Goal: Task Accomplishment & Management: Complete application form

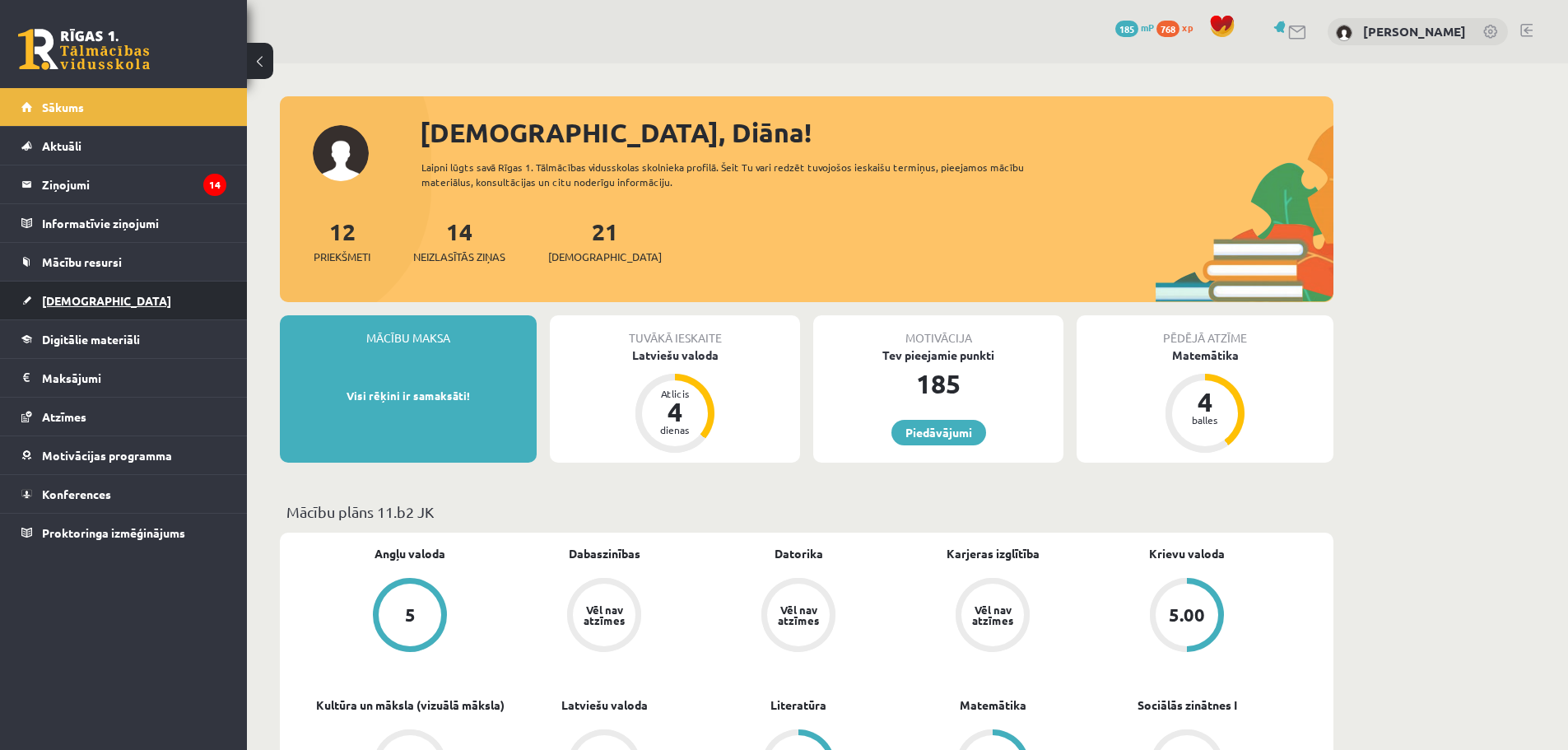
click at [106, 301] on link "[DEMOGRAPHIC_DATA]" at bounding box center [124, 300] width 205 height 37
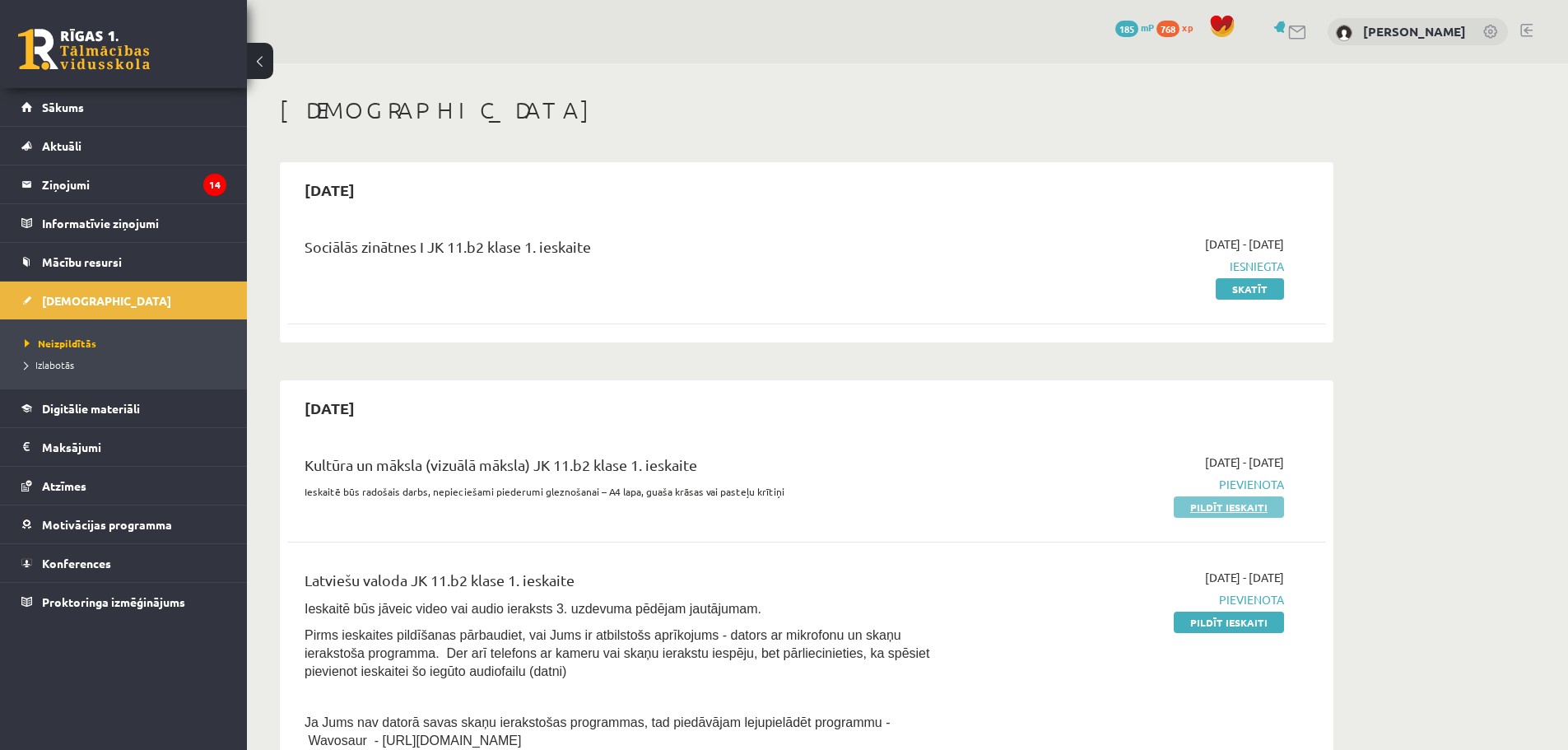
click at [1205, 513] on link "Pildīt ieskaiti" at bounding box center [1229, 507] width 110 height 21
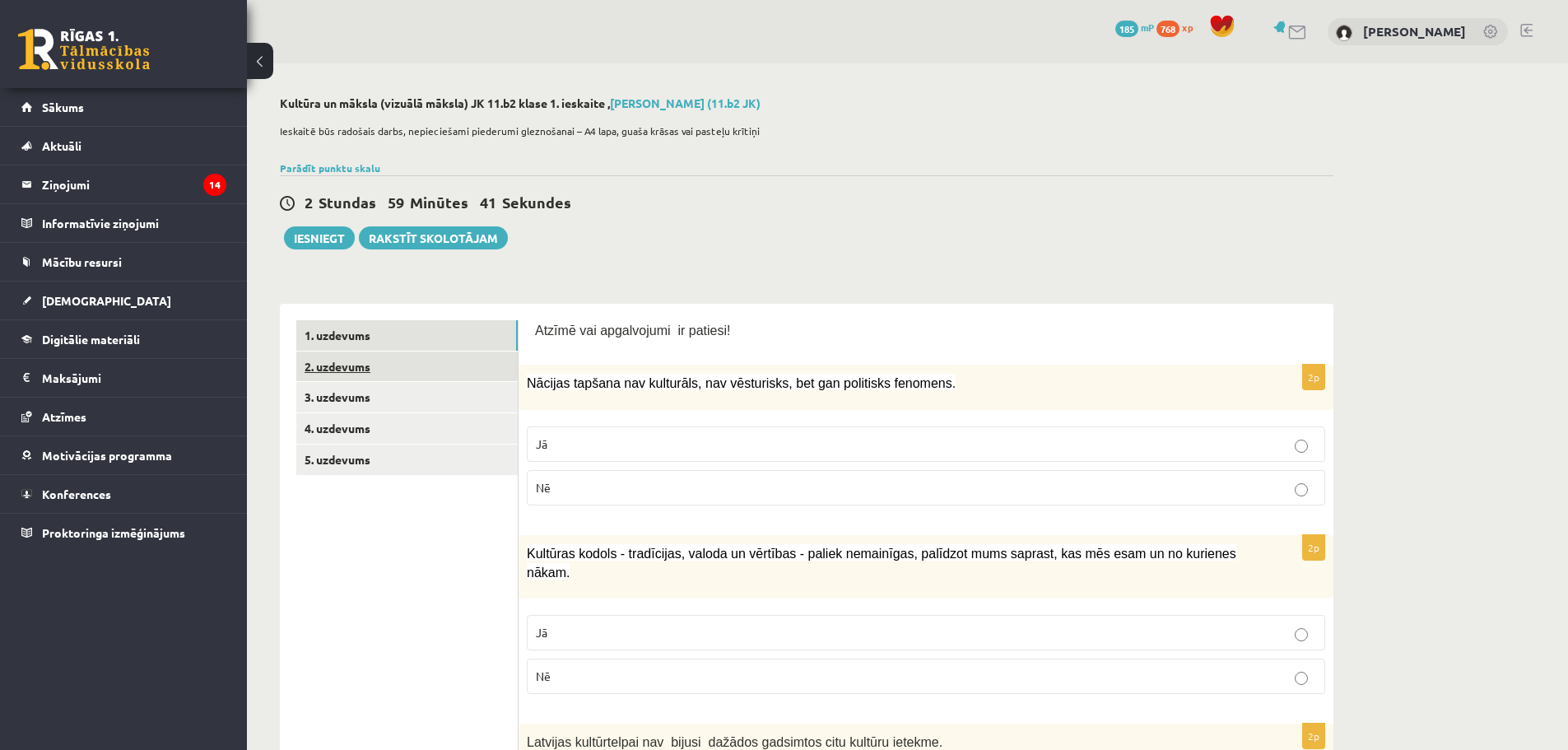
click at [371, 378] on link "2. uzdevums" at bounding box center [407, 366] width 222 height 30
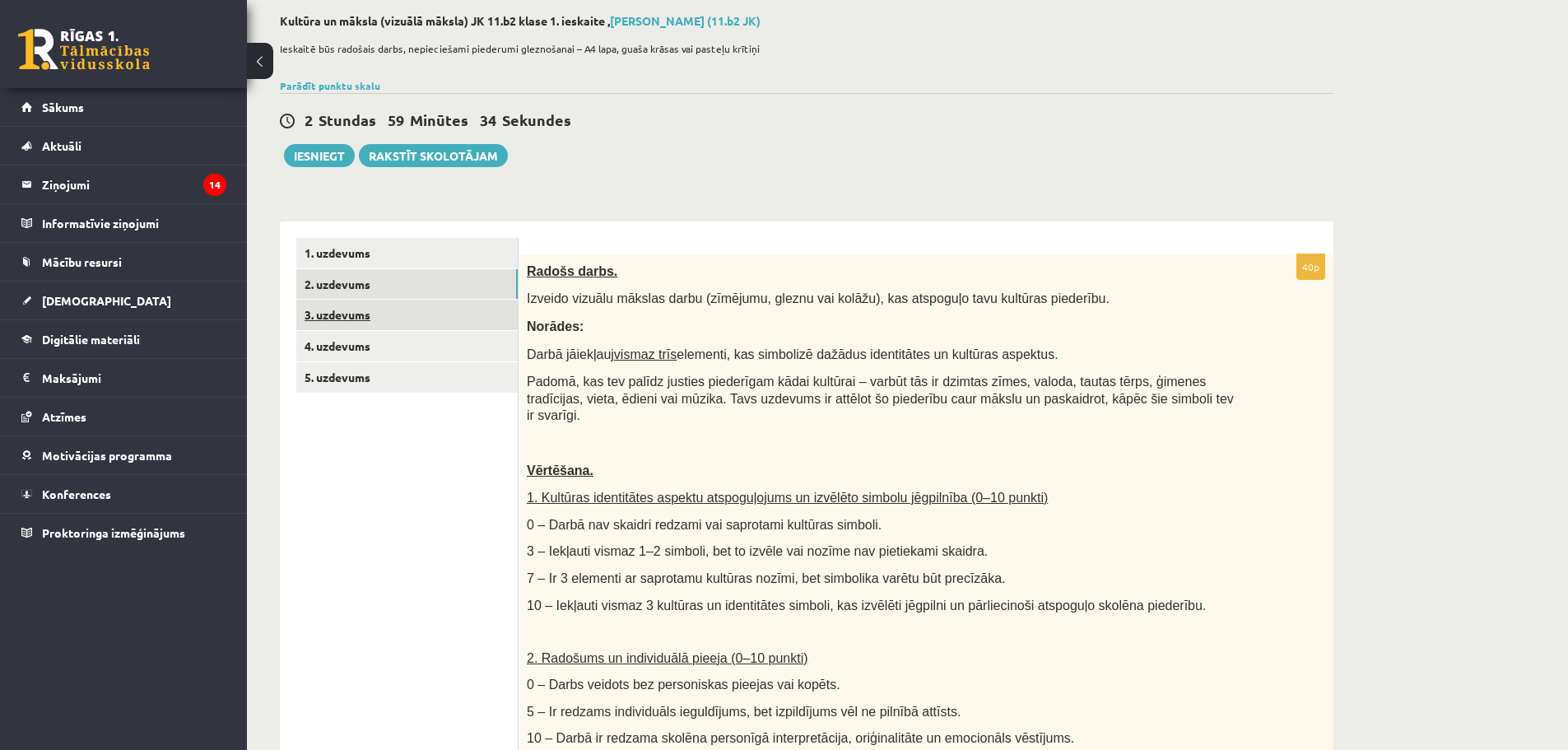
click at [363, 323] on link "3. uzdevums" at bounding box center [407, 314] width 222 height 30
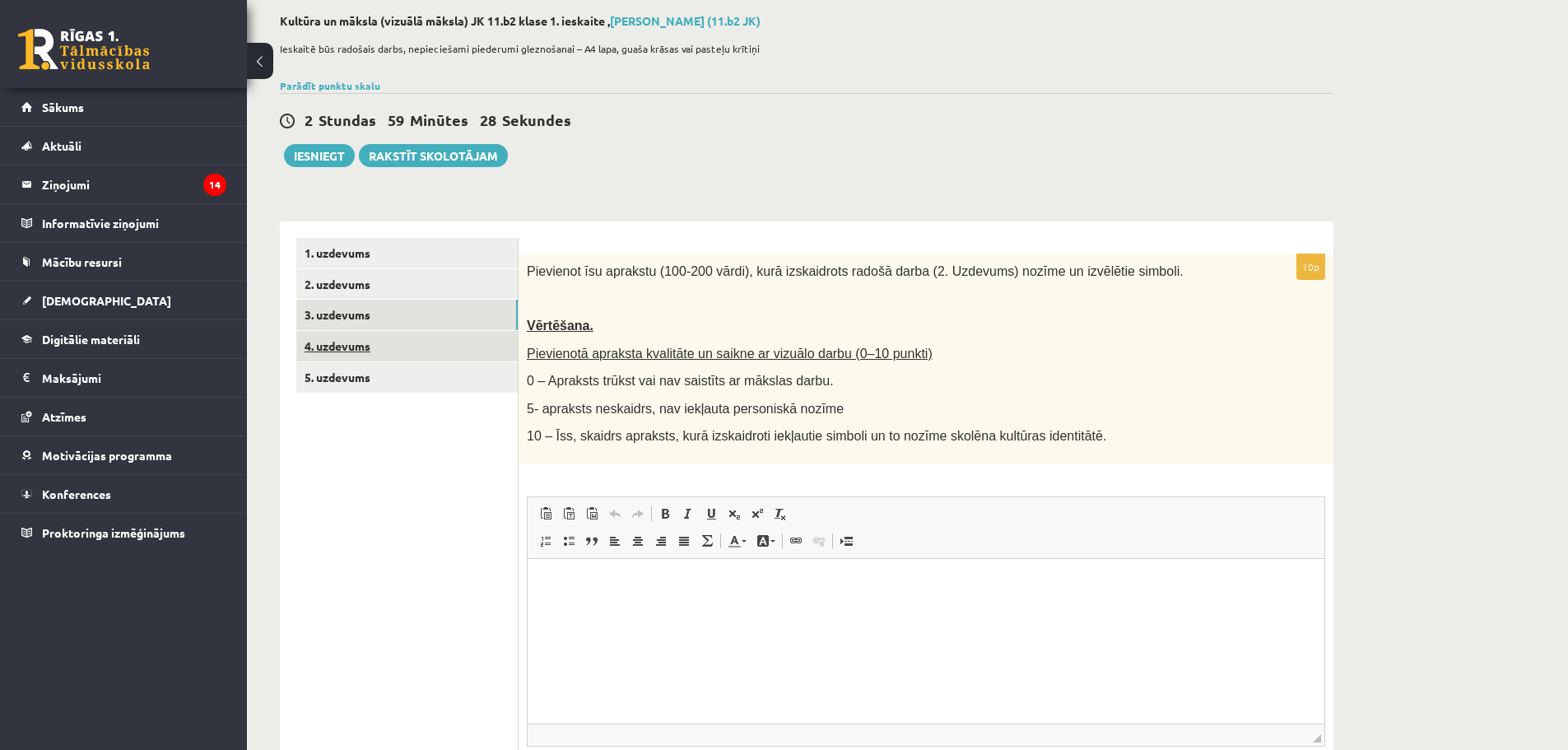
click at [336, 339] on link "4. uzdevums" at bounding box center [407, 346] width 222 height 30
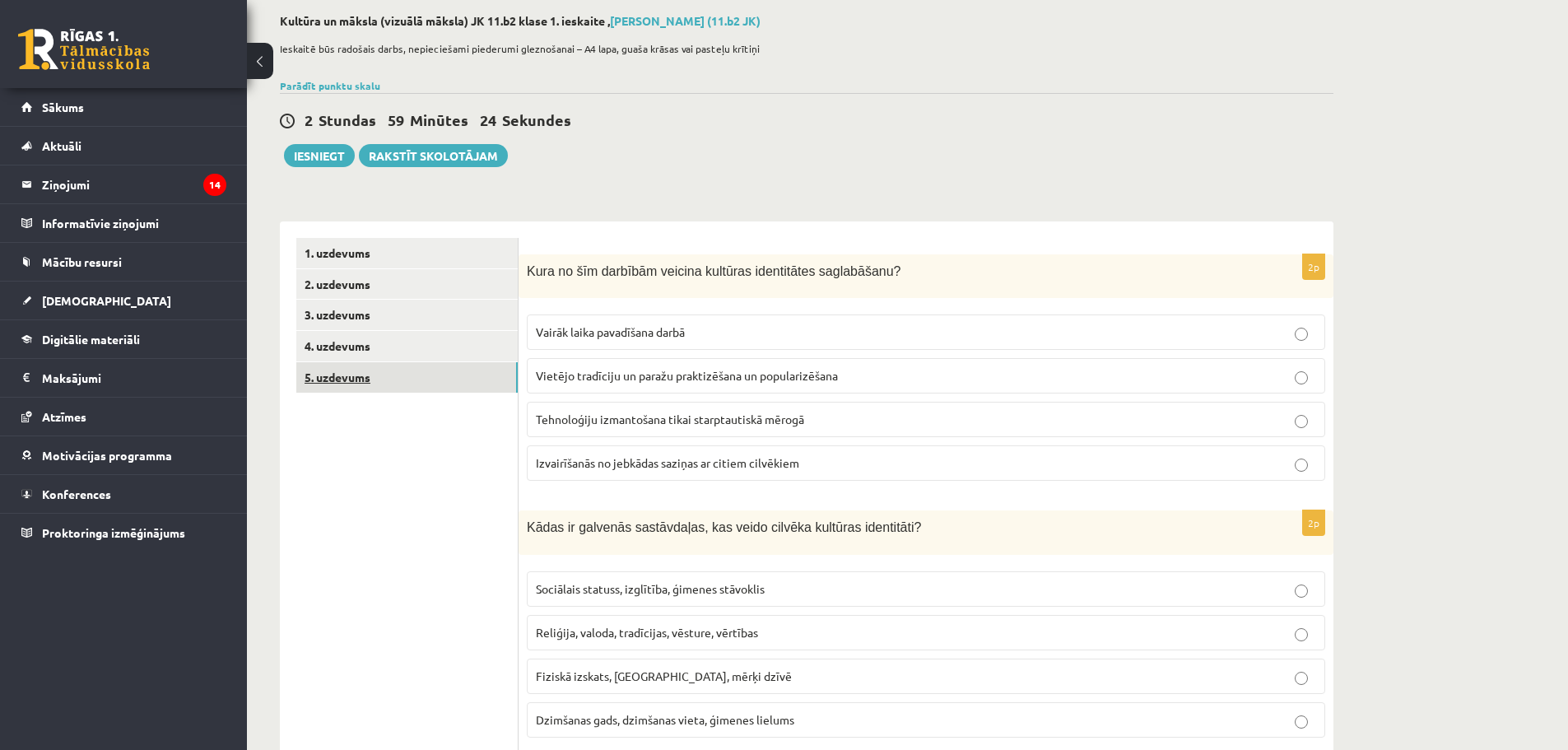
click at [346, 385] on link "5. uzdevums" at bounding box center [407, 377] width 222 height 30
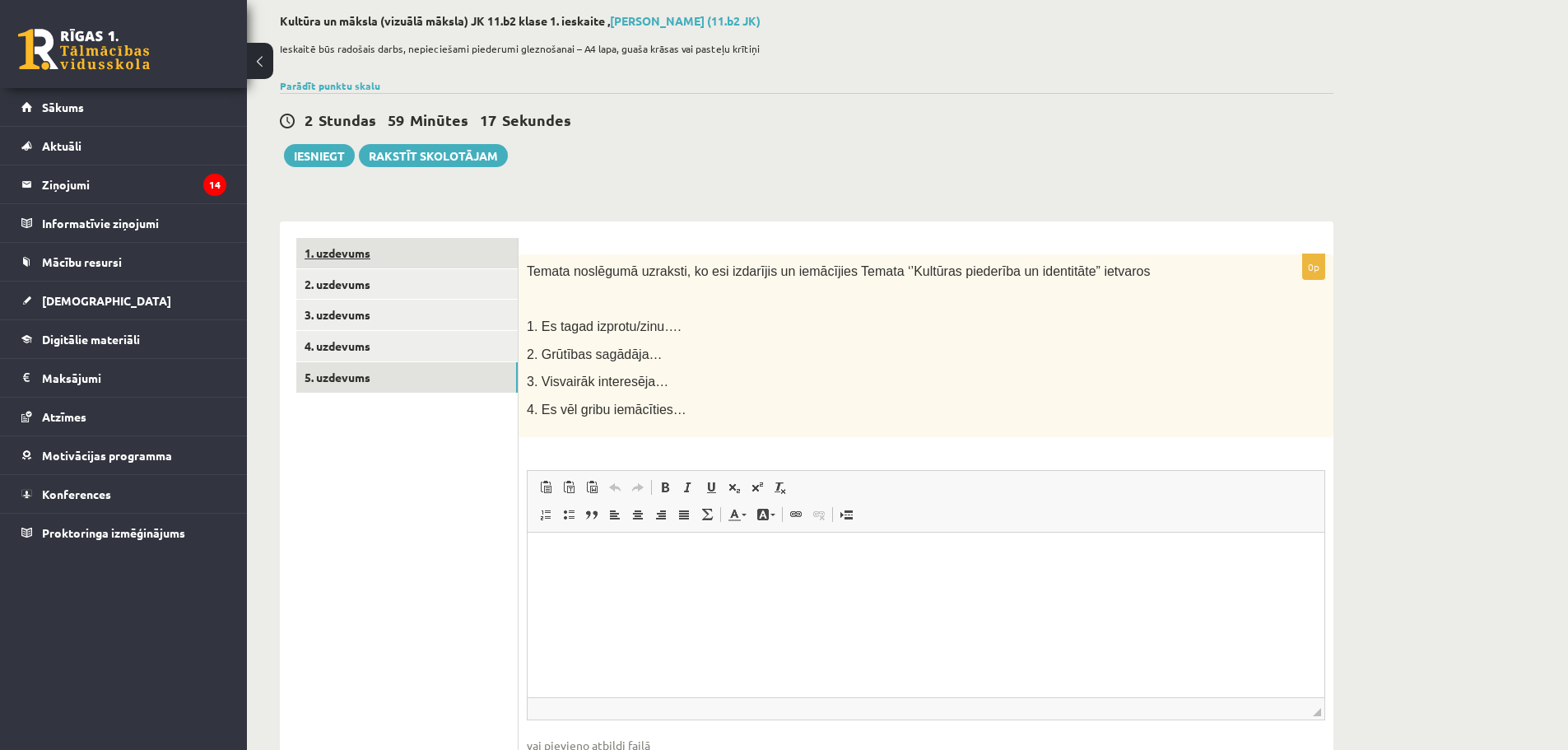
click at [378, 259] on link "1. uzdevums" at bounding box center [407, 253] width 222 height 30
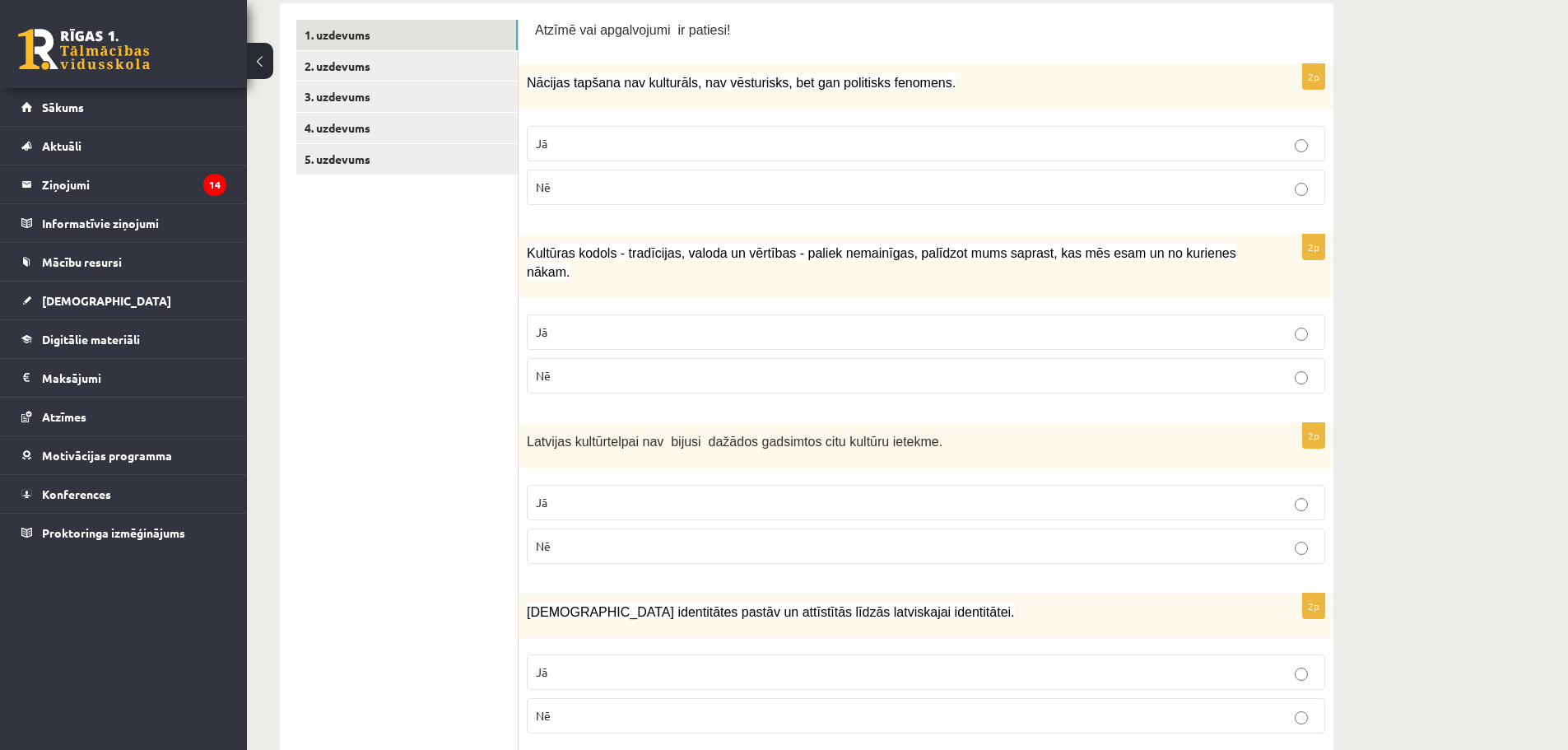
scroll to position [330, 0]
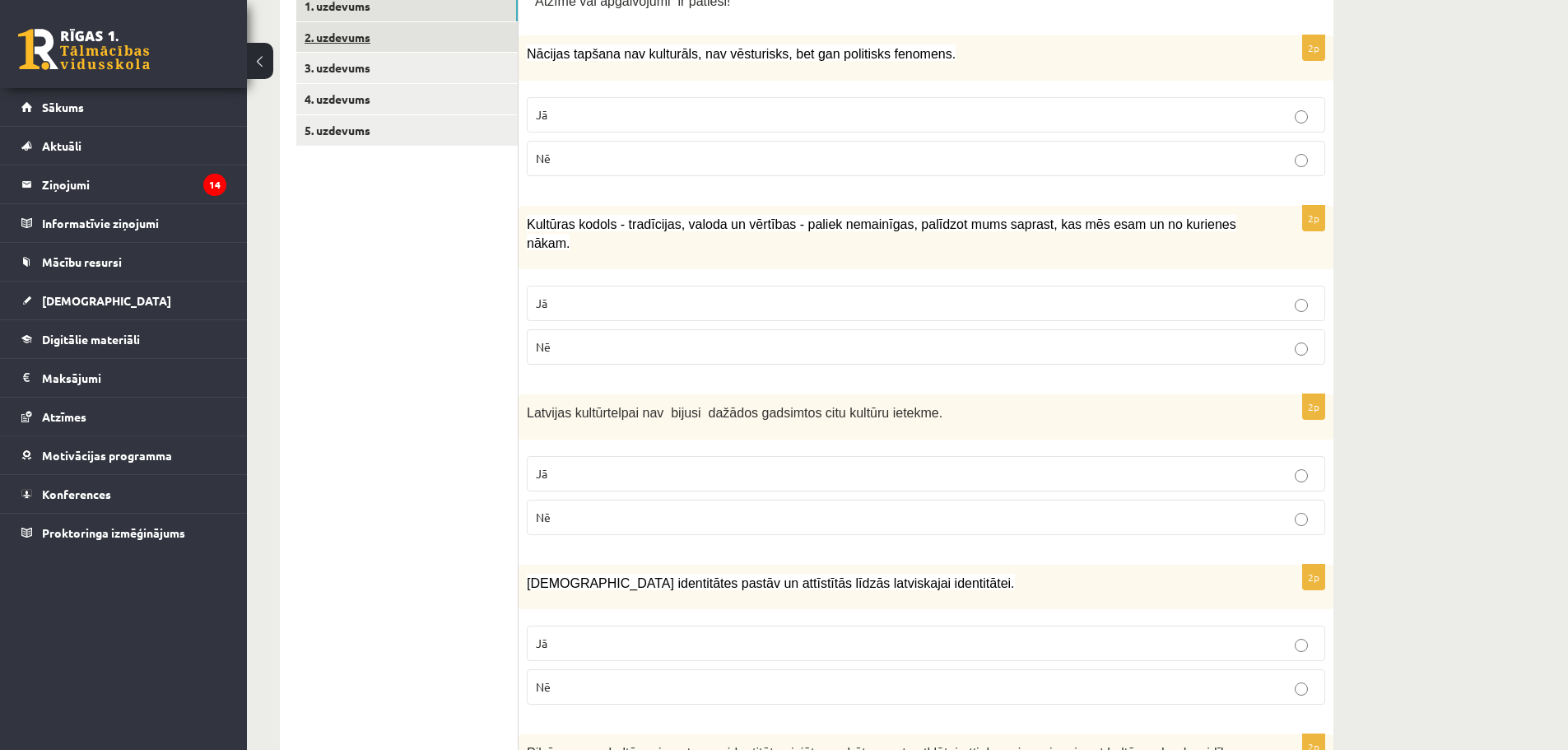
click at [453, 32] on link "2. uzdevums" at bounding box center [407, 37] width 222 height 30
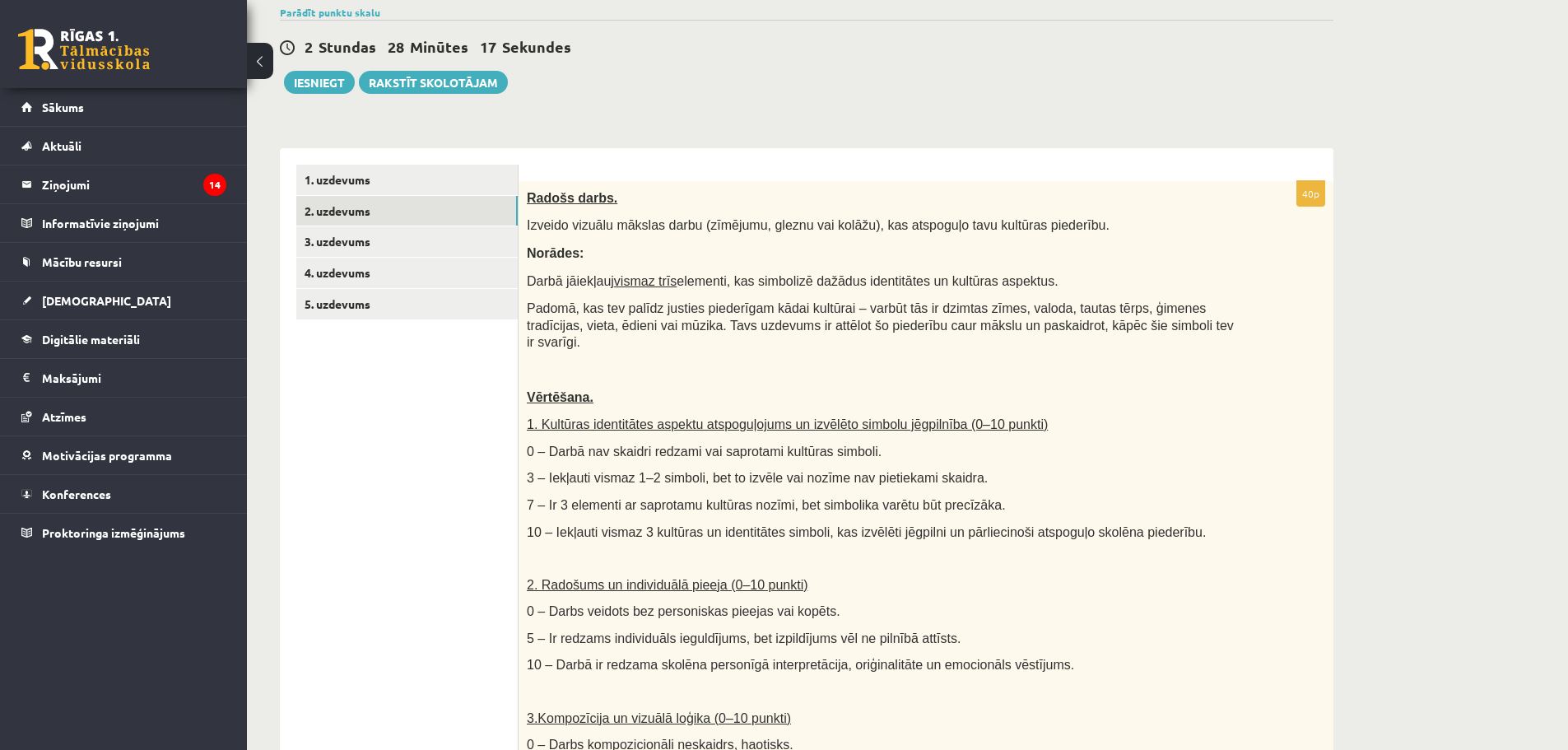
scroll to position [0, 0]
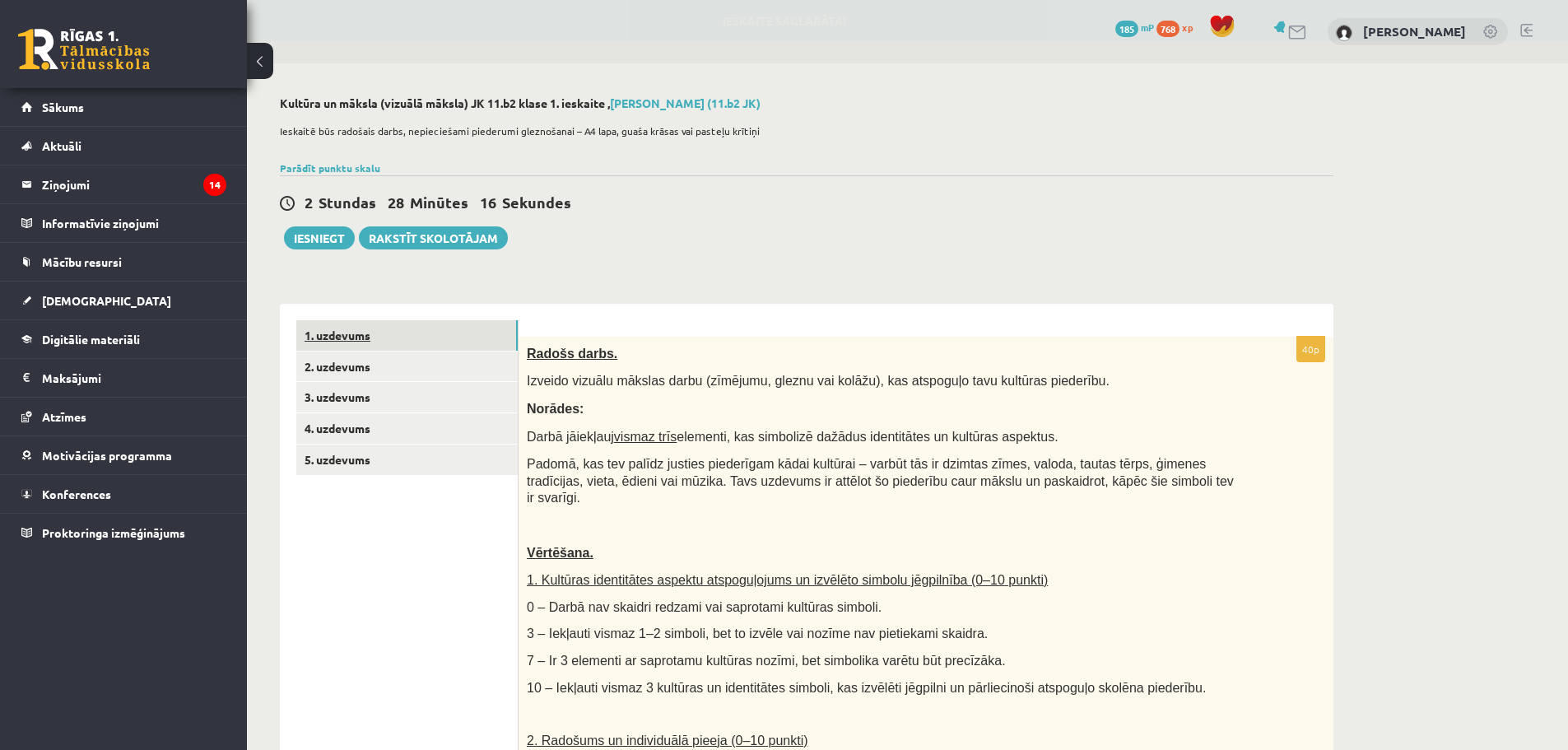
click at [351, 340] on link "1. uzdevums" at bounding box center [407, 335] width 222 height 30
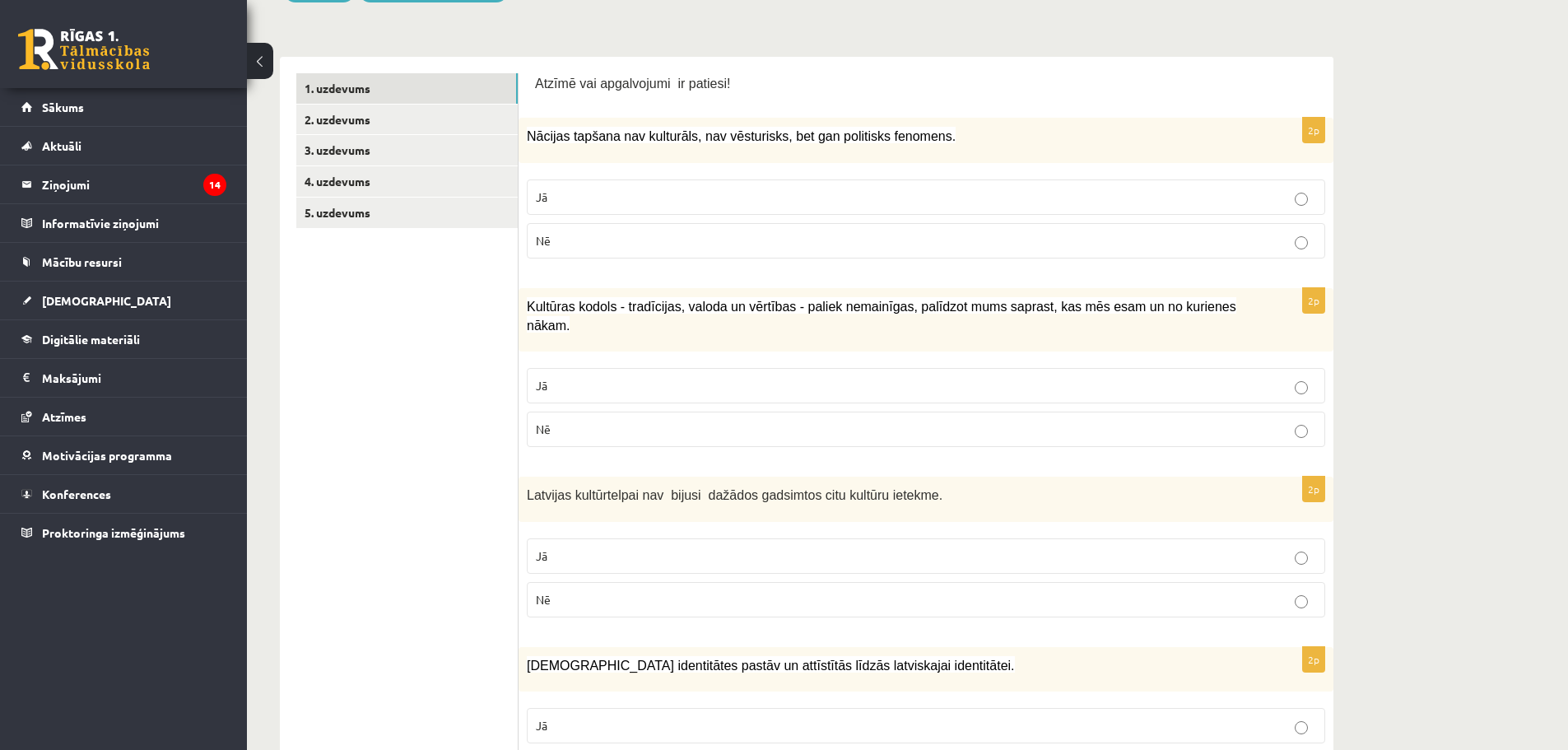
scroll to position [330, 0]
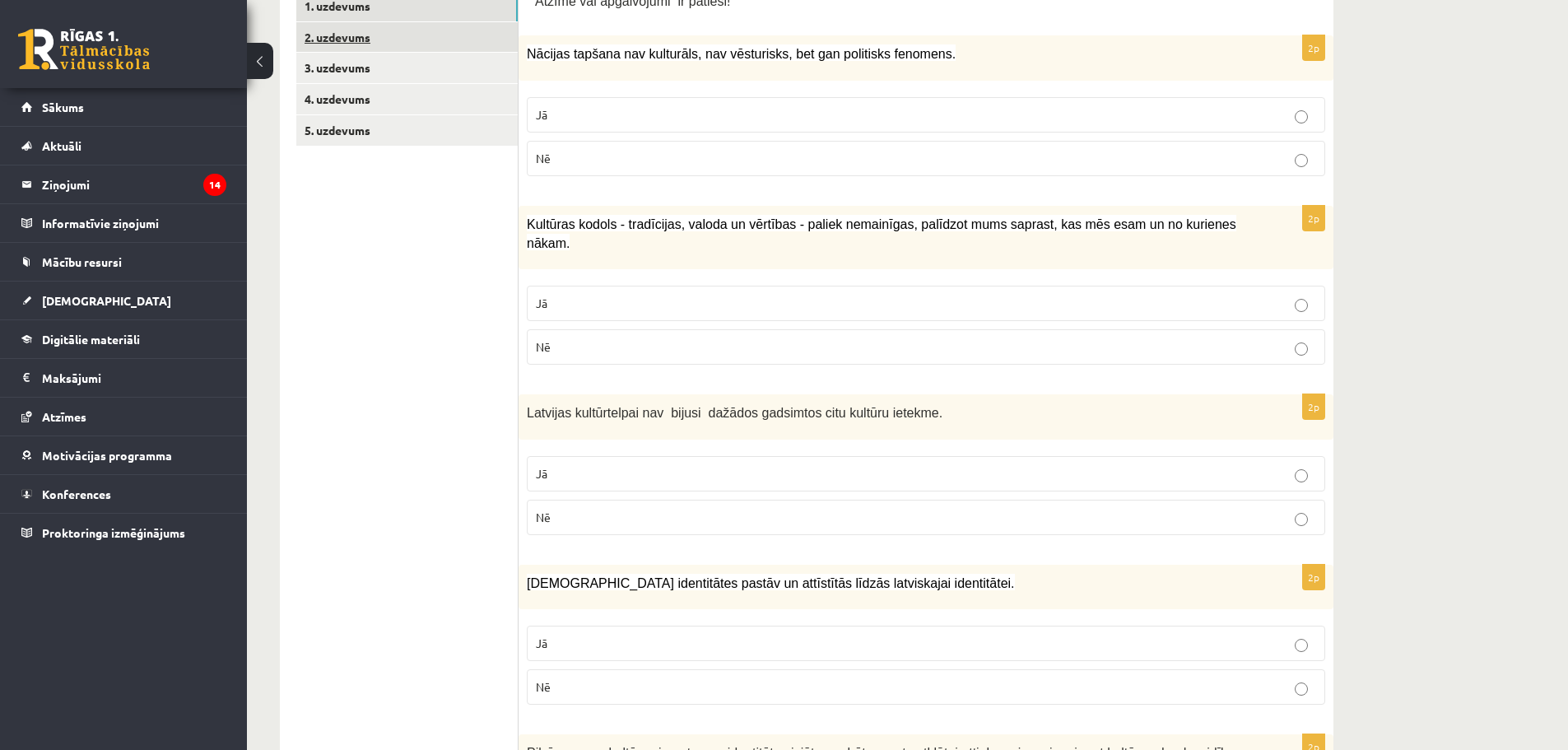
click at [429, 37] on link "2. uzdevums" at bounding box center [407, 37] width 222 height 30
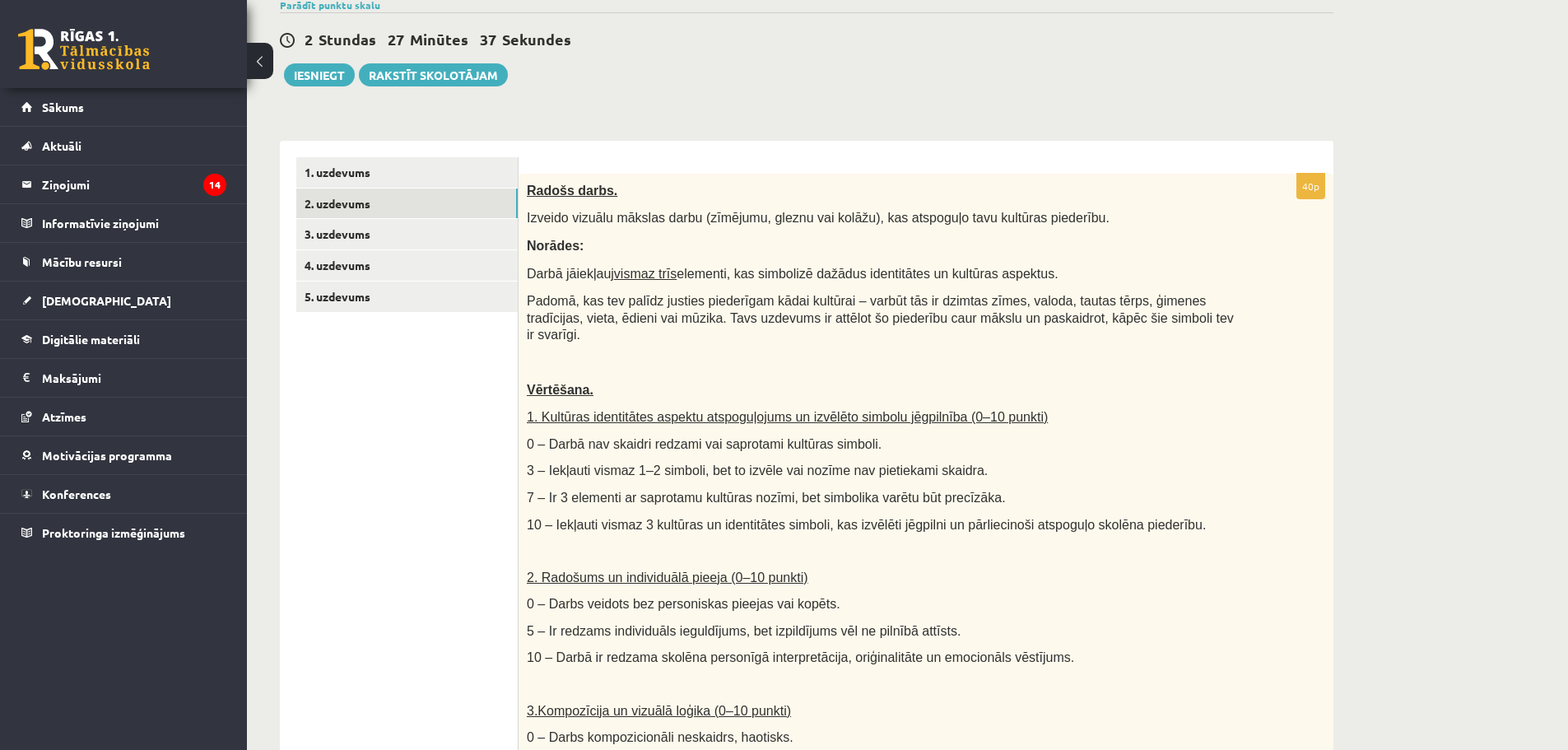
scroll to position [165, 0]
click at [396, 170] on link "1. uzdevums" at bounding box center [407, 171] width 222 height 30
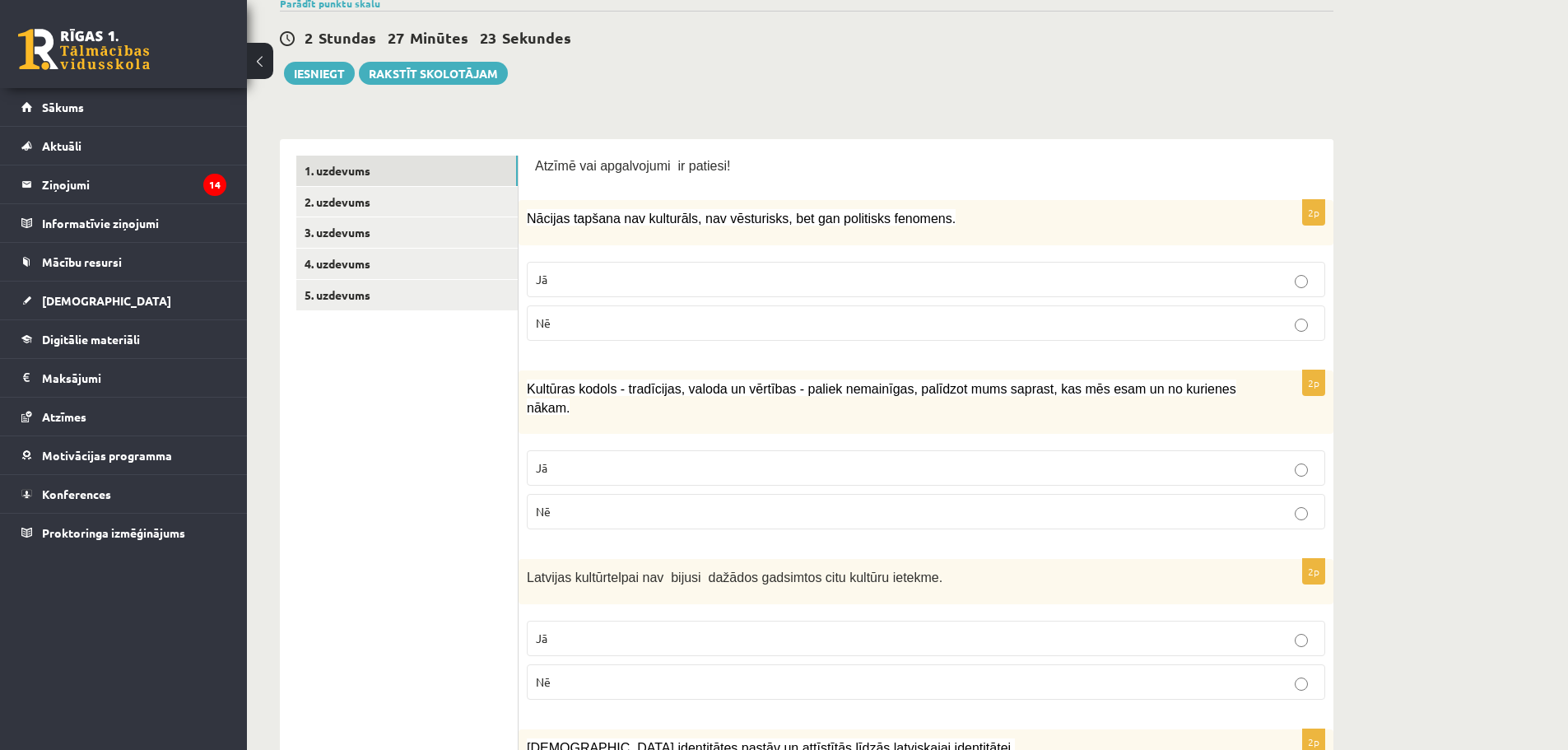
click at [610, 322] on p "Nē" at bounding box center [926, 322] width 780 height 17
click at [1243, 459] on p "Jā" at bounding box center [926, 467] width 780 height 17
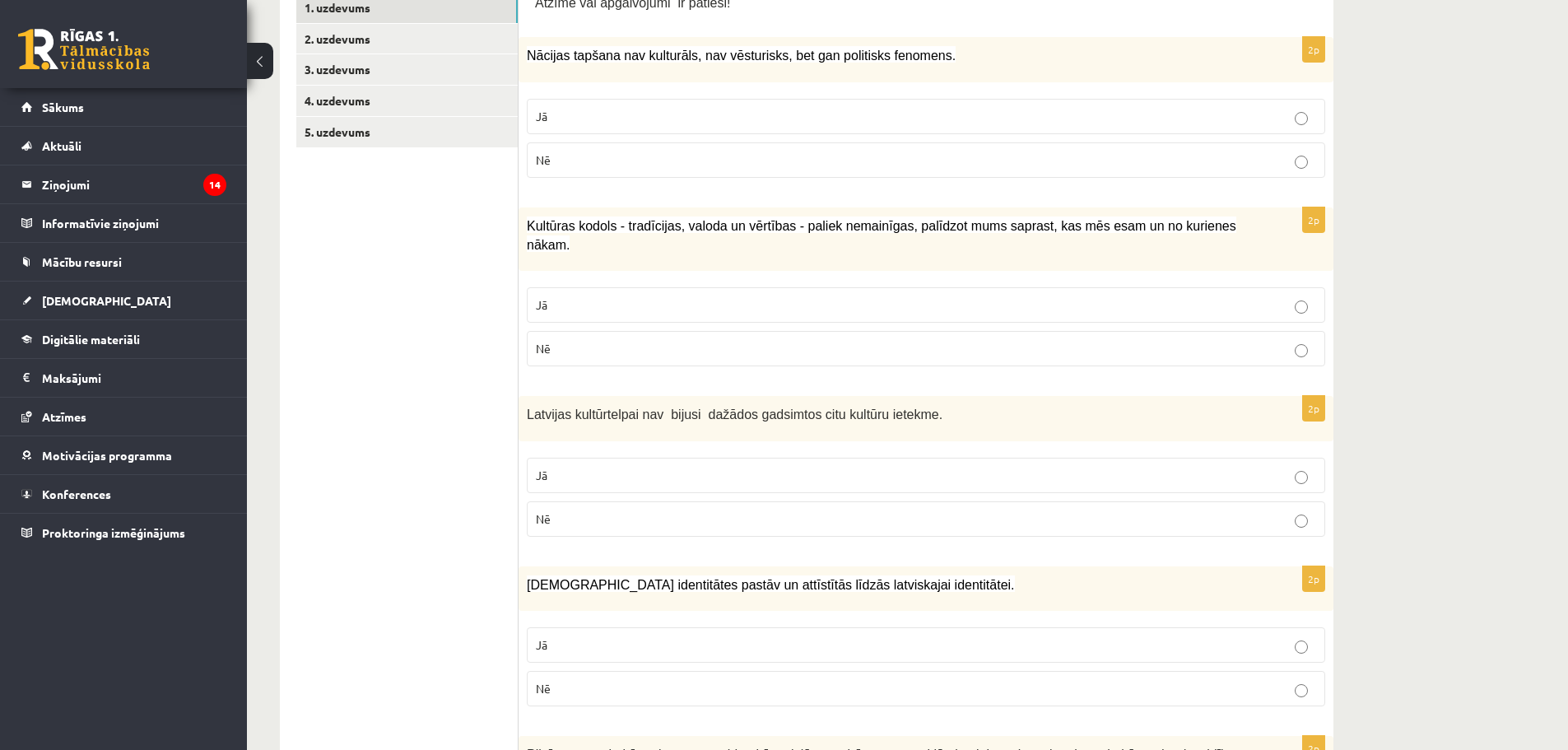
scroll to position [330, 0]
click at [1279, 509] on p "Nē" at bounding box center [926, 517] width 780 height 17
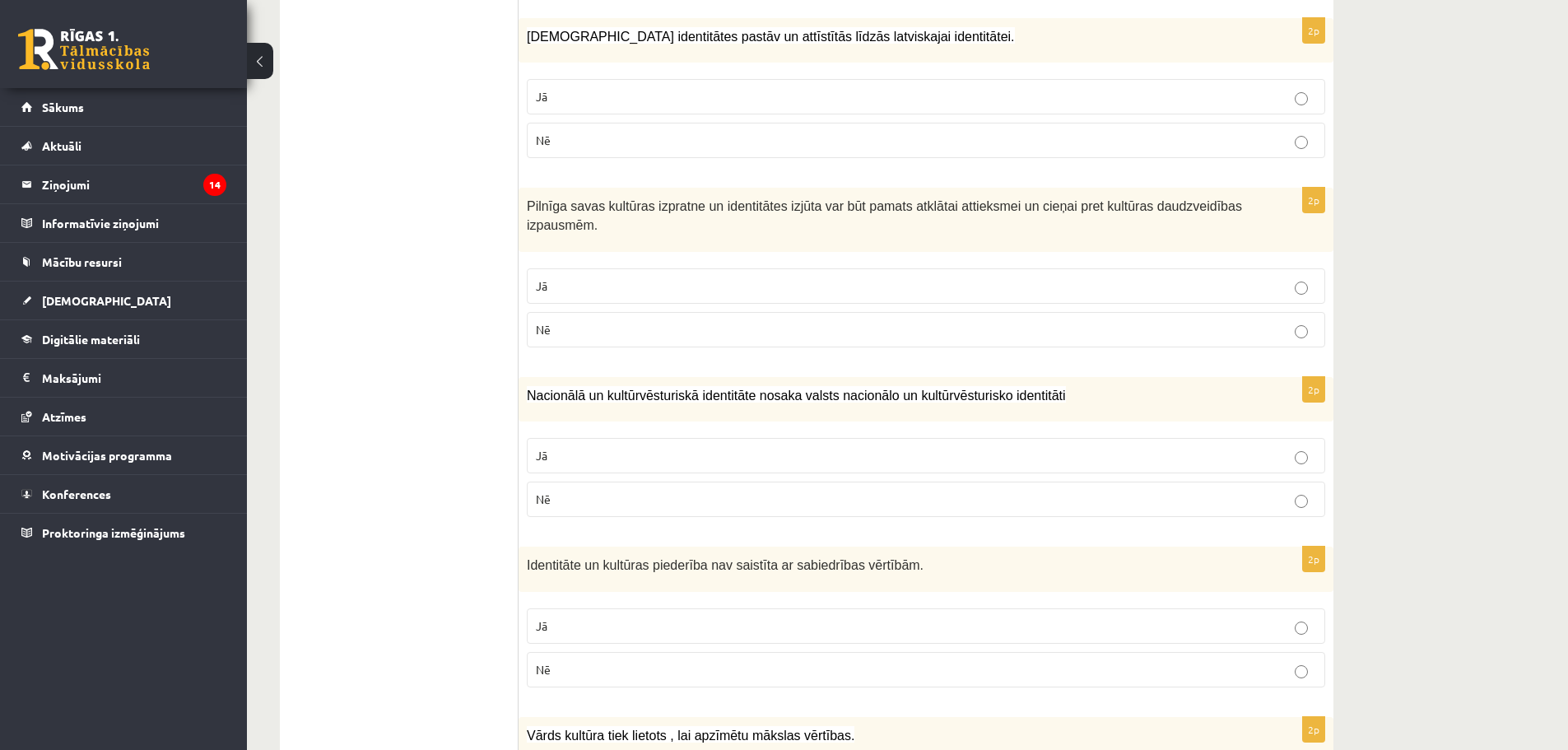
scroll to position [905, 0]
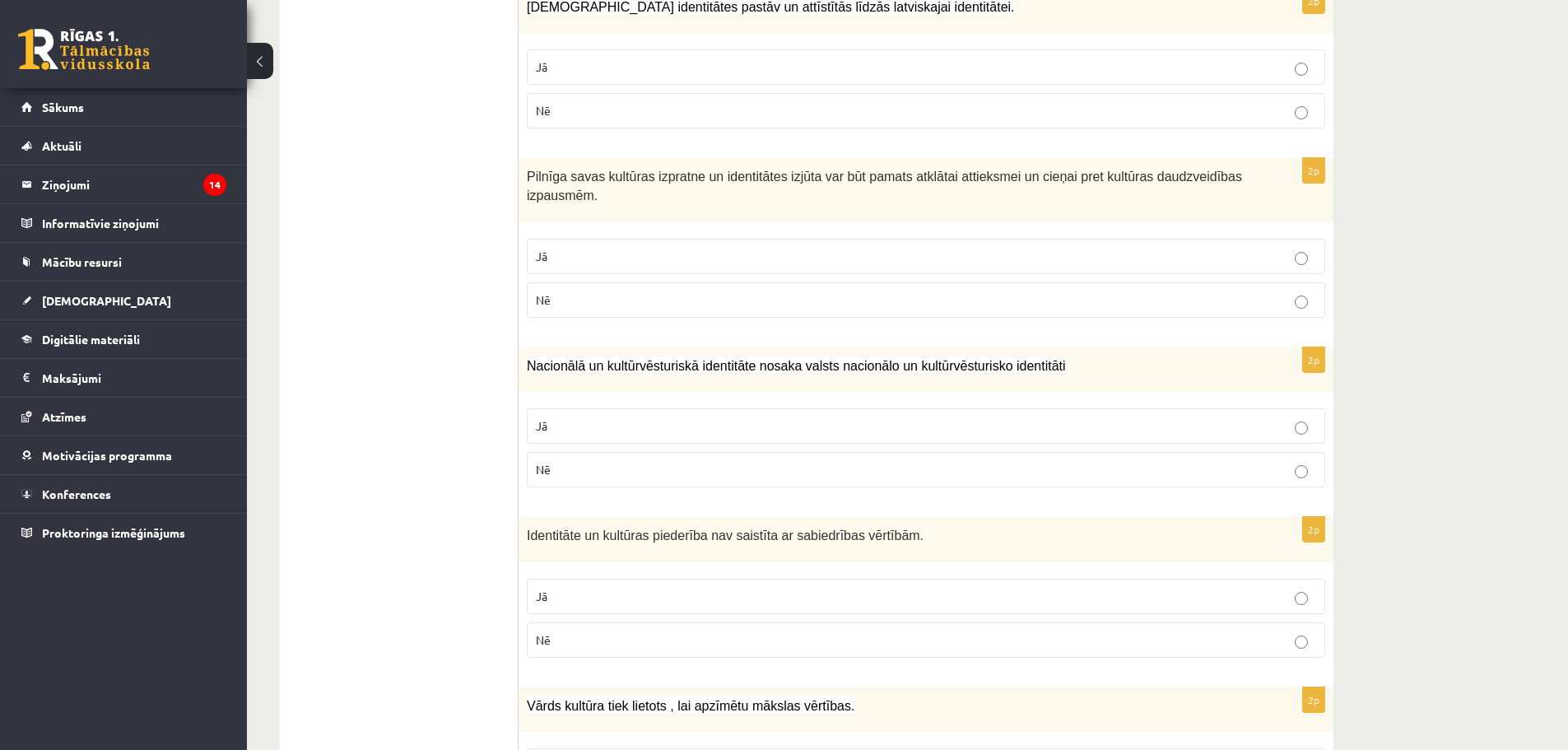
click at [804, 248] on p "Jā" at bounding box center [926, 256] width 780 height 17
click at [655, 417] on p "Jā" at bounding box center [926, 425] width 780 height 17
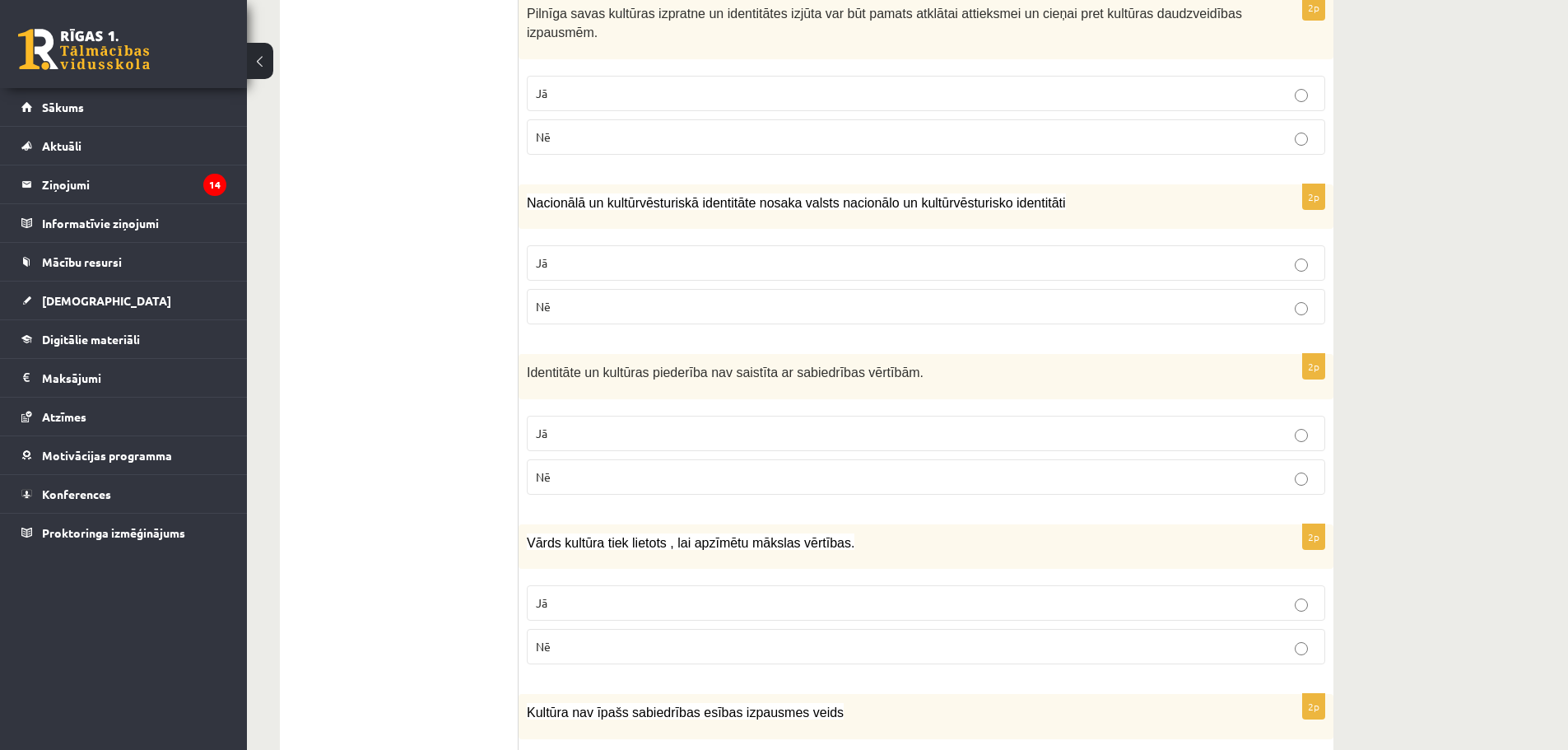
scroll to position [1070, 0]
click at [1254, 467] on p "Nē" at bounding box center [926, 475] width 780 height 17
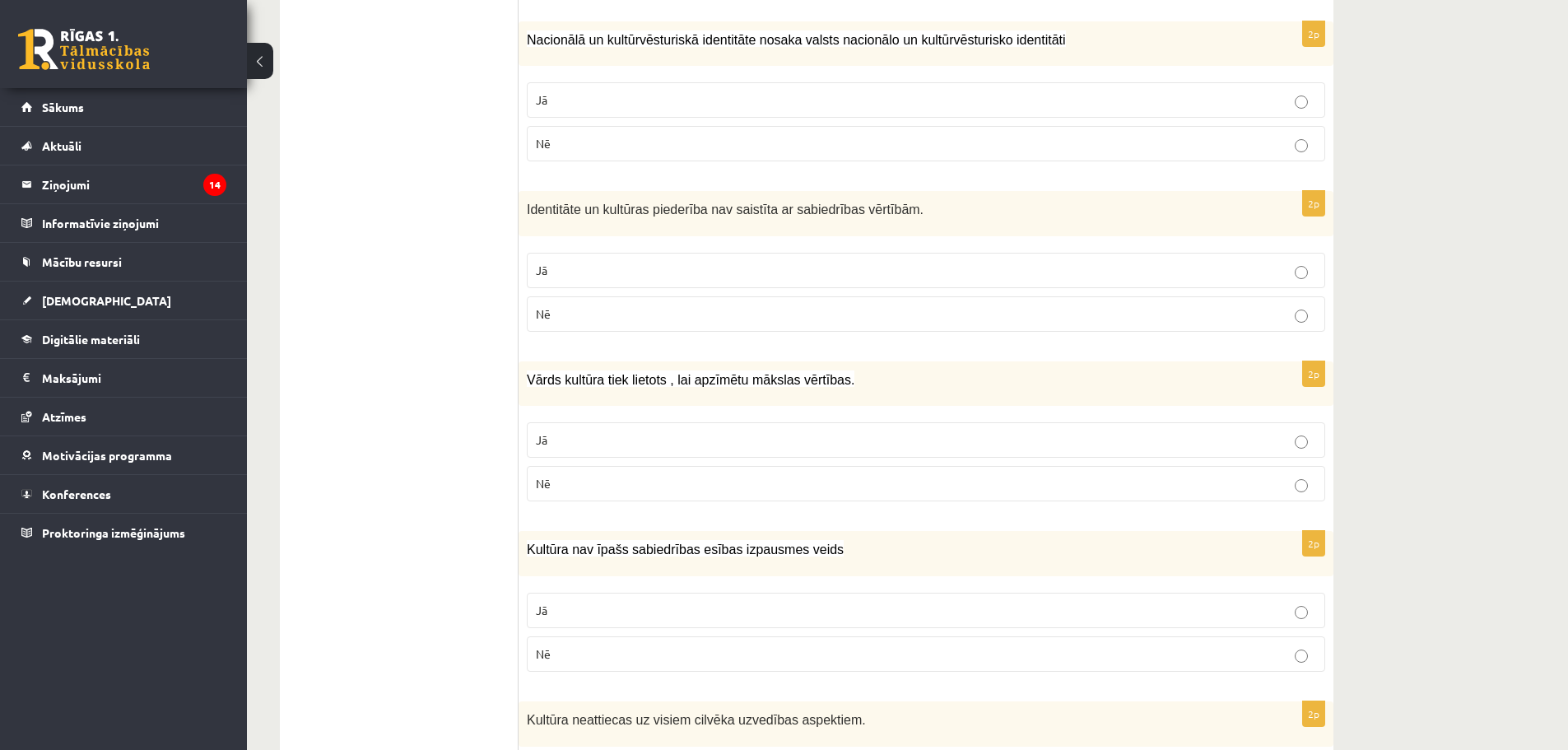
scroll to position [1235, 0]
click at [1039, 428] on p "Jā" at bounding box center [926, 436] width 780 height 17
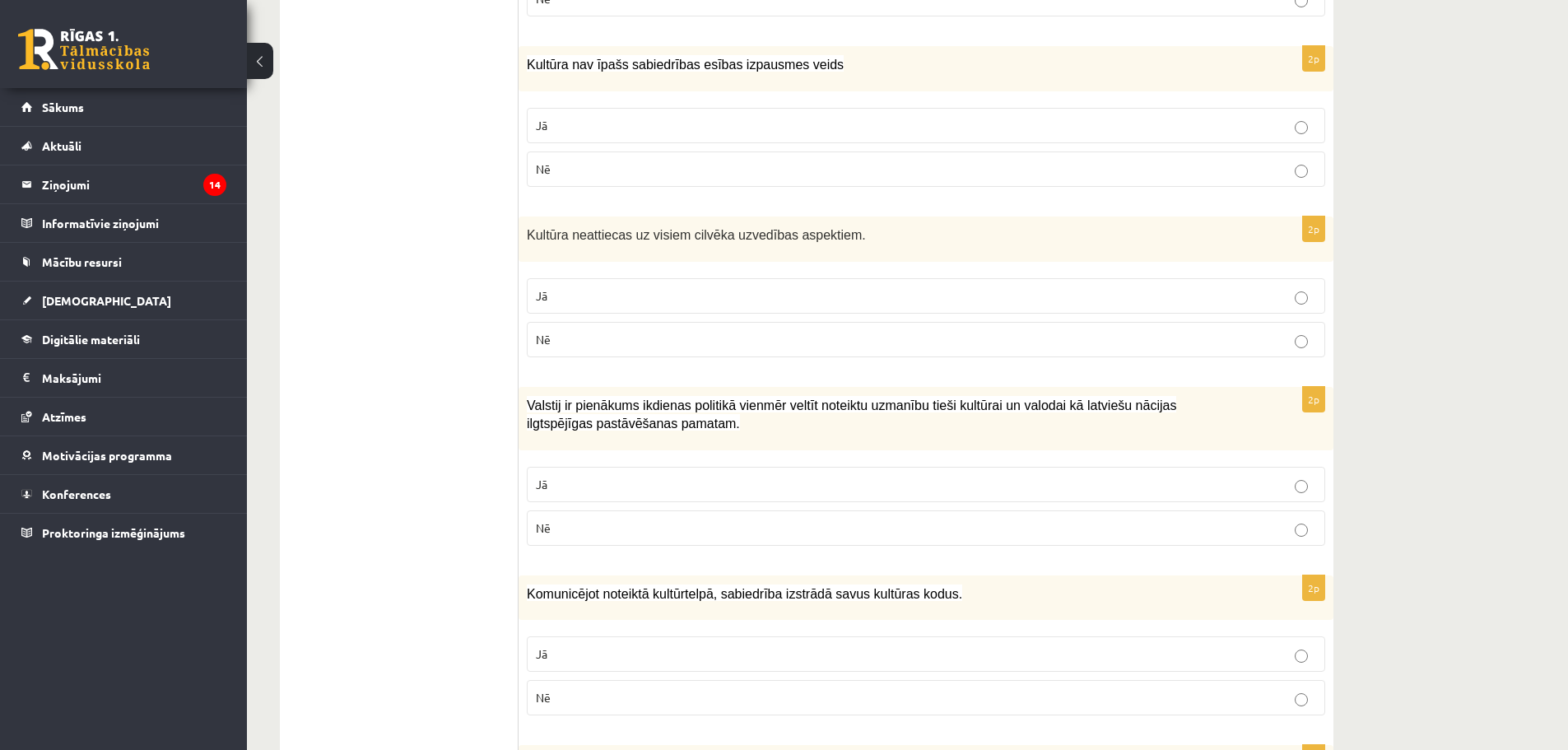
scroll to position [1743, 0]
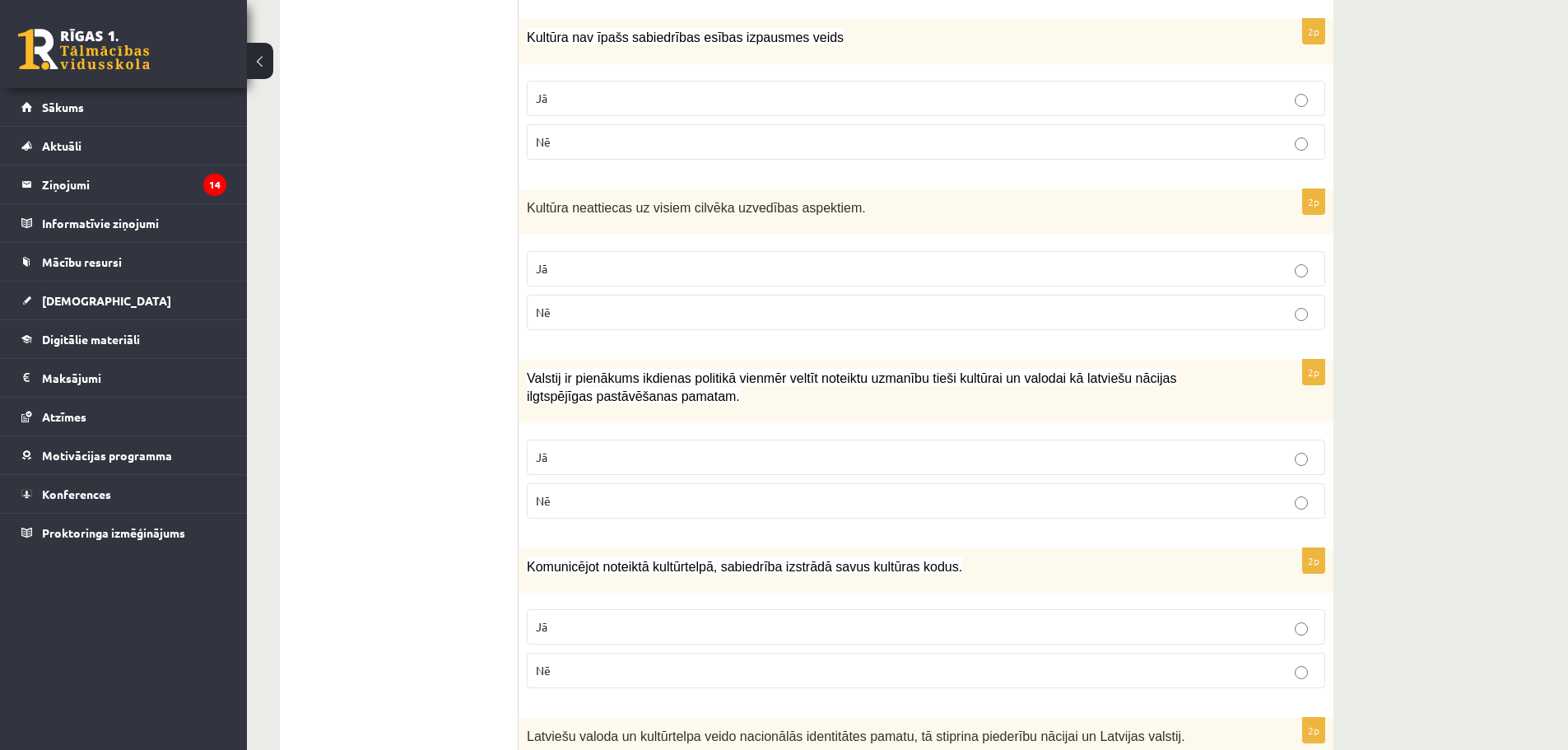
click at [1102, 312] on fieldset "Jā Nē" at bounding box center [926, 289] width 798 height 92
click at [1110, 304] on p "Nē" at bounding box center [926, 312] width 780 height 17
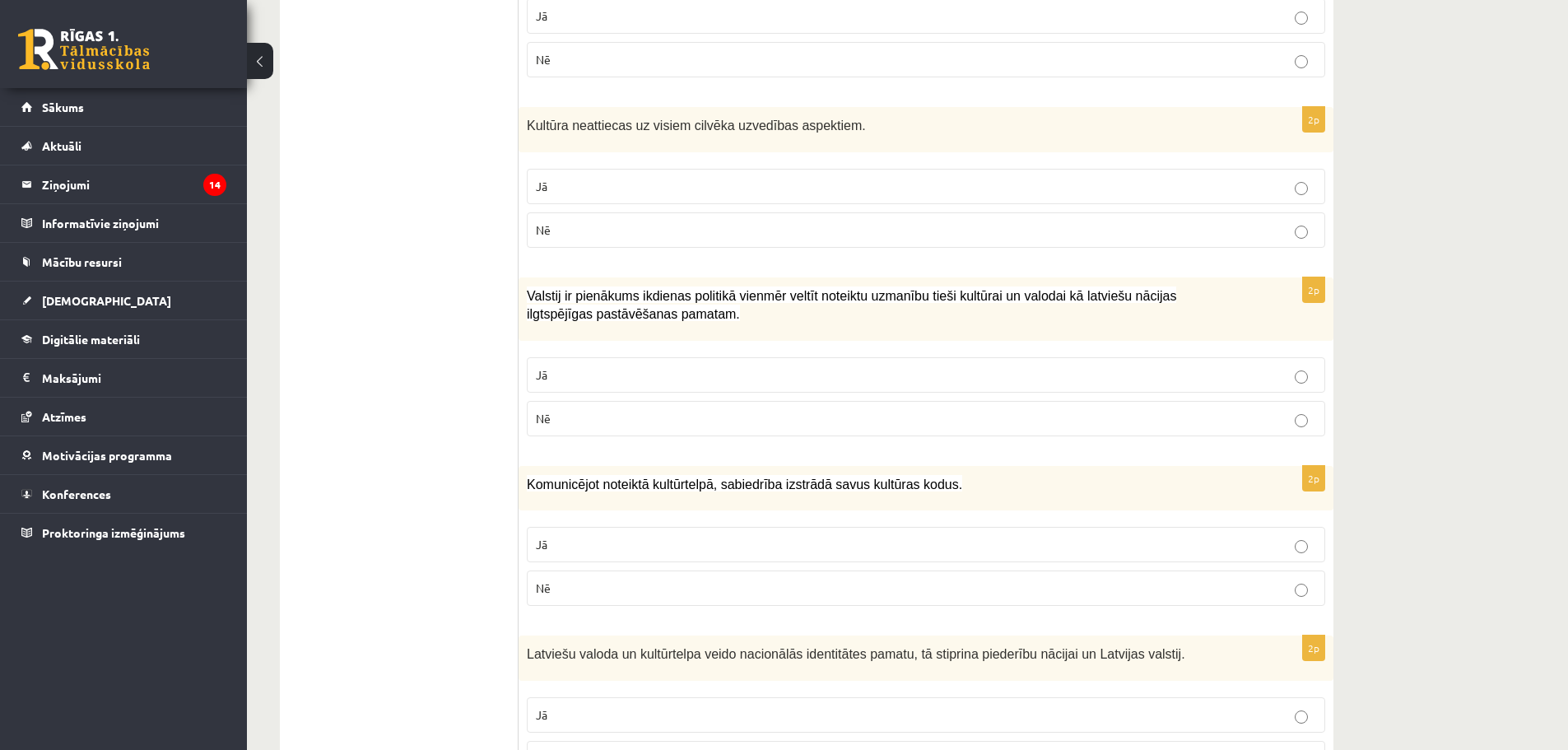
click at [1244, 410] on p "Nē" at bounding box center [926, 418] width 780 height 17
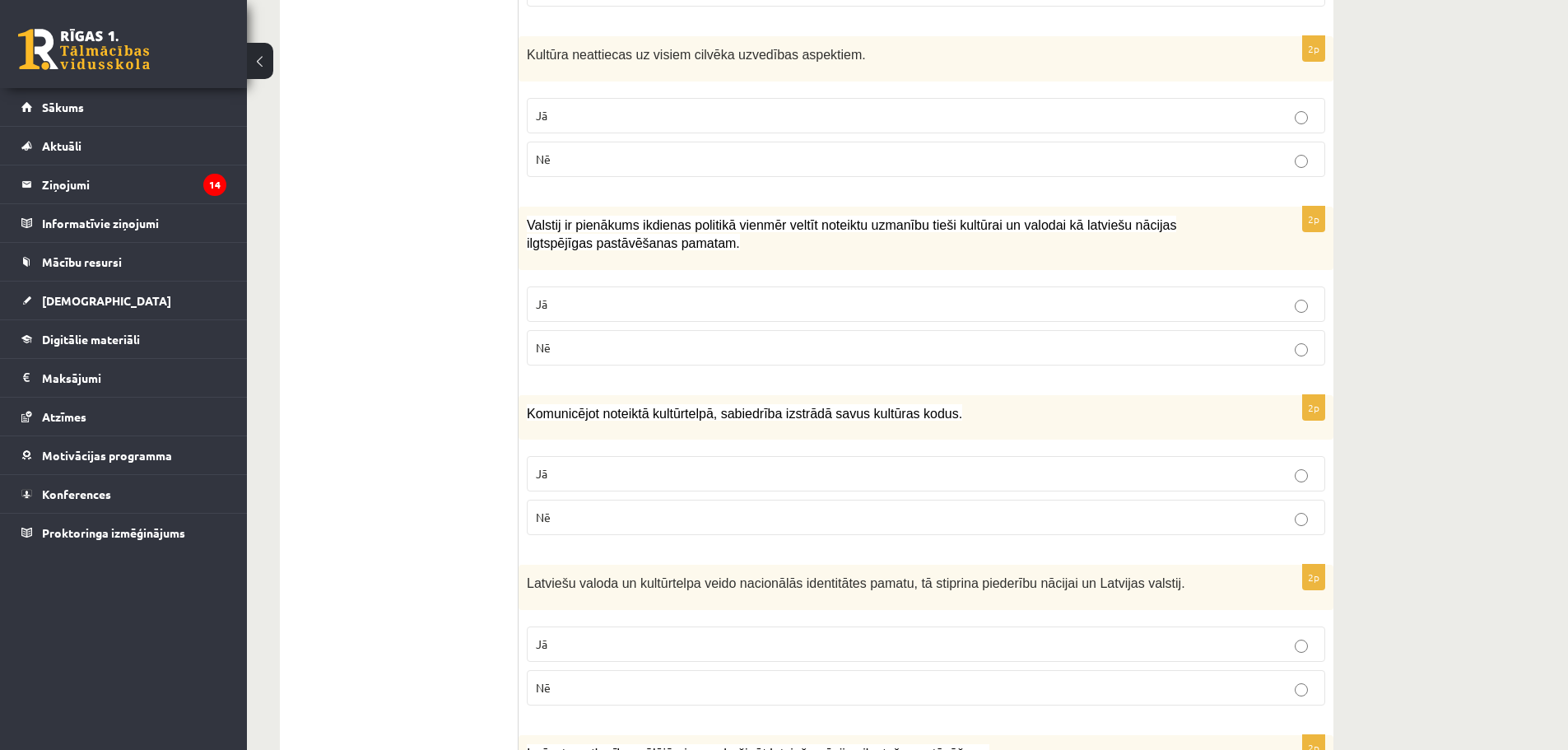
scroll to position [1990, 0]
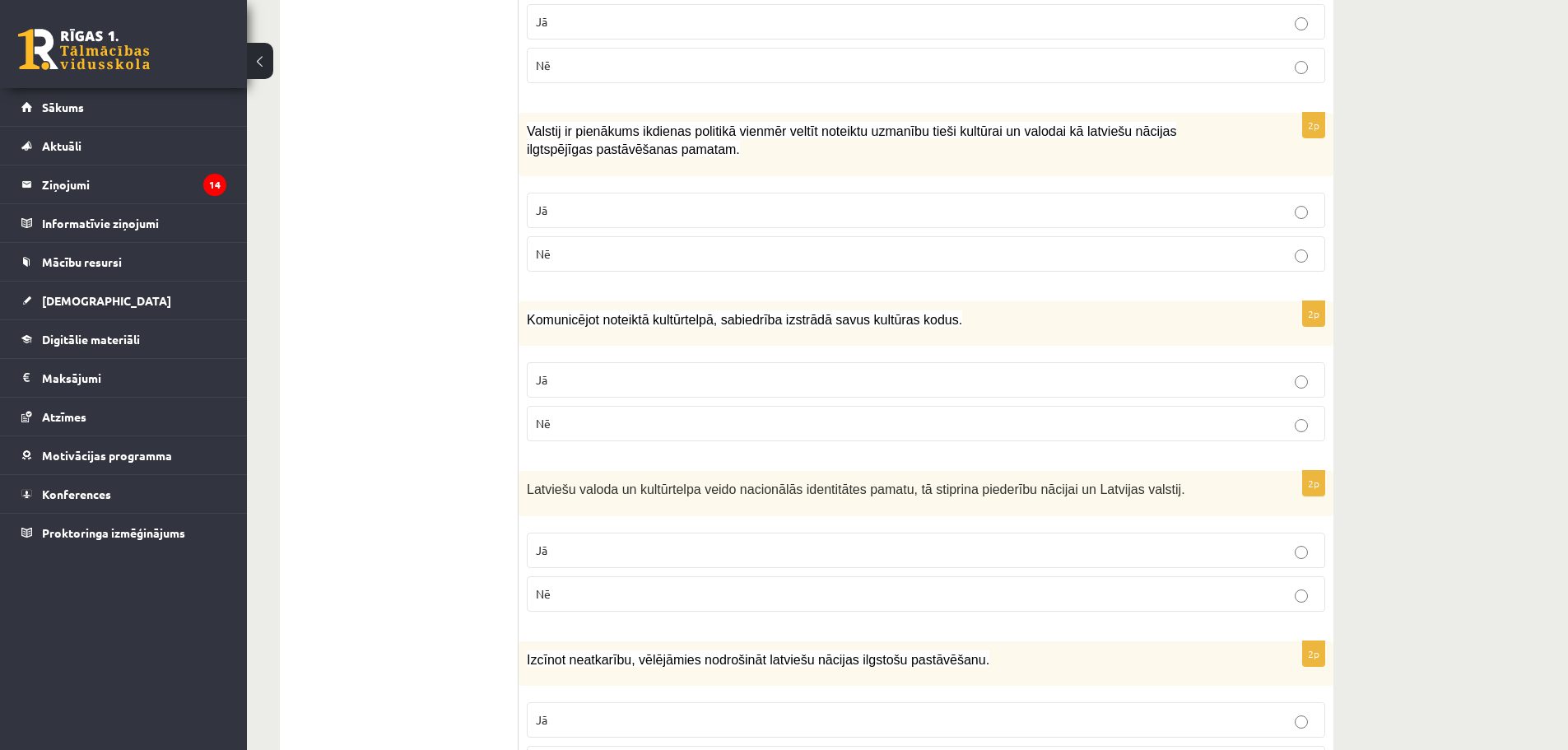
click at [1281, 371] on p "Jā" at bounding box center [926, 379] width 780 height 17
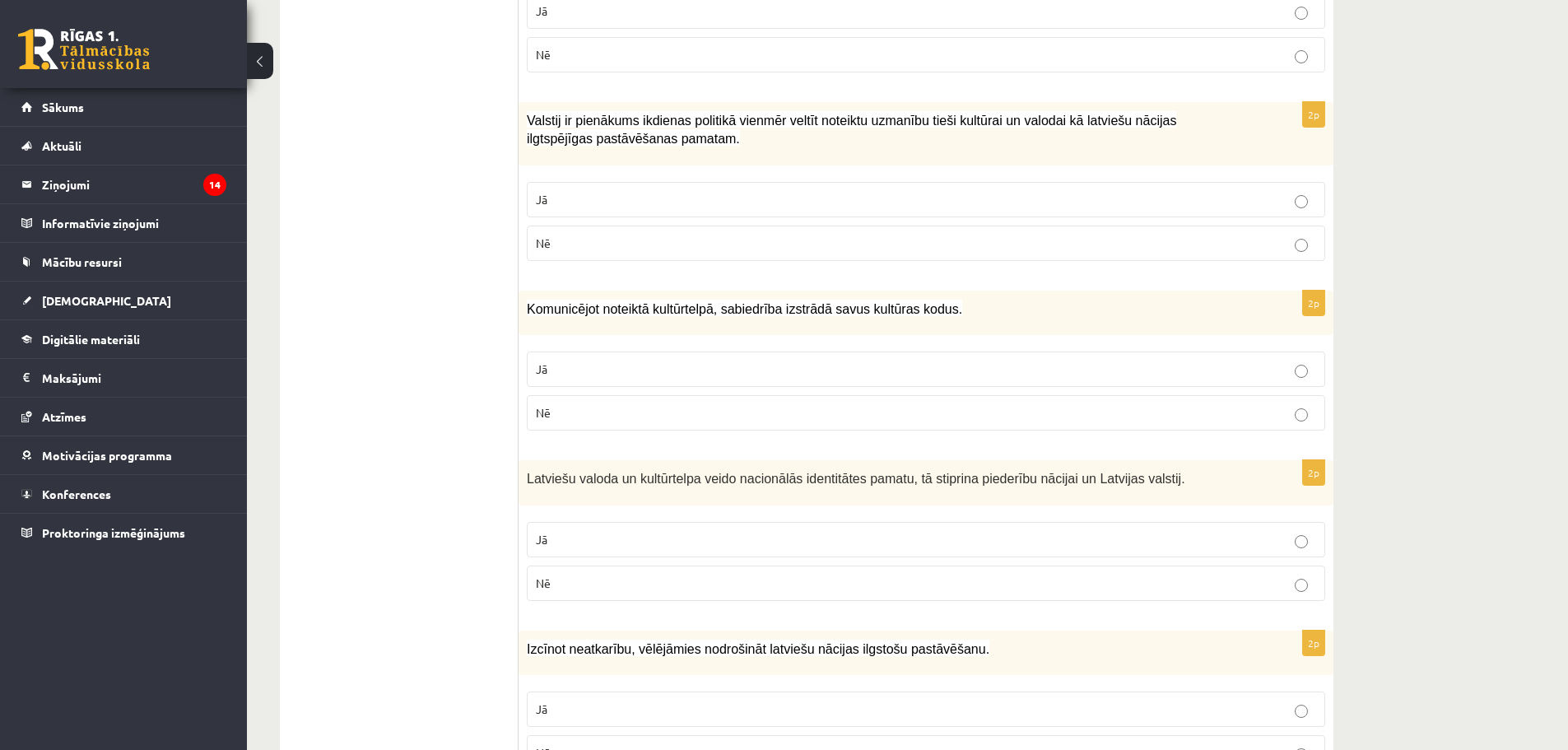
scroll to position [2155, 0]
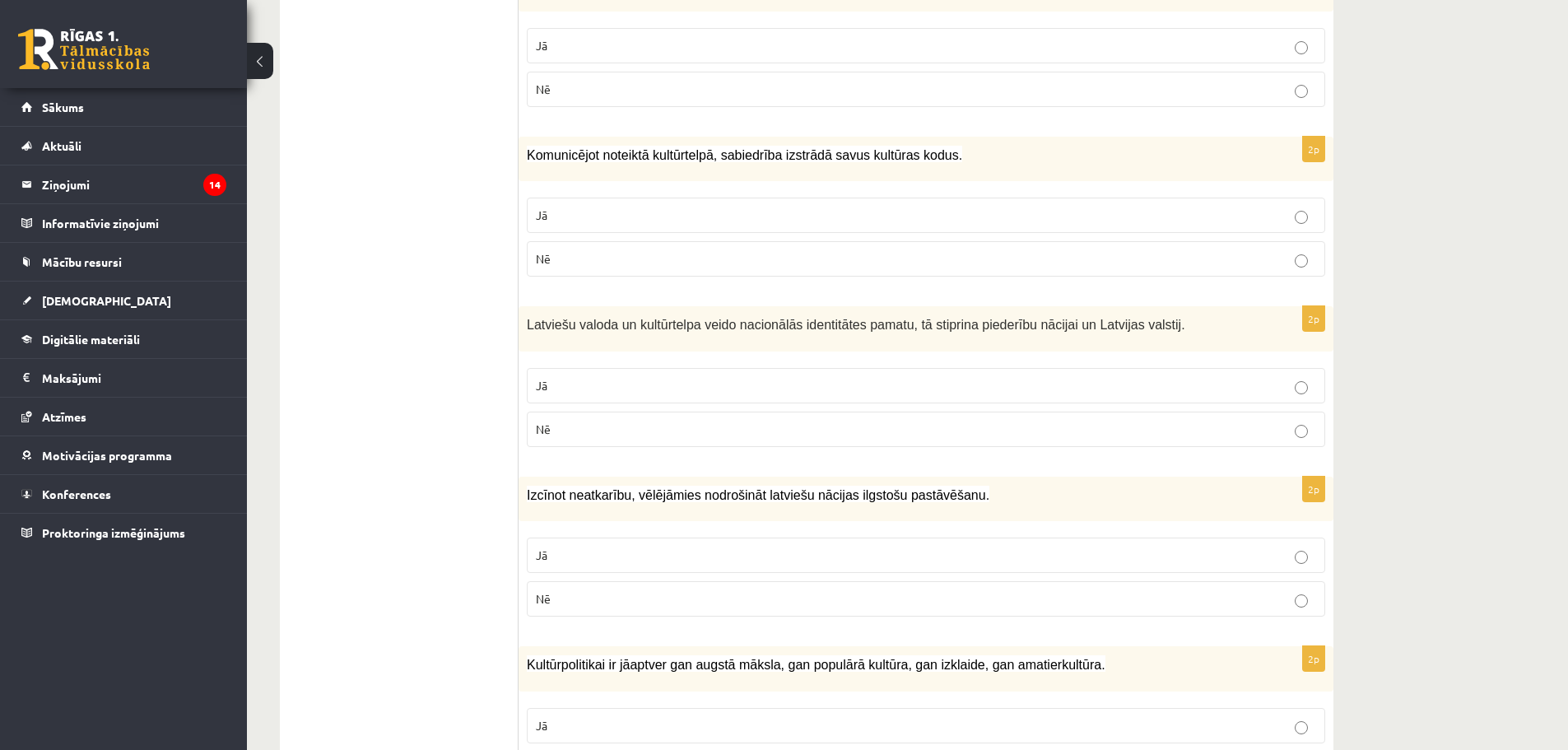
click at [1287, 377] on p "Jā" at bounding box center [926, 385] width 780 height 17
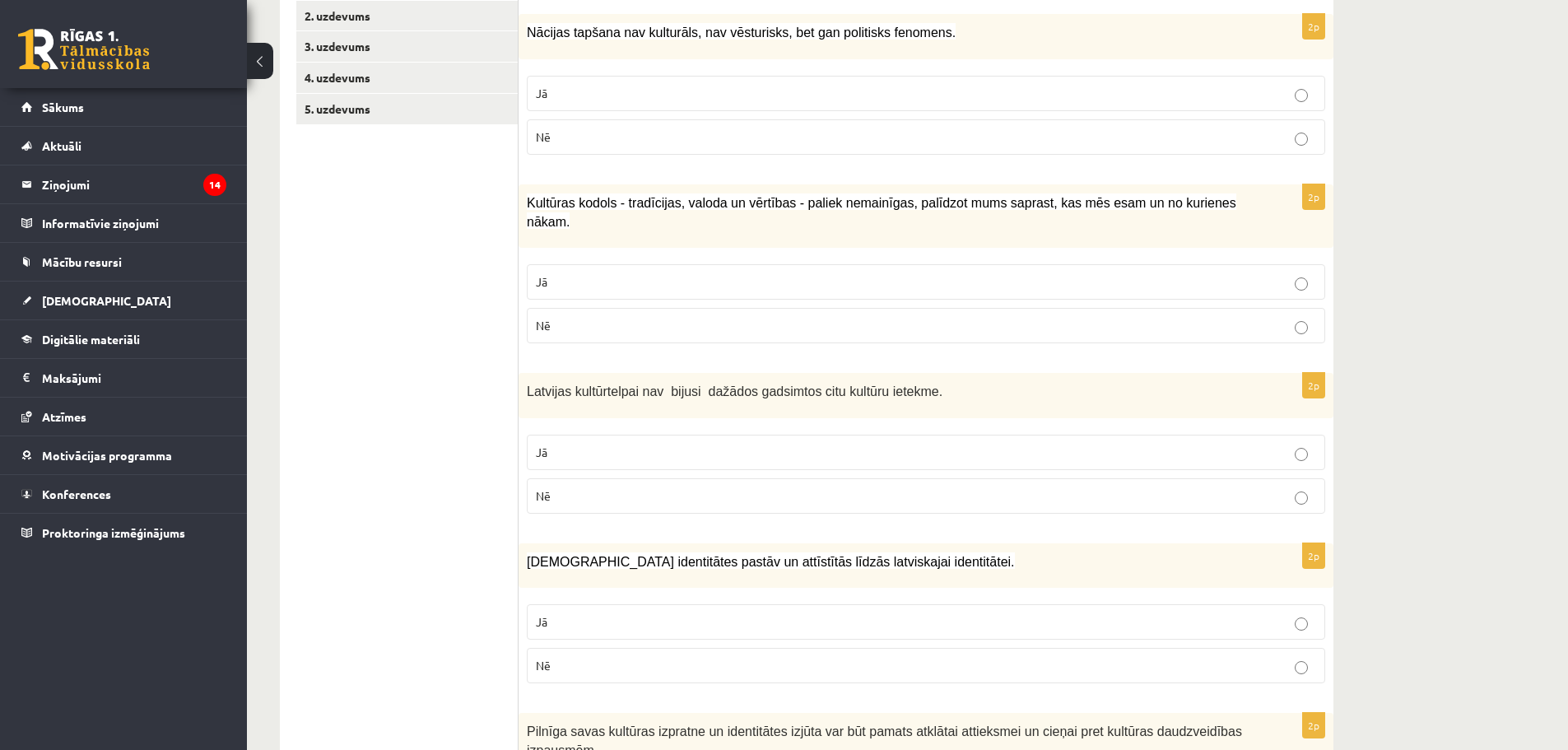
scroll to position [179, 0]
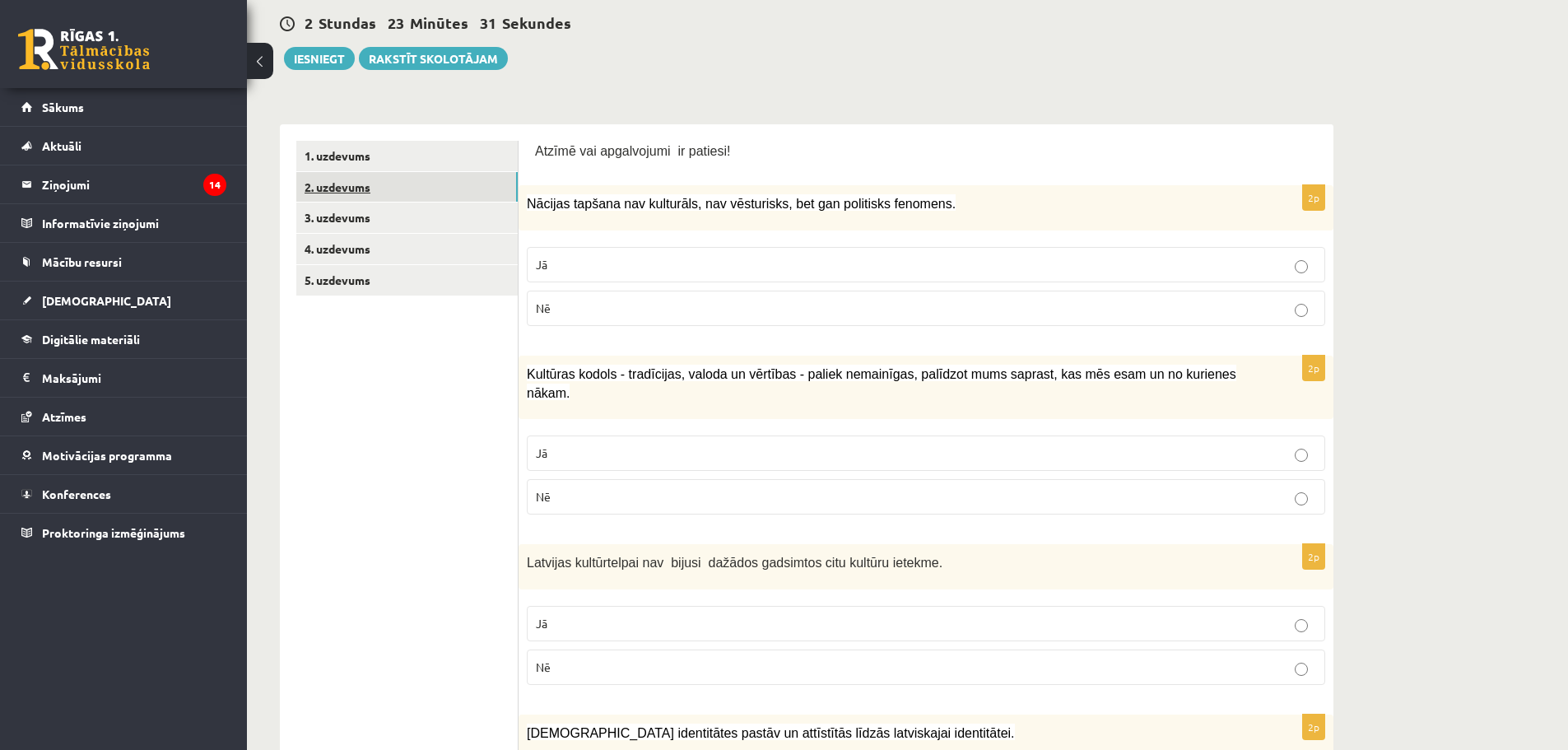
click at [372, 197] on link "2. uzdevums" at bounding box center [407, 187] width 222 height 30
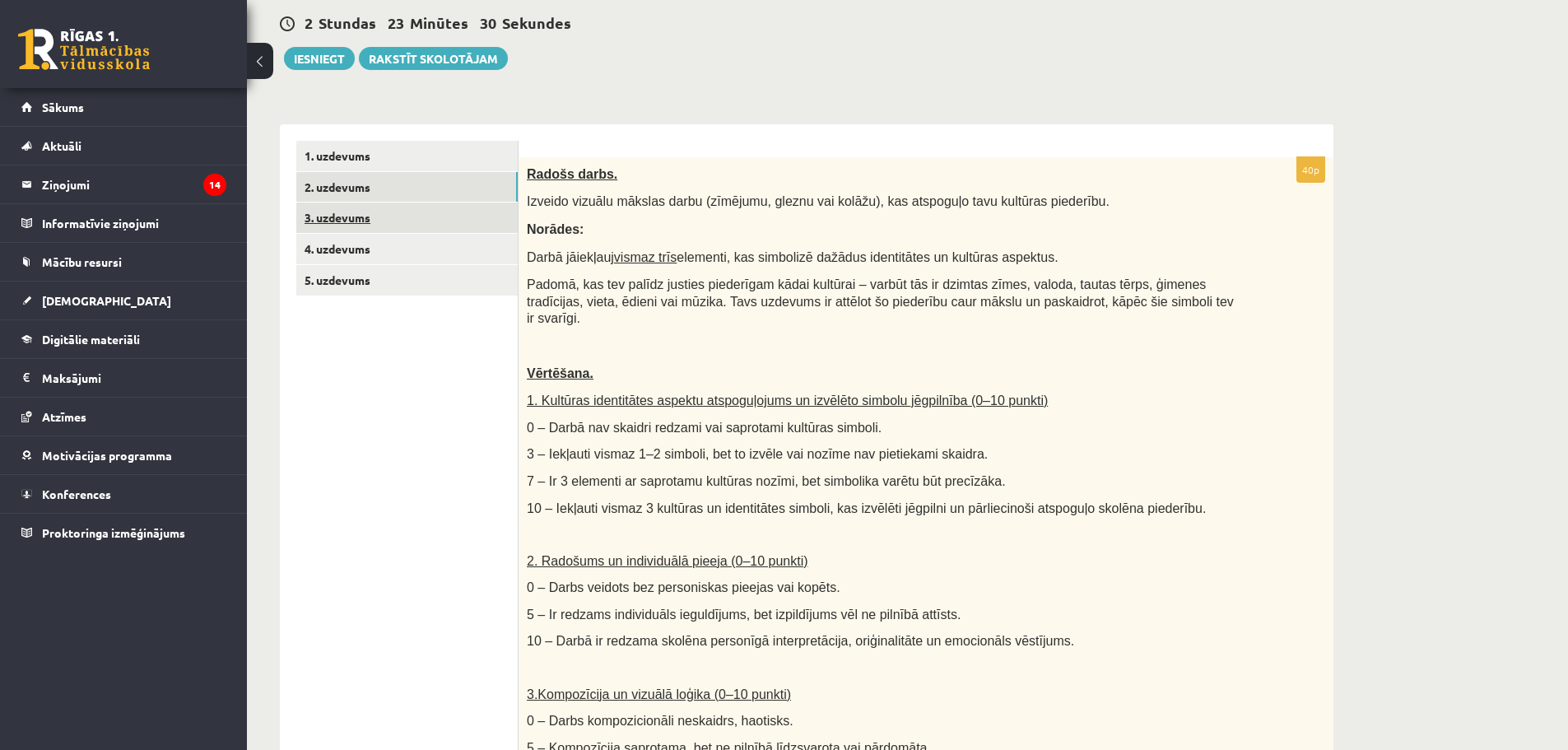
click at [412, 218] on link "3. uzdevums" at bounding box center [407, 217] width 222 height 30
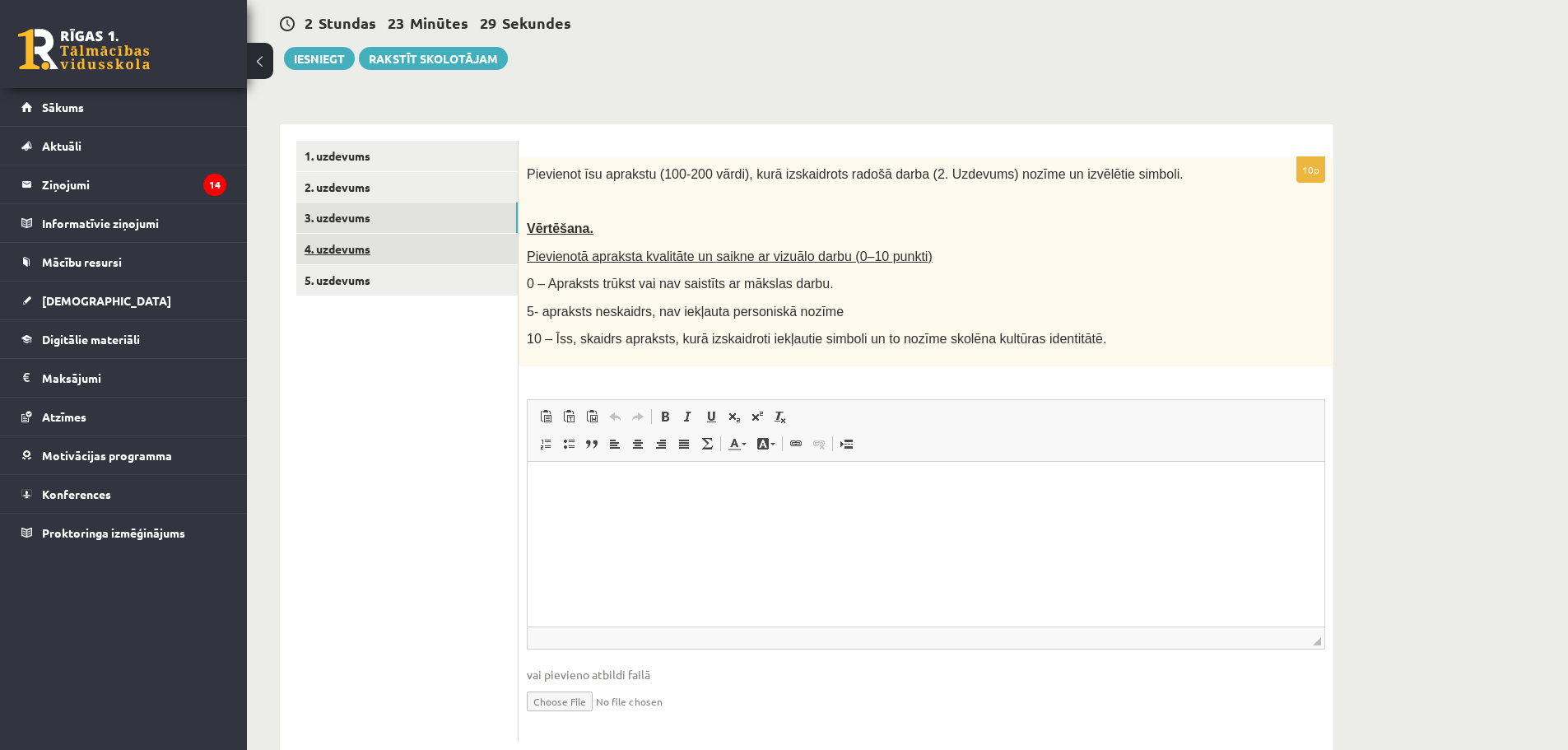
scroll to position [0, 0]
click at [428, 191] on link "2. uzdevums" at bounding box center [407, 187] width 222 height 30
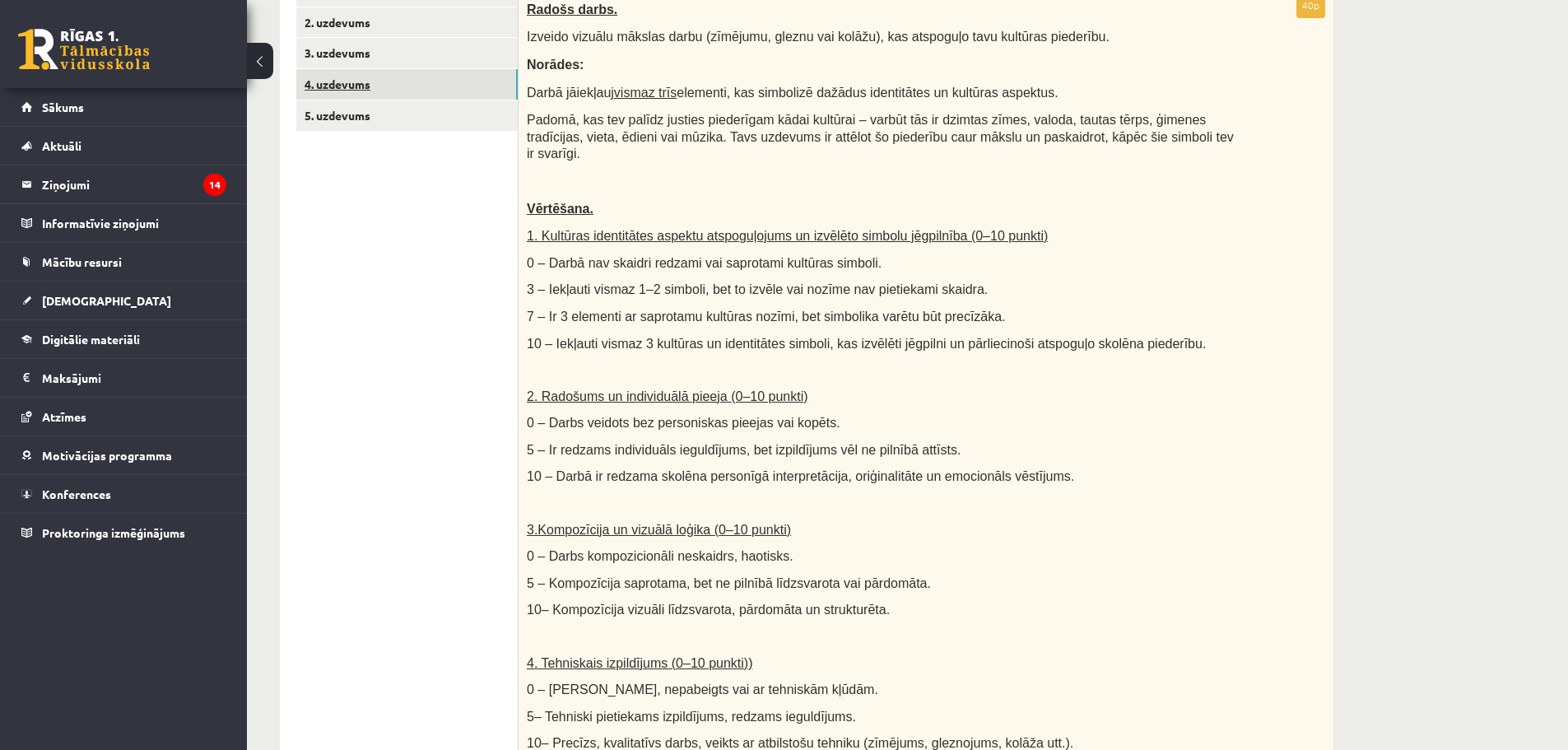
click at [396, 92] on link "4. uzdevums" at bounding box center [407, 85] width 222 height 30
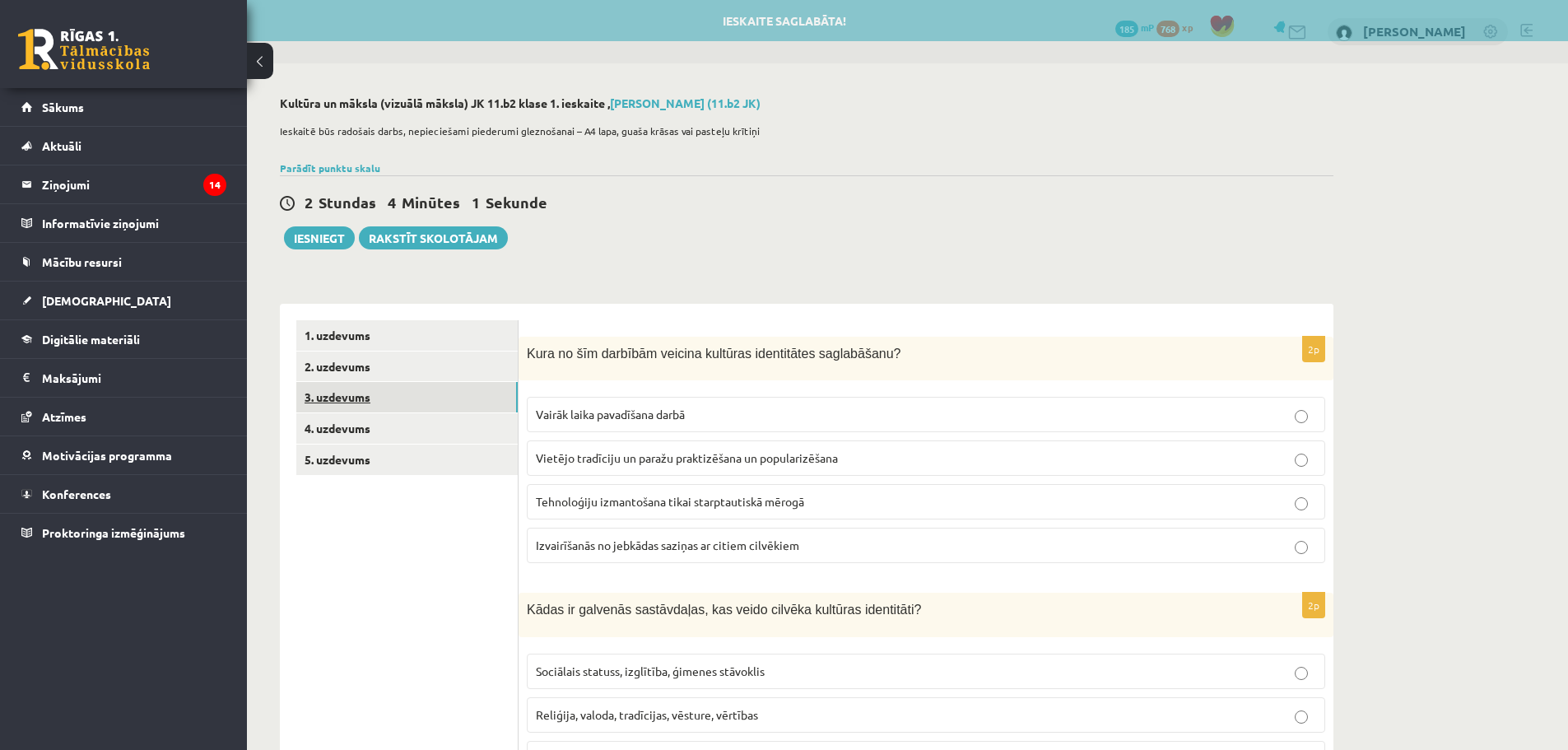
click at [416, 396] on link "3. uzdevums" at bounding box center [407, 397] width 222 height 30
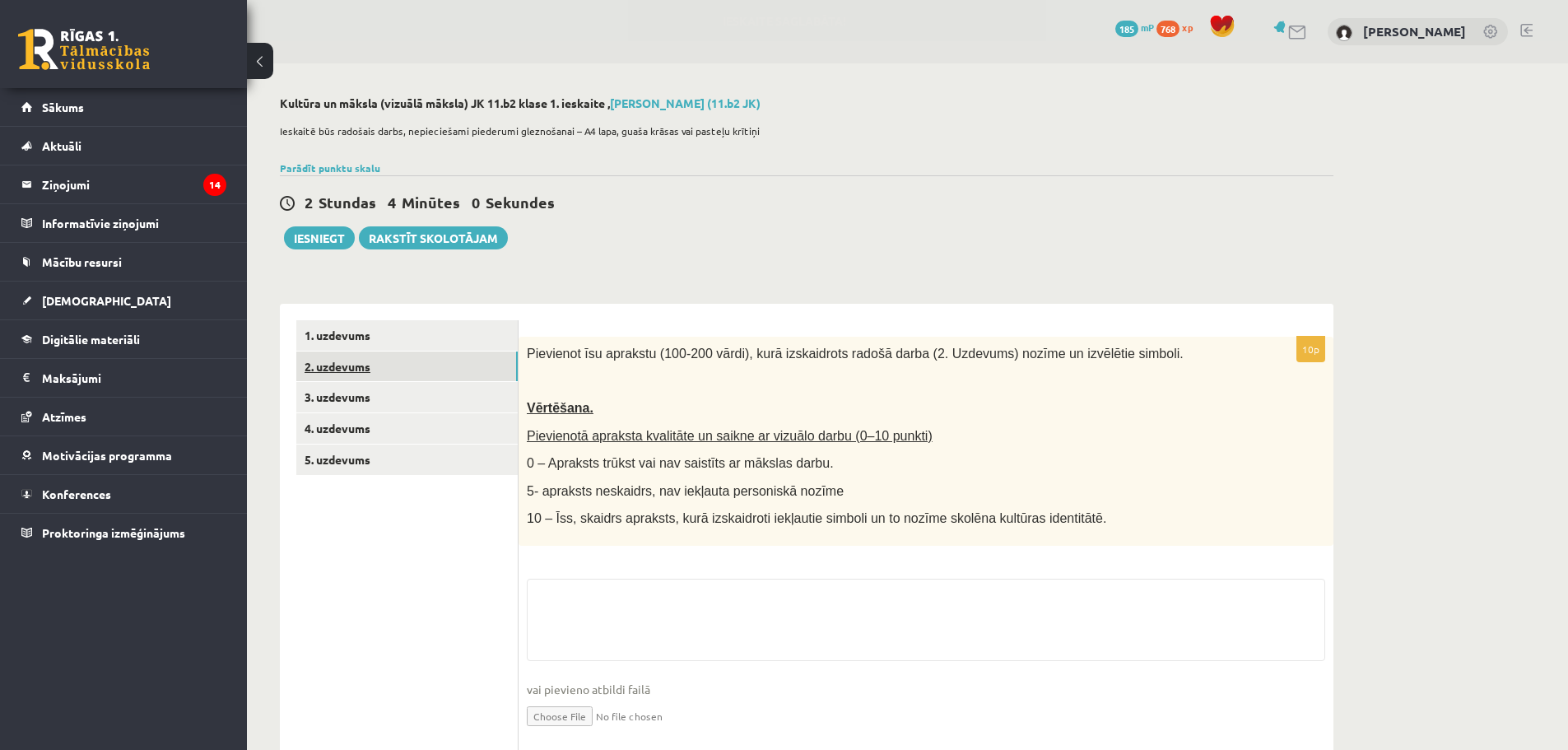
click at [425, 368] on link "2. uzdevums" at bounding box center [407, 366] width 222 height 30
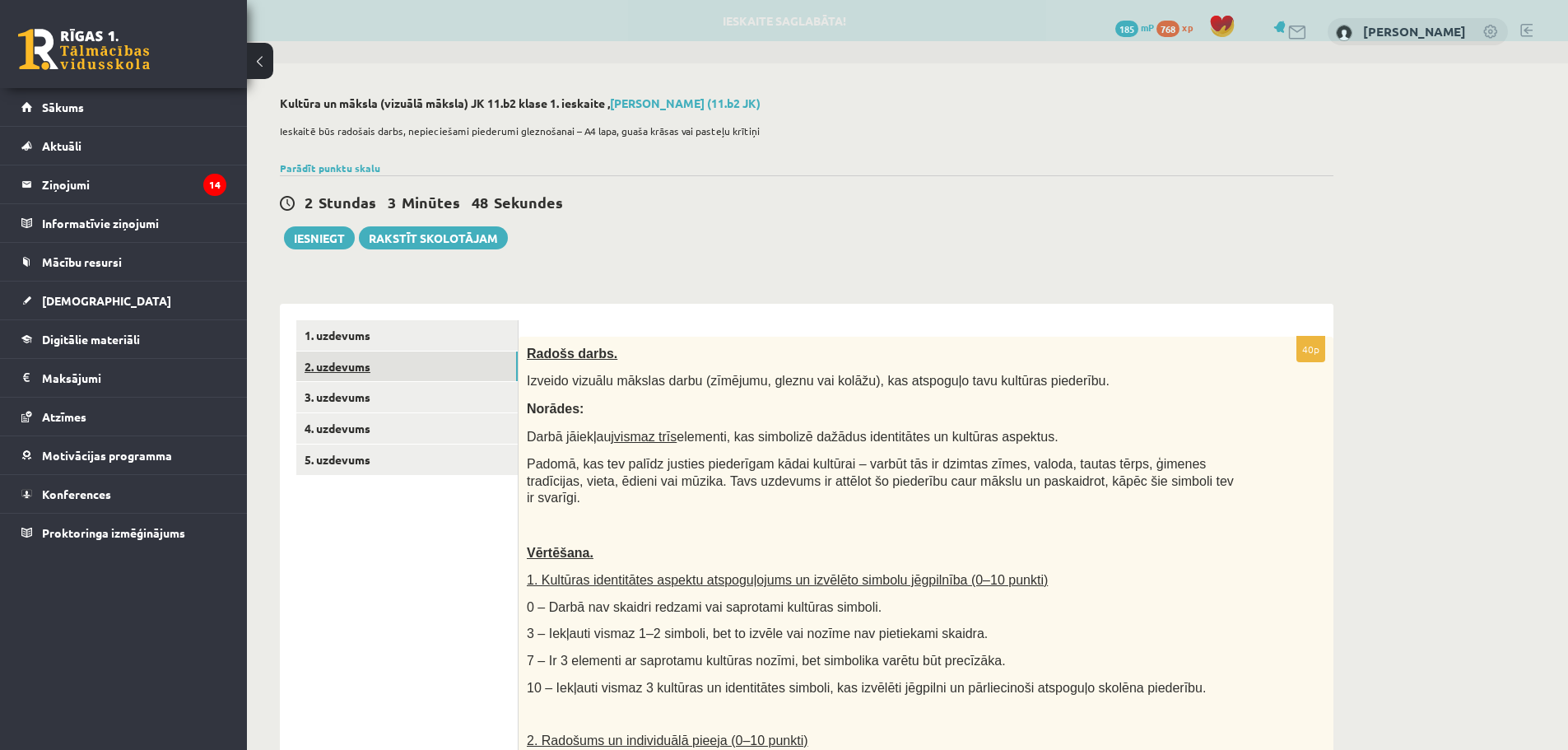
scroll to position [82, 0]
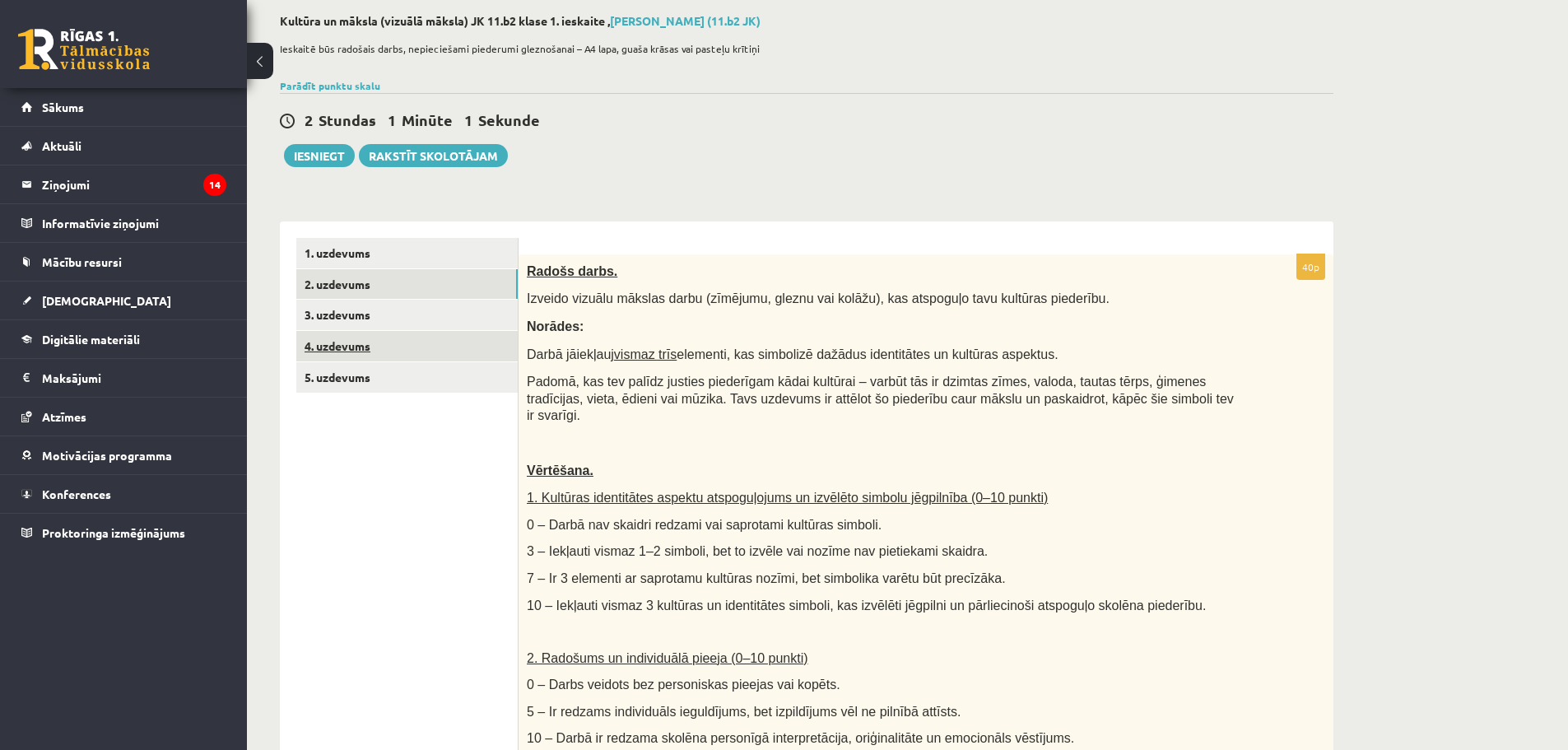
click at [340, 355] on link "4. uzdevums" at bounding box center [407, 346] width 222 height 30
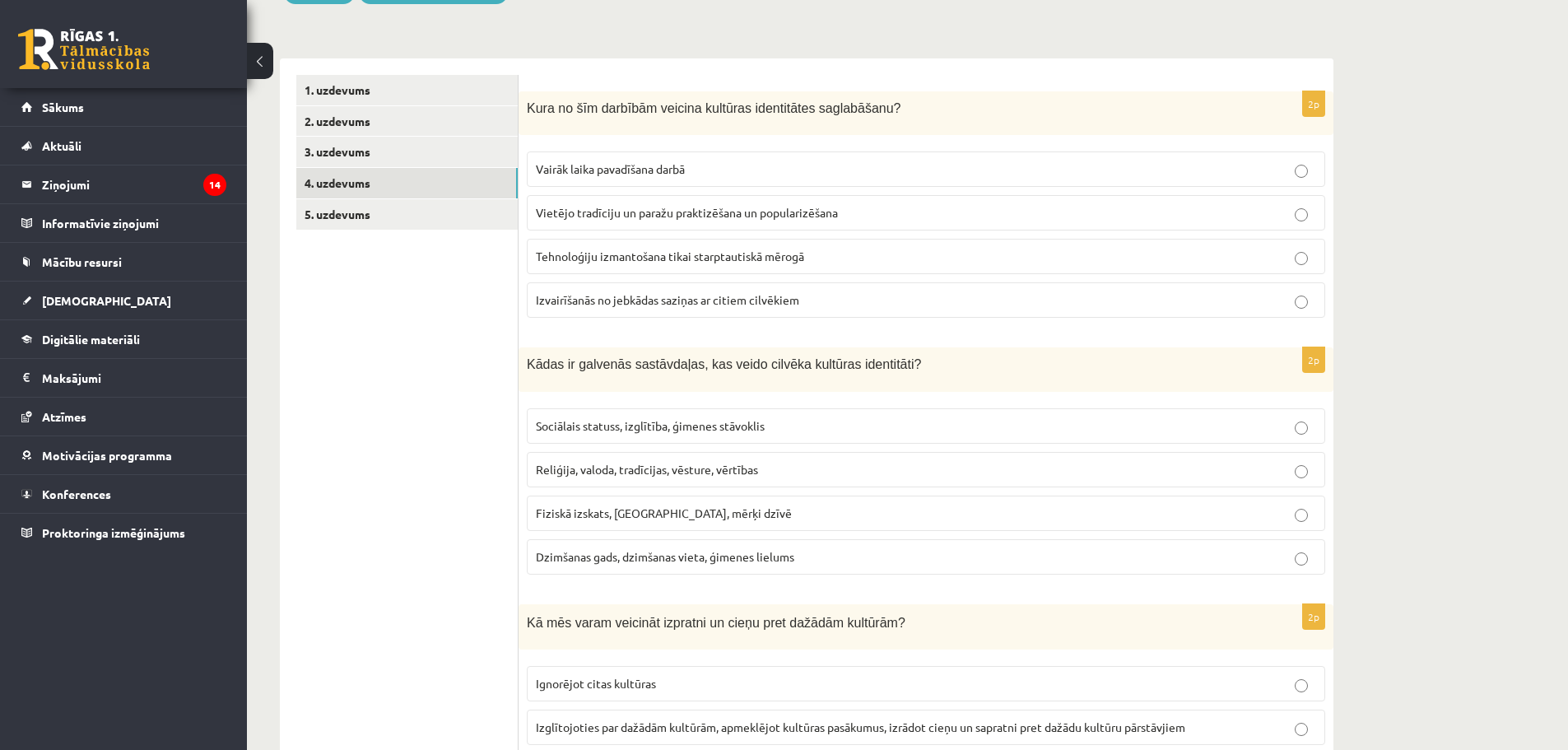
scroll to position [247, 0]
click at [842, 212] on p "Vietējo tradīciju un paražu praktizēšana un popularizēšana" at bounding box center [926, 210] width 780 height 17
click at [875, 175] on p "Vairāk laika pavadīšana darbā" at bounding box center [926, 167] width 780 height 17
click at [882, 228] on label "Vietējo tradīciju un paražu praktizēšana un popularizēšana" at bounding box center [926, 211] width 798 height 36
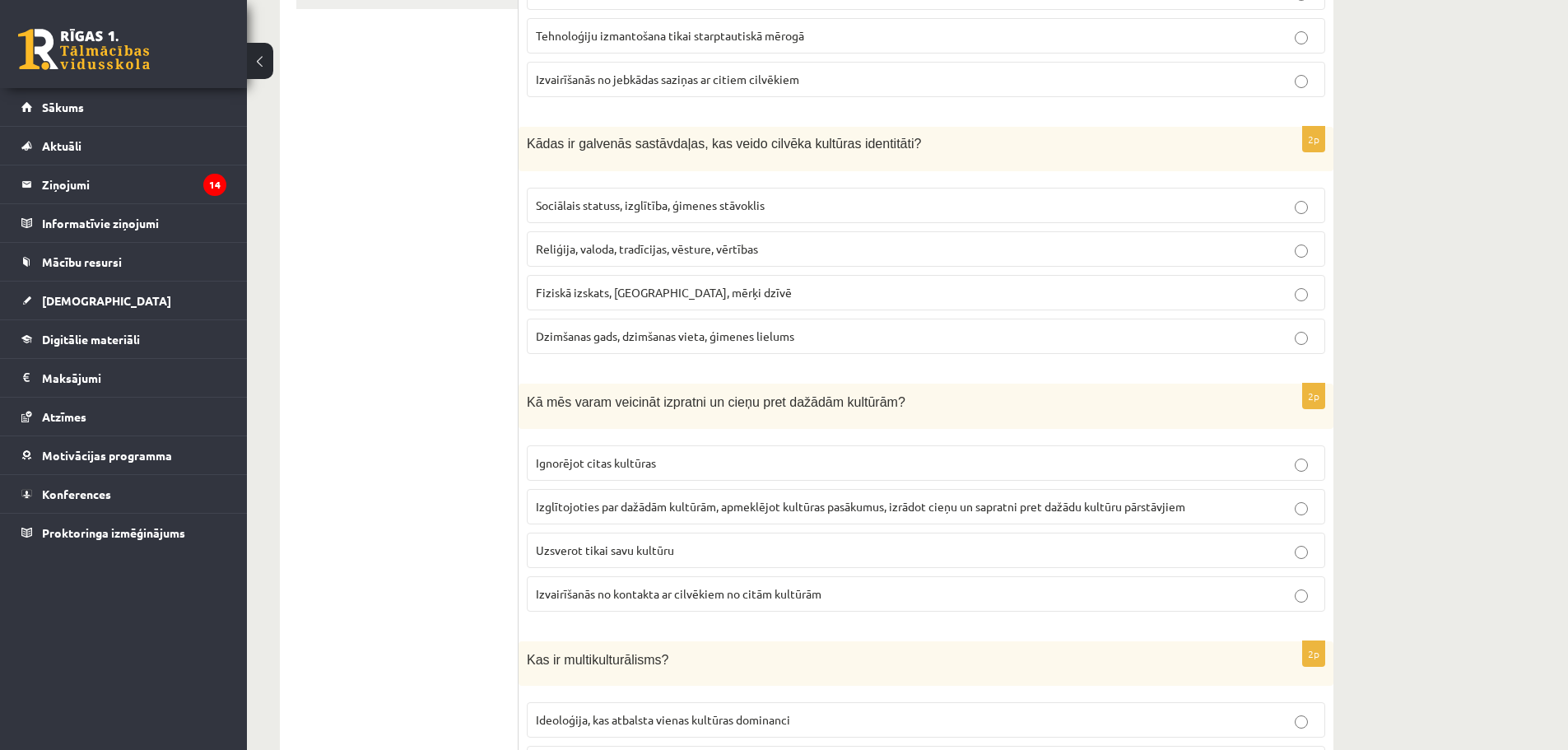
scroll to position [493, 0]
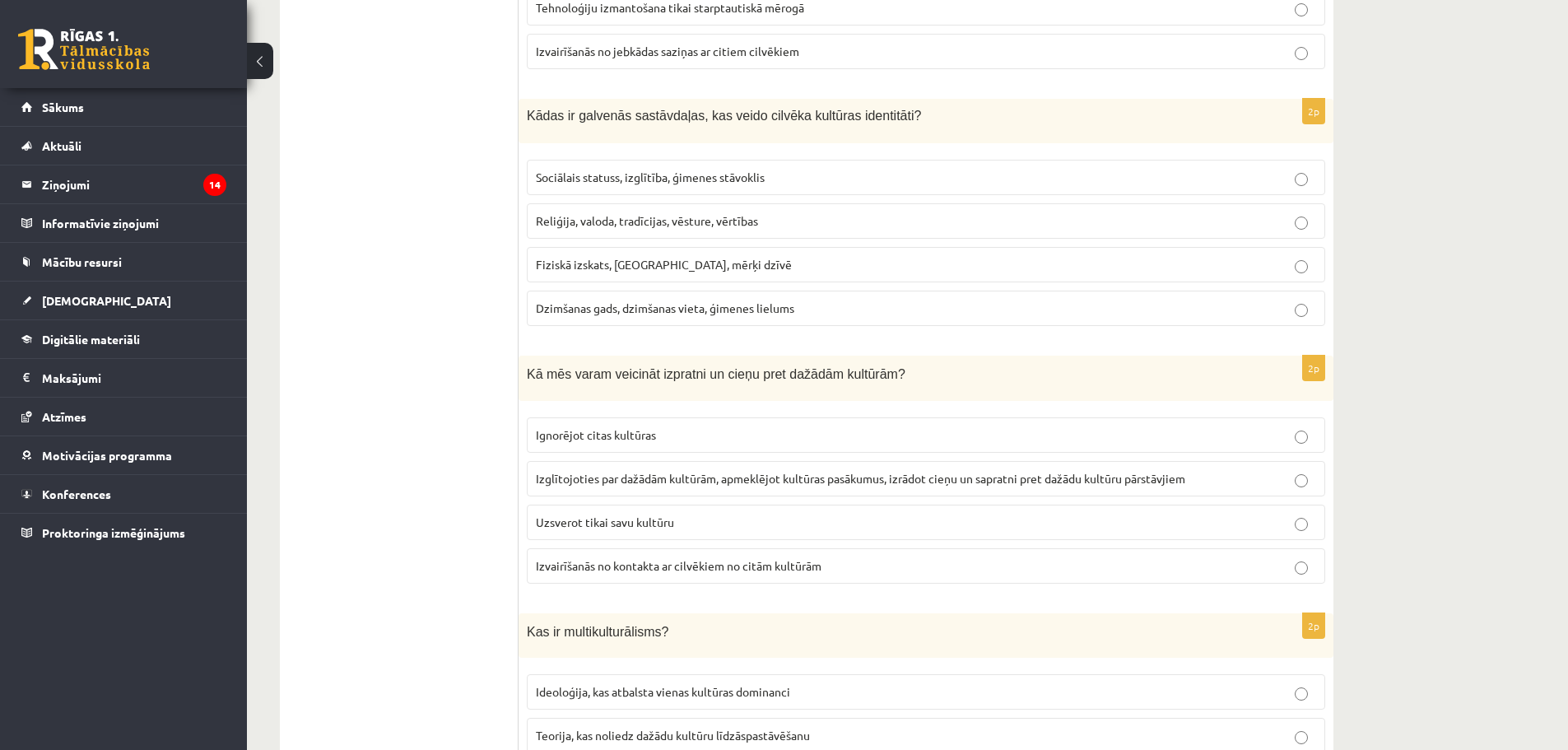
click at [684, 225] on span "Reliģija, valoda, tradīcijas, vēsture, vērtības" at bounding box center [646, 220] width 222 height 15
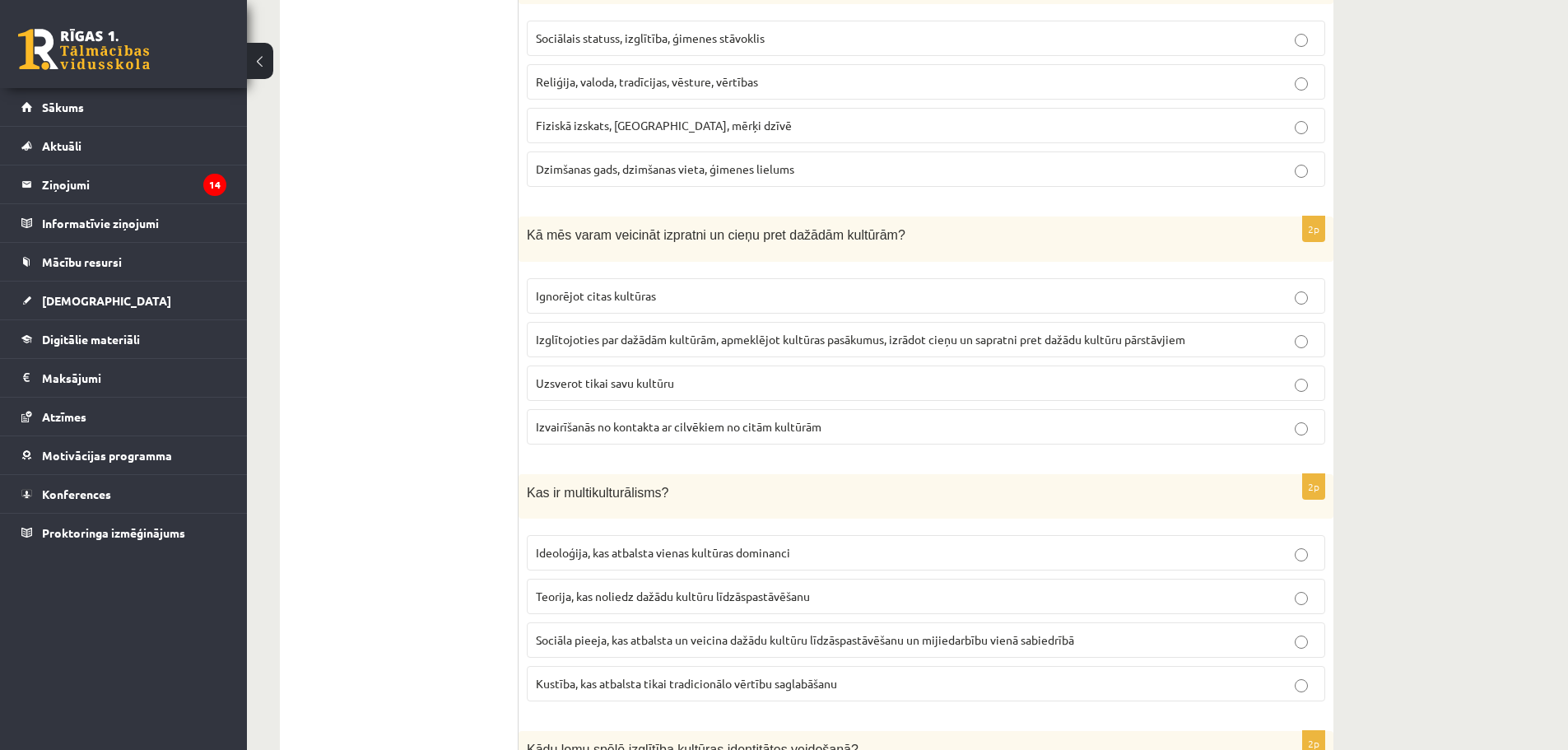
scroll to position [658, 0]
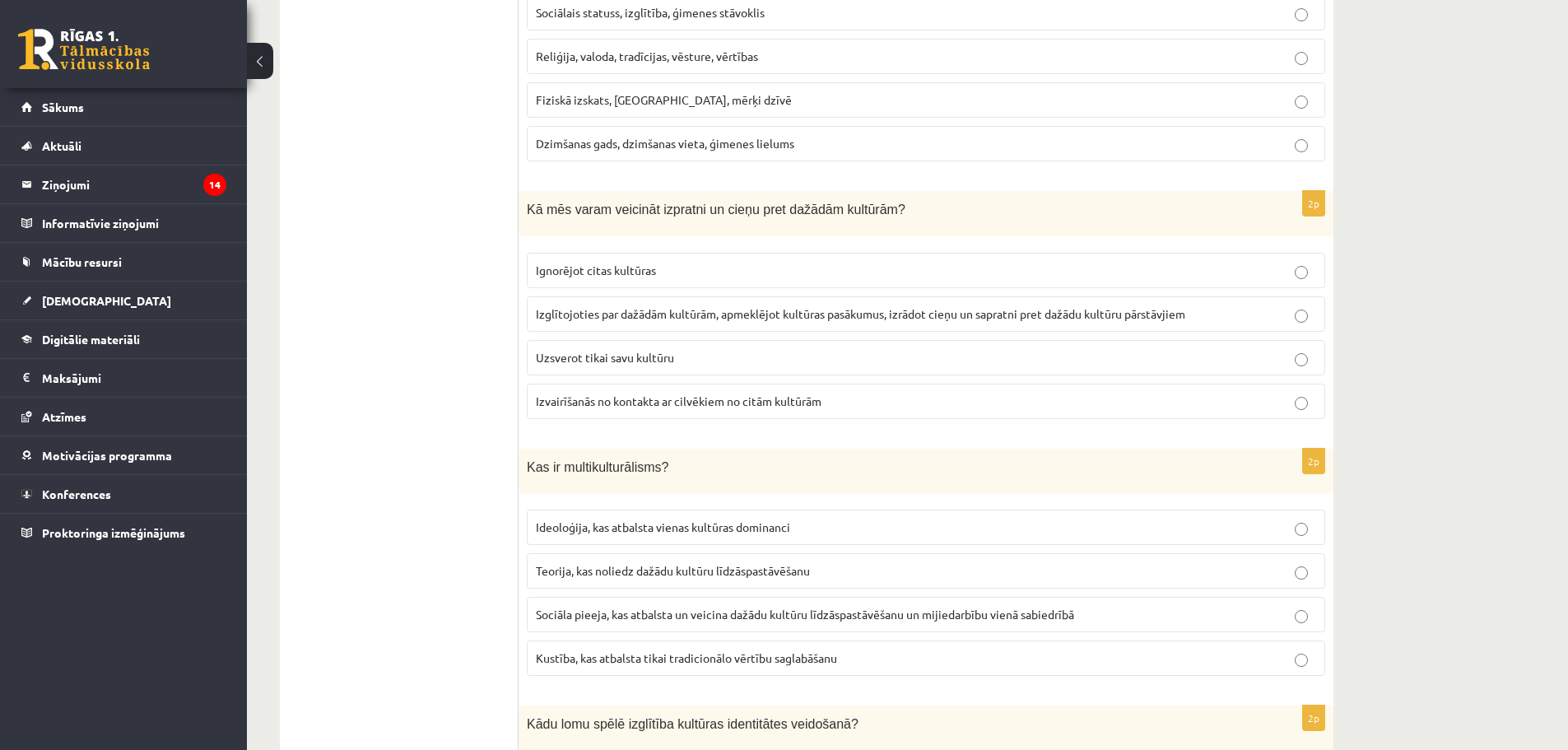
click at [804, 313] on span "Izglītojoties par dažādām kultūrām, apmeklējot kultūras pasākumus, izrādot cieņ…" at bounding box center [860, 314] width 649 height 15
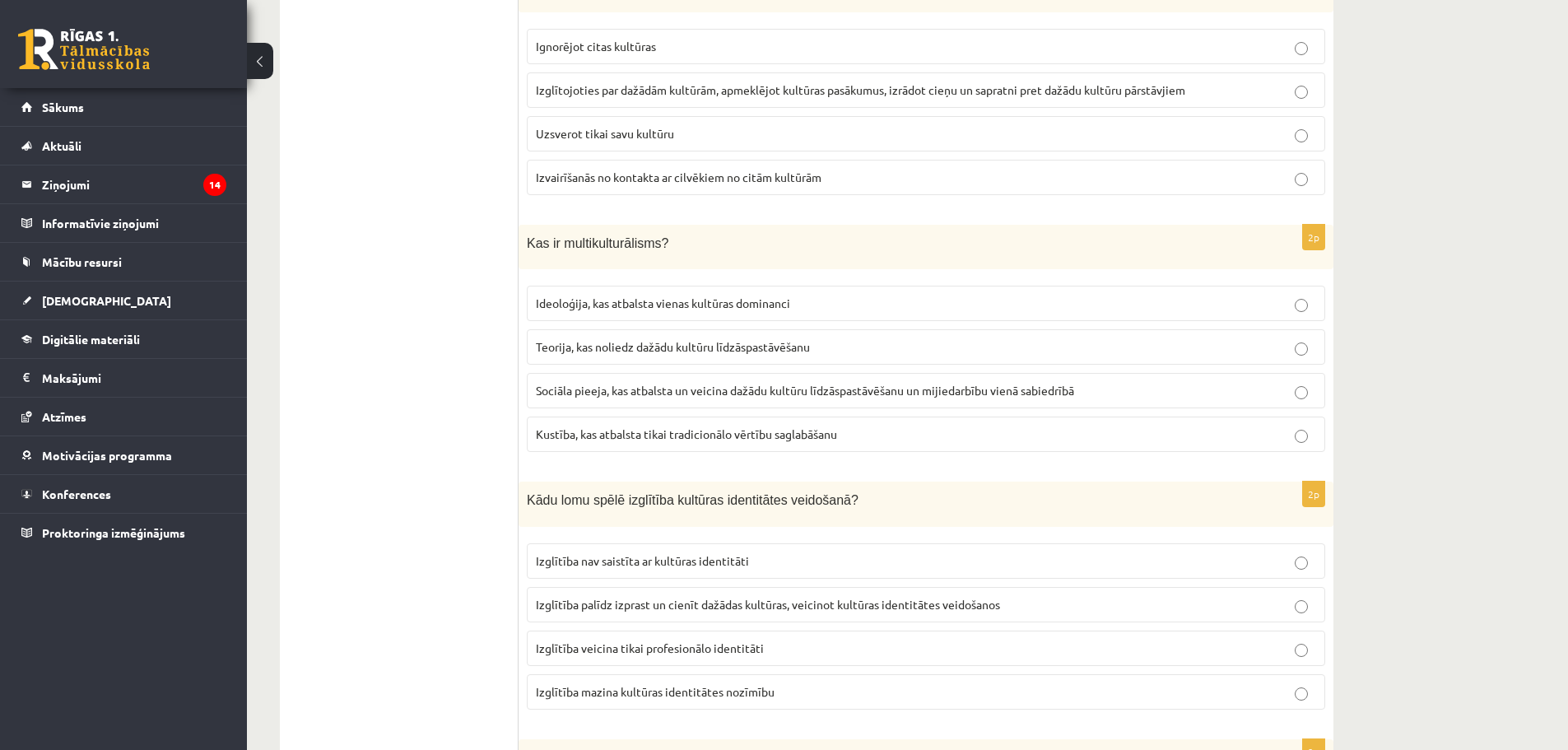
scroll to position [905, 0]
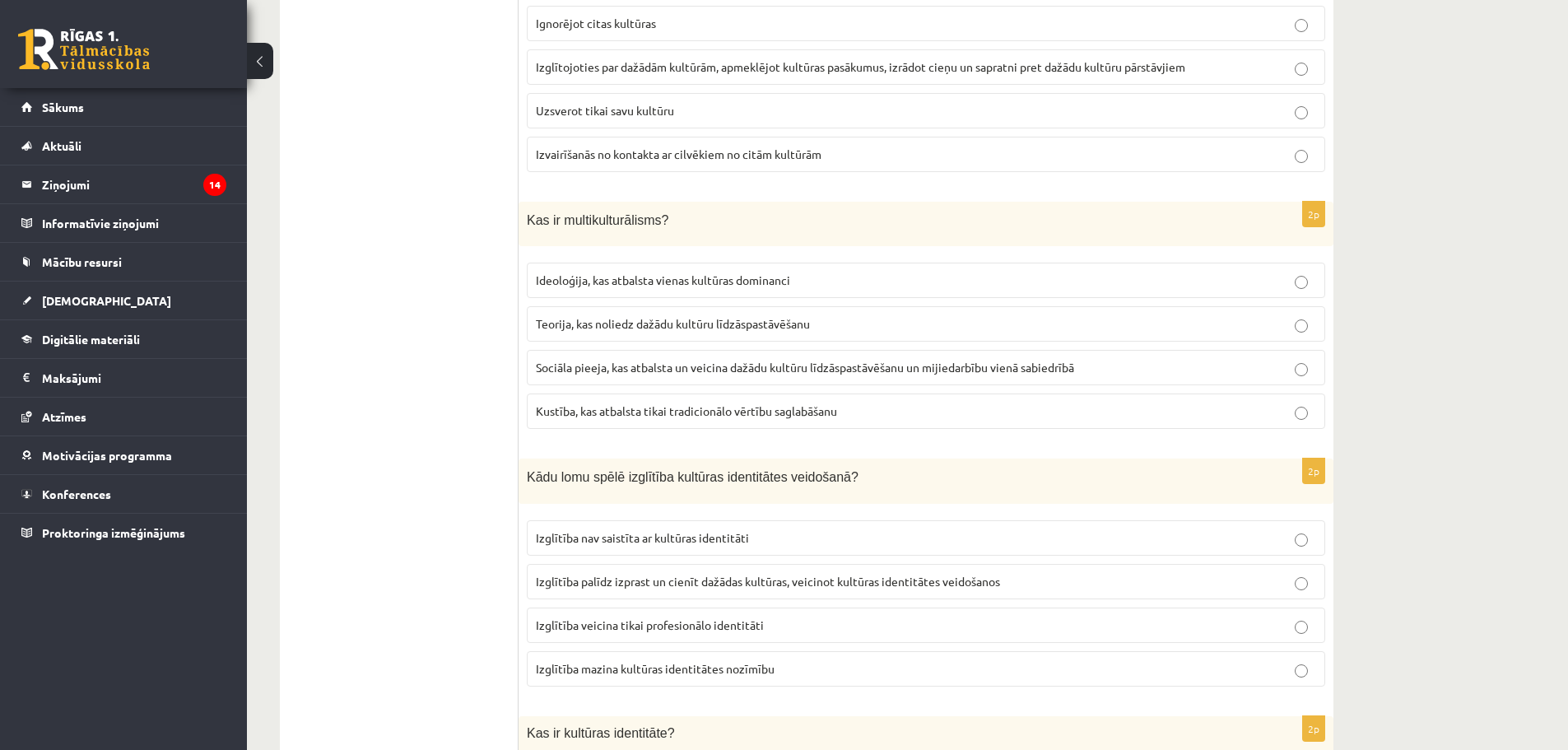
click at [888, 365] on span "Sociāla pieeja, kas atbalsta un veicina dažādu kultūru līdzāspastāvēšanu un mij…" at bounding box center [804, 367] width 538 height 15
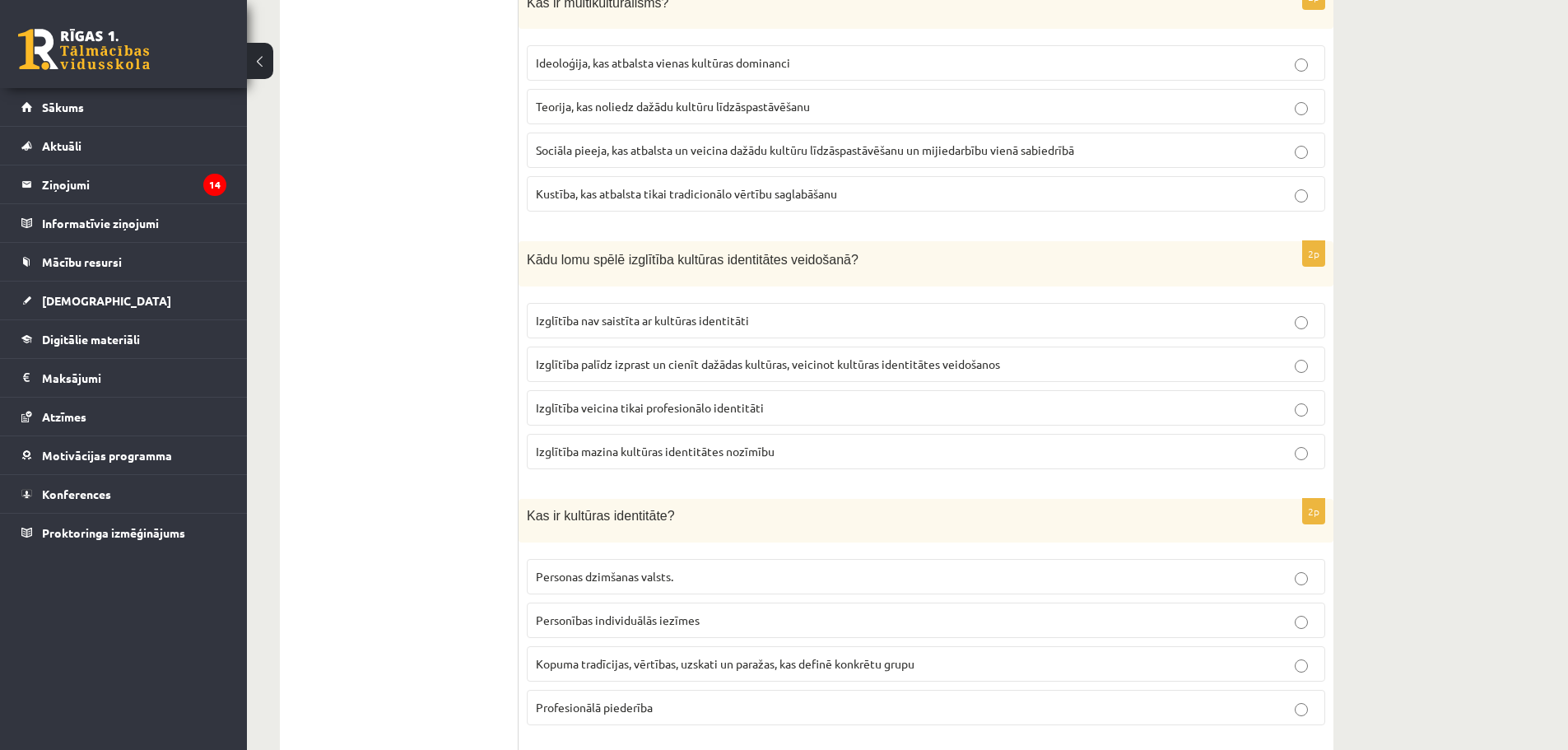
scroll to position [1235, 0]
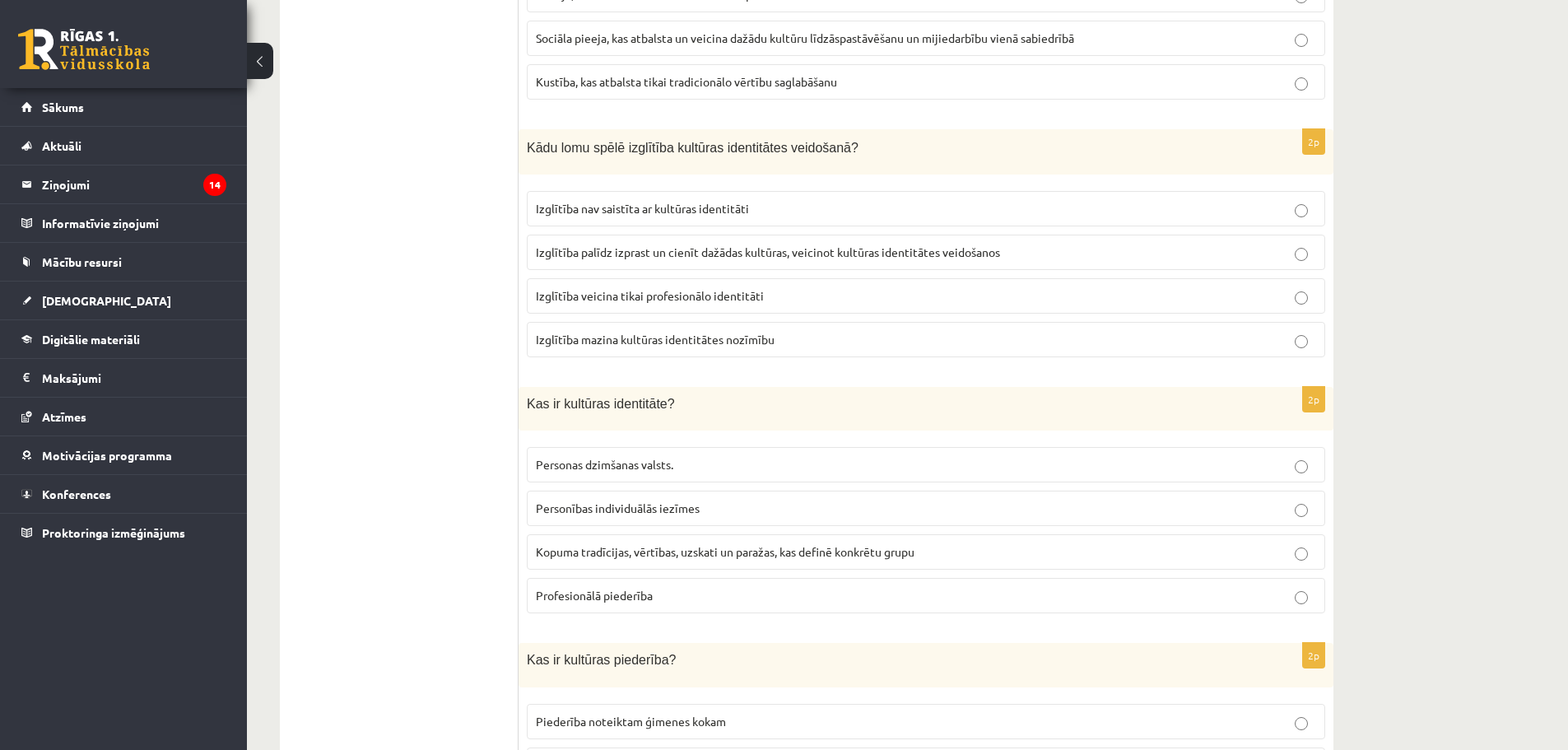
click at [650, 240] on label "Izglītība palīdz izprast un cienīt dažādas kultūras, veicinot kultūras identitā…" at bounding box center [926, 252] width 798 height 36
click at [665, 554] on span "Kopuma tradīcijas, vērtības, uzskati un paražas, kas definē konkrētu grupu" at bounding box center [724, 551] width 379 height 15
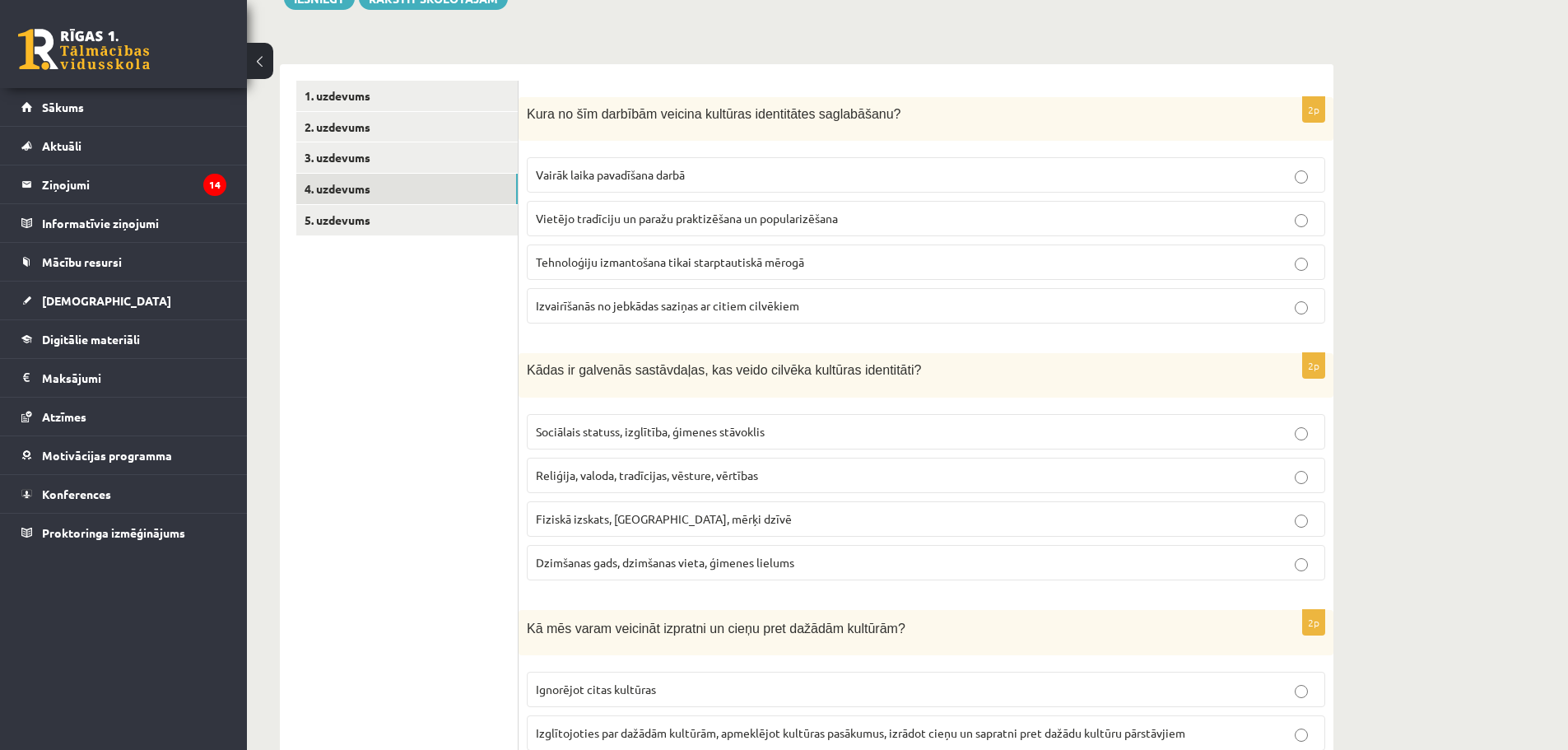
scroll to position [247, 0]
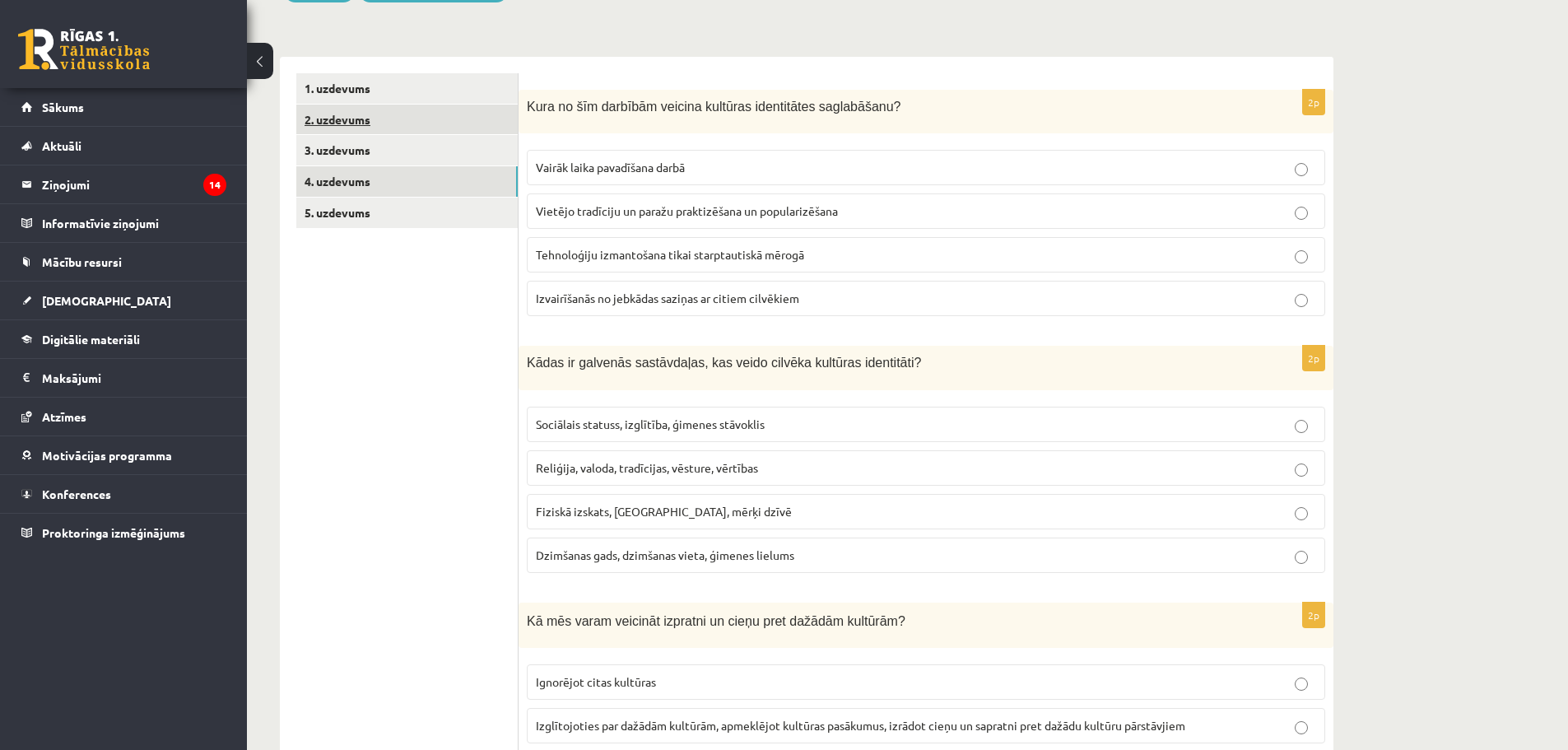
click at [414, 127] on link "2. uzdevums" at bounding box center [407, 119] width 222 height 30
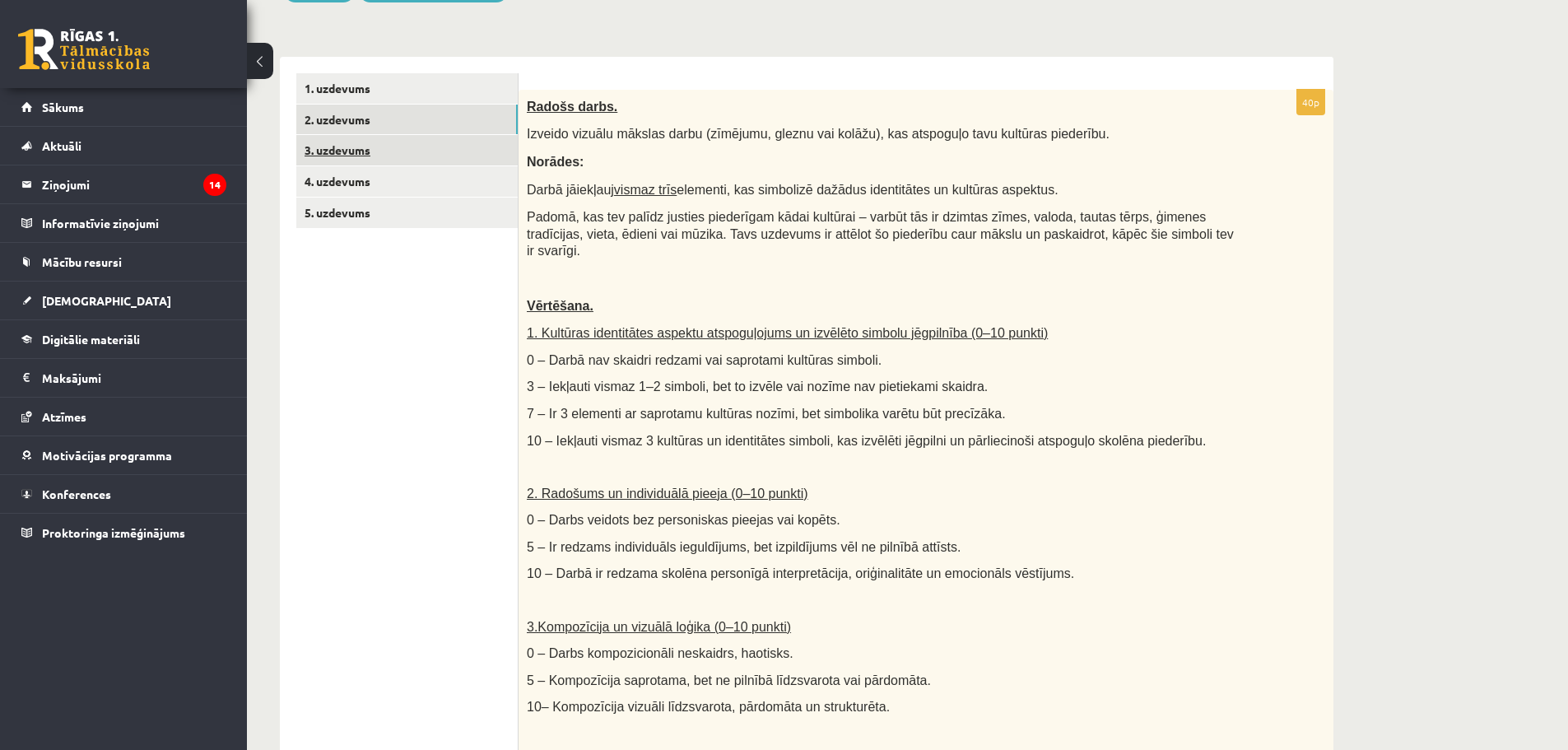
scroll to position [0, 0]
click at [409, 188] on link "4. uzdevums" at bounding box center [407, 182] width 222 height 30
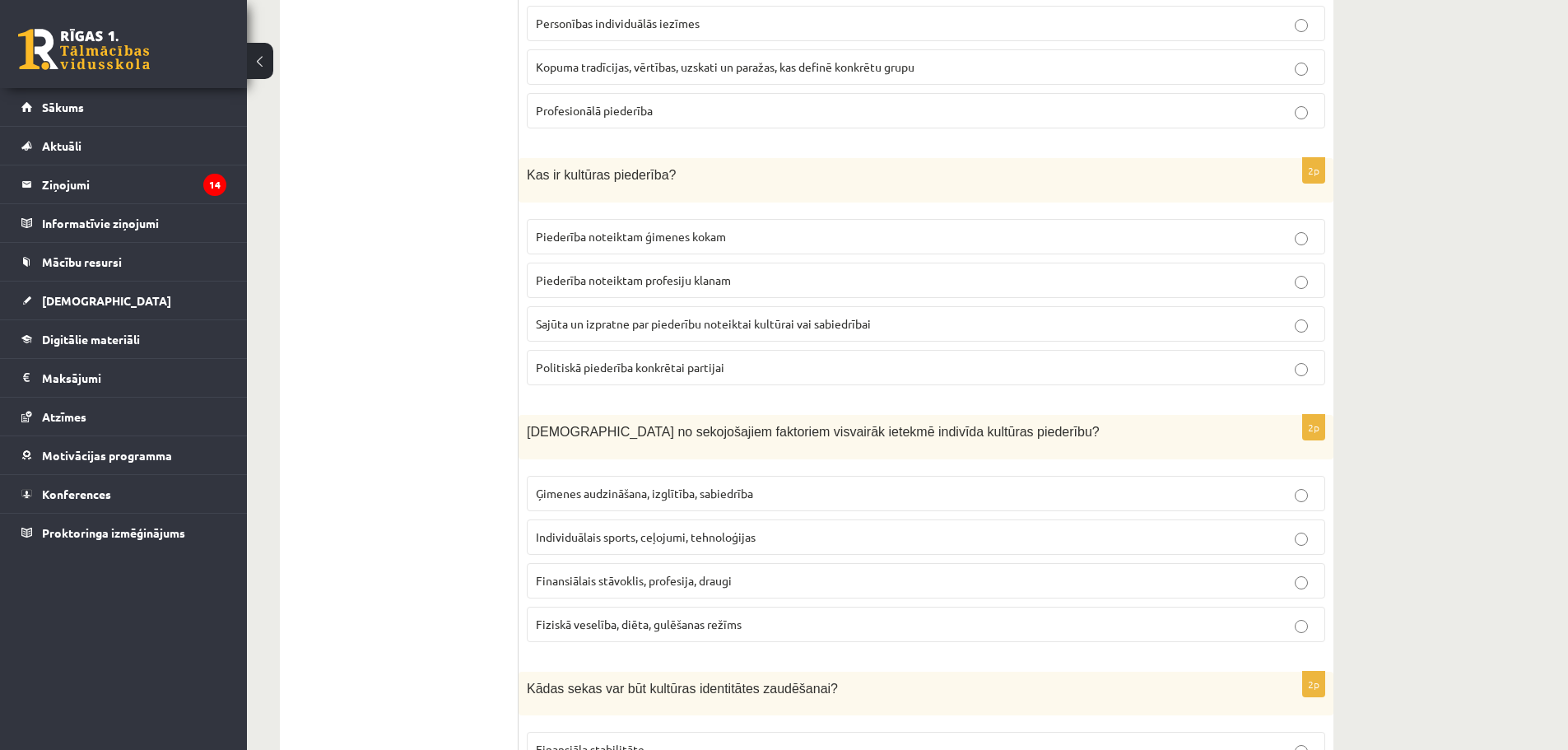
scroll to position [1728, 0]
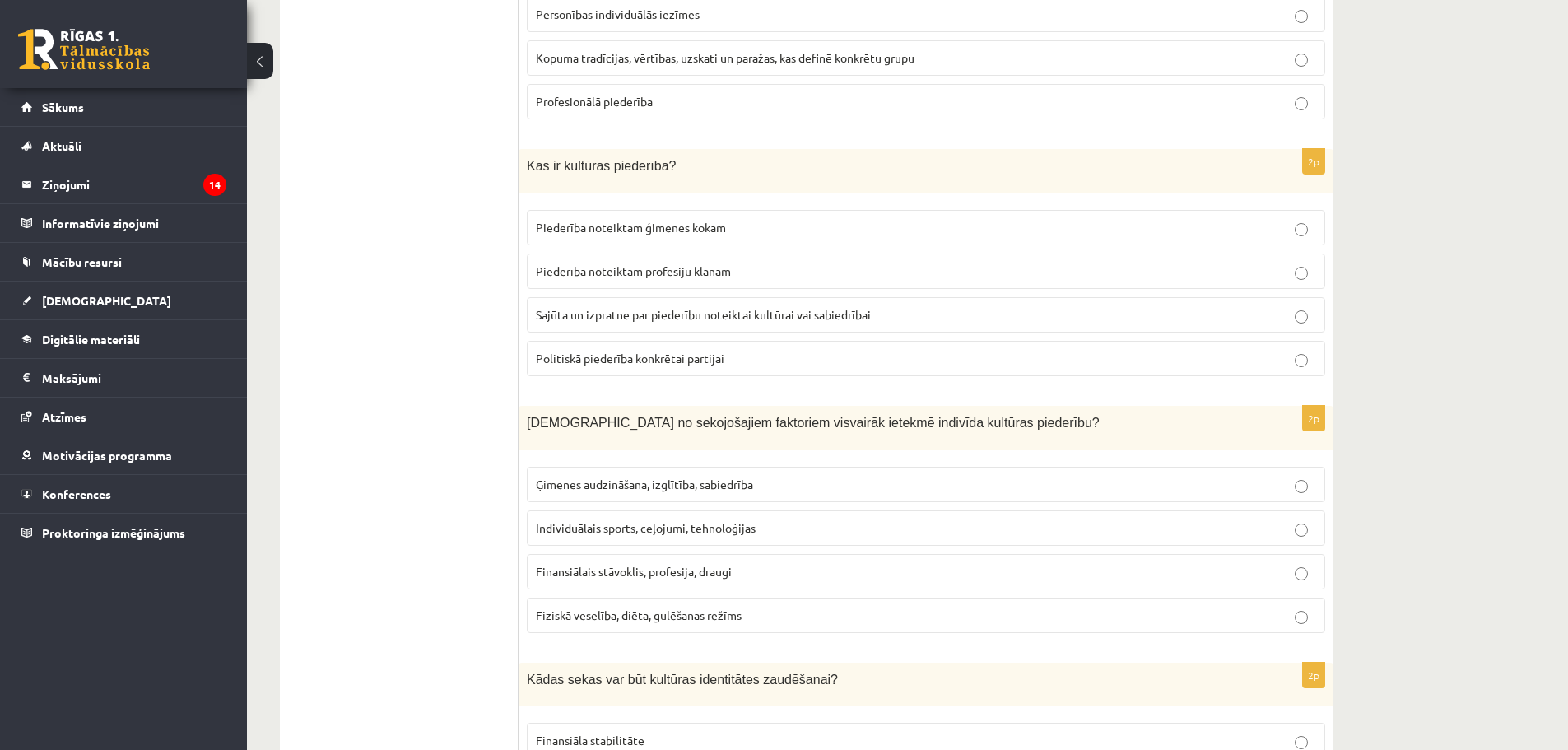
click at [615, 323] on p "Sajūta un izpratne par piederību noteiktai kultūrai vai sabiedrībai" at bounding box center [926, 314] width 780 height 17
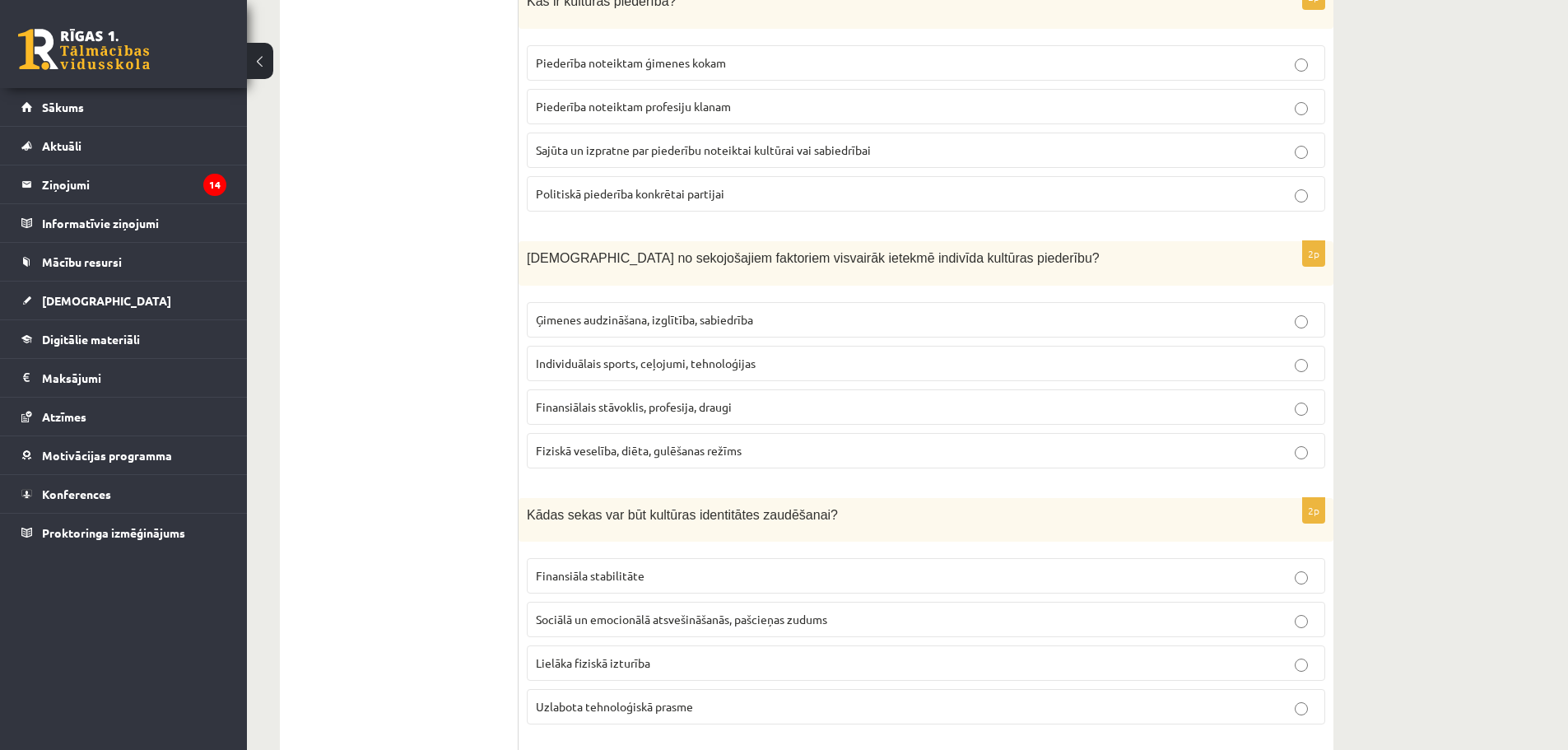
scroll to position [1975, 0]
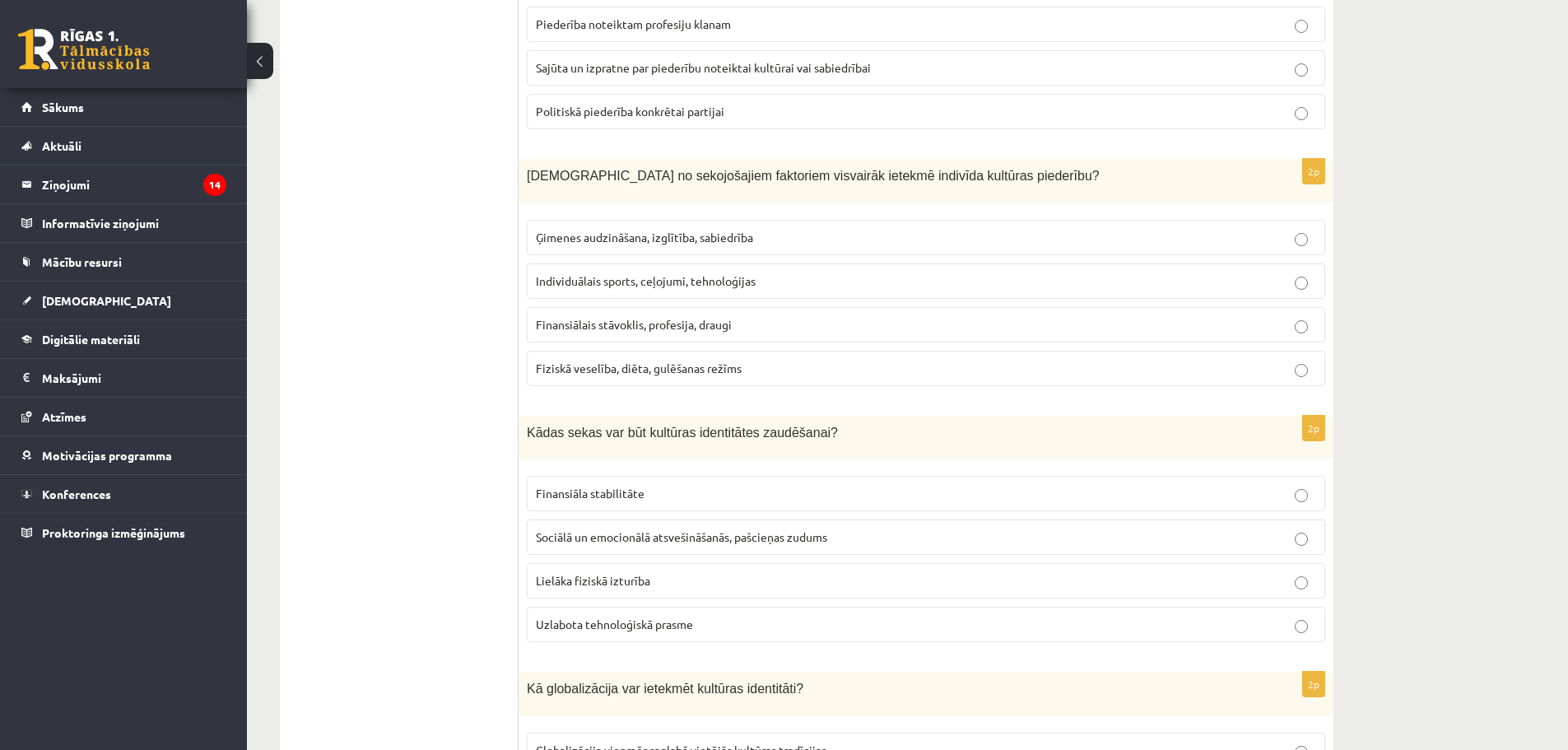
click at [558, 241] on span "Ģimenes audzināšana, izglītība, sabiedrība" at bounding box center [644, 237] width 217 height 15
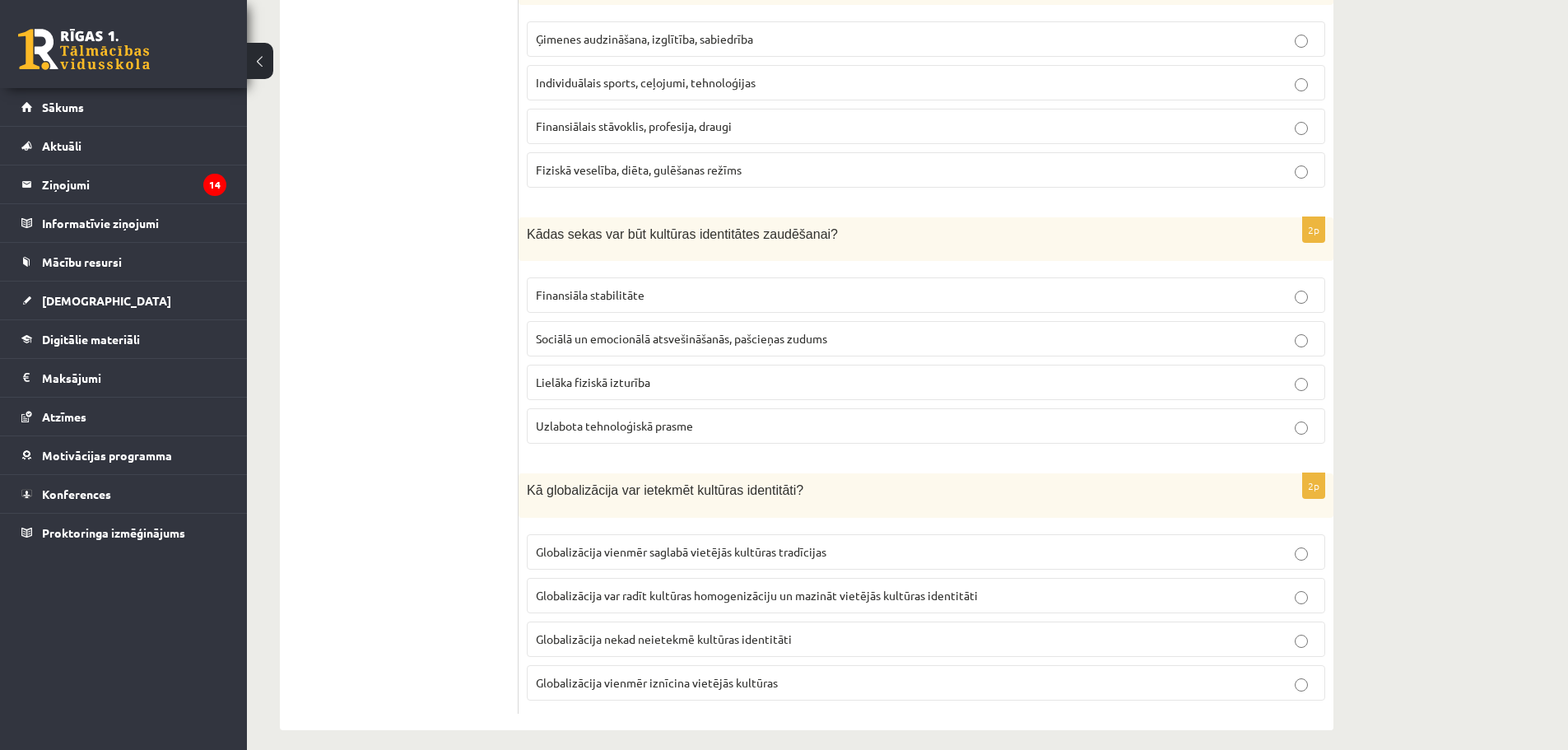
scroll to position [2188, 0]
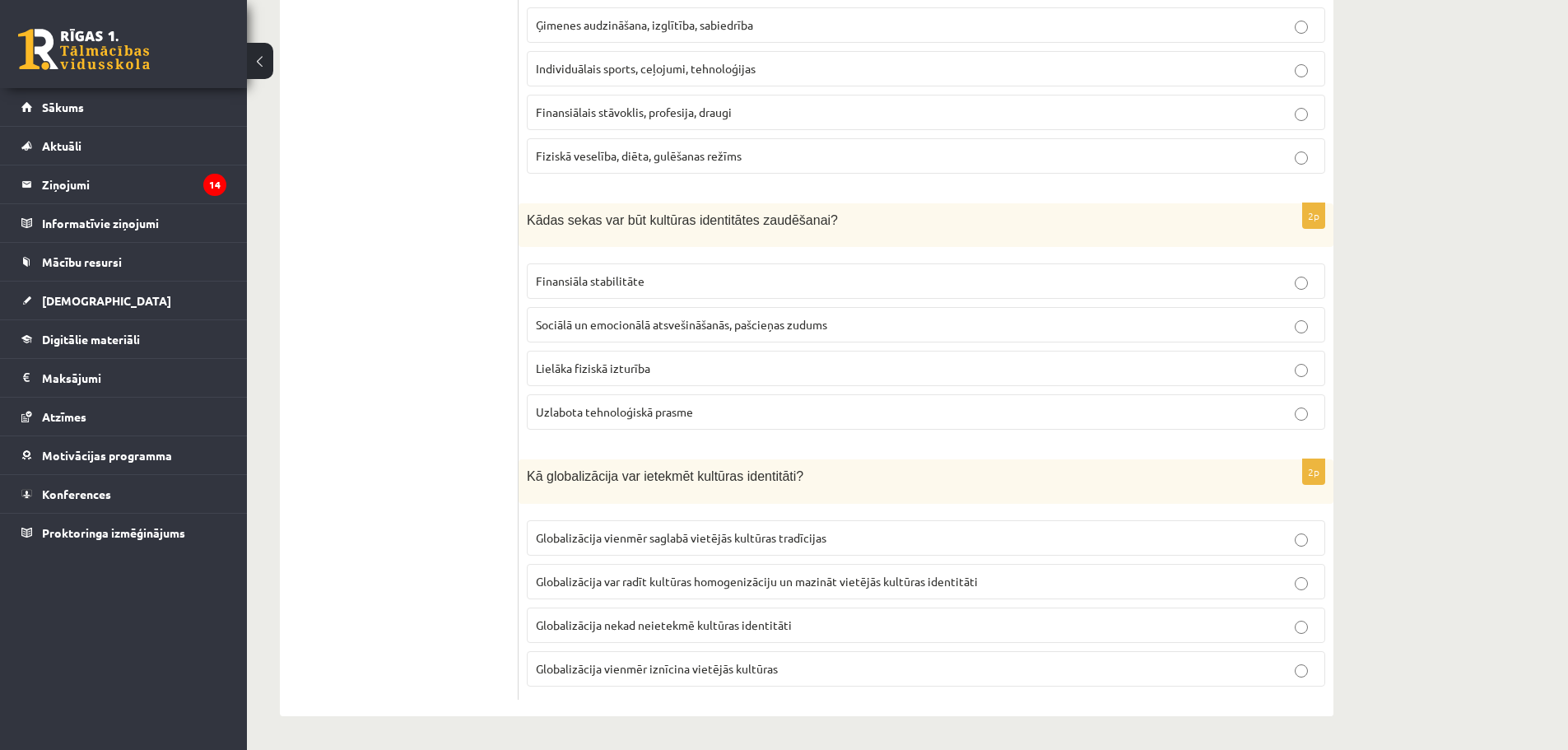
click at [616, 323] on span "Sociālā un emocionālā atsvešināšanās, pašcieņas zudums" at bounding box center [681, 324] width 291 height 15
click at [766, 526] on label "Globalizācija vienmēr saglabā vietējās kultūras tradīcijas" at bounding box center [926, 538] width 798 height 36
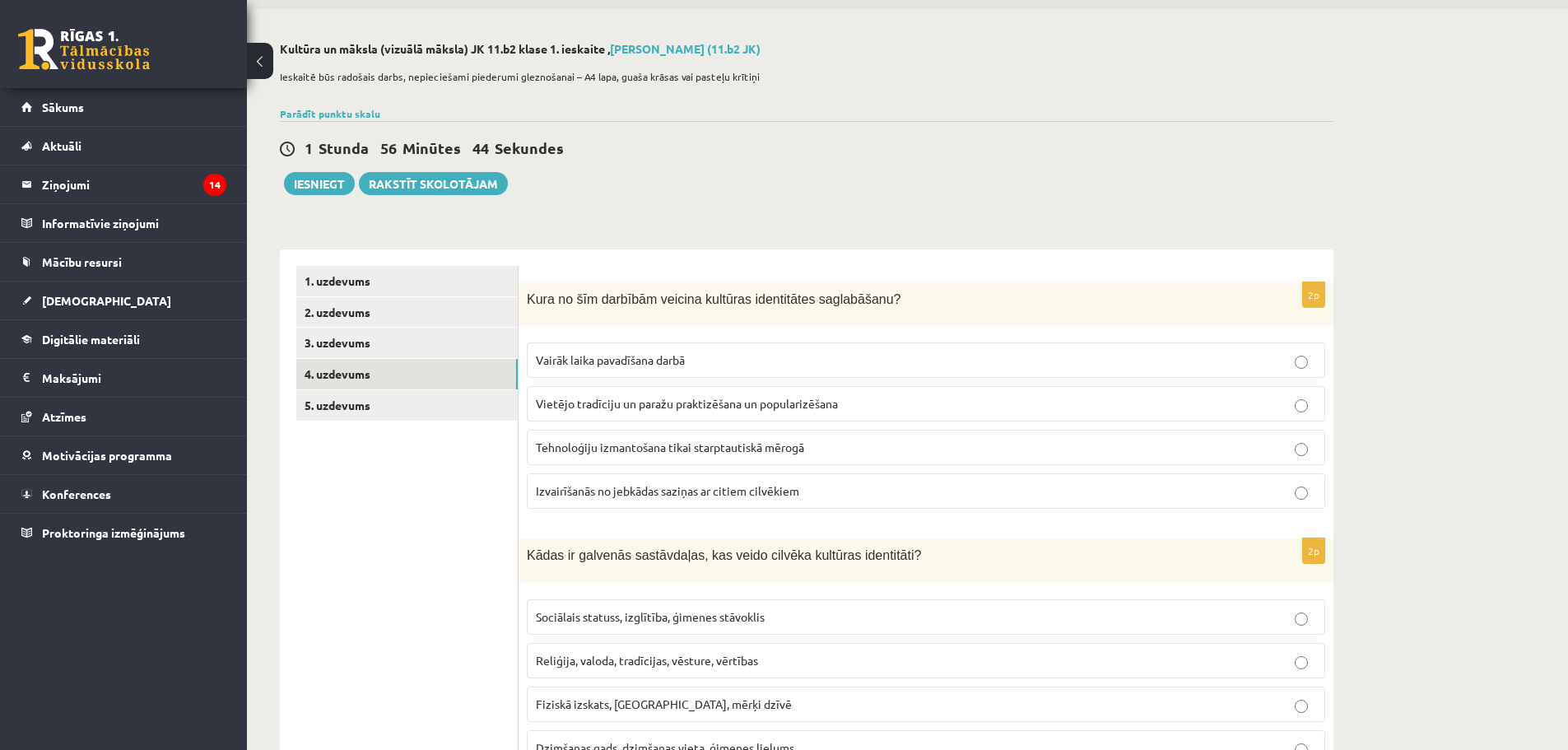
scroll to position [0, 0]
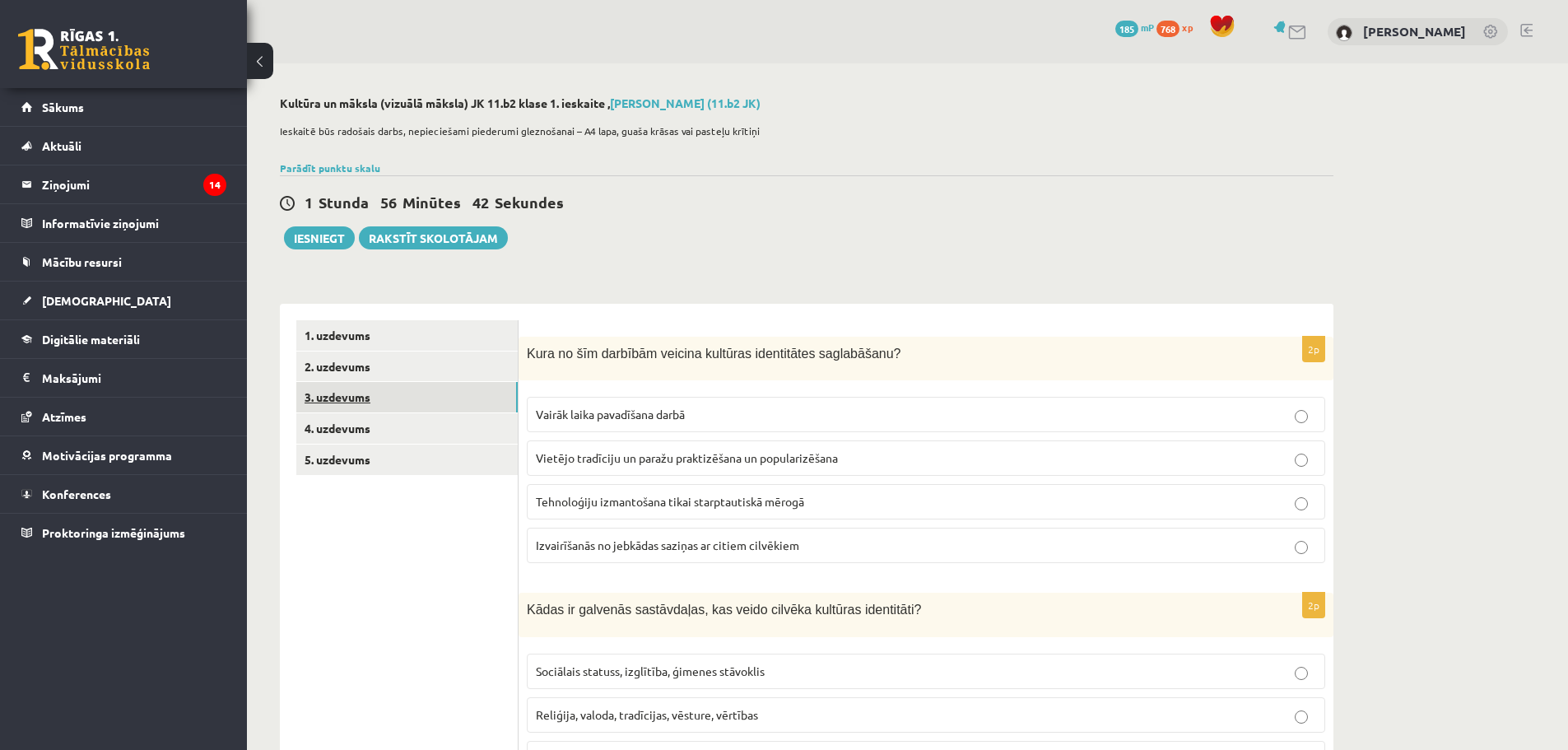
click at [421, 398] on link "3. uzdevums" at bounding box center [407, 397] width 222 height 30
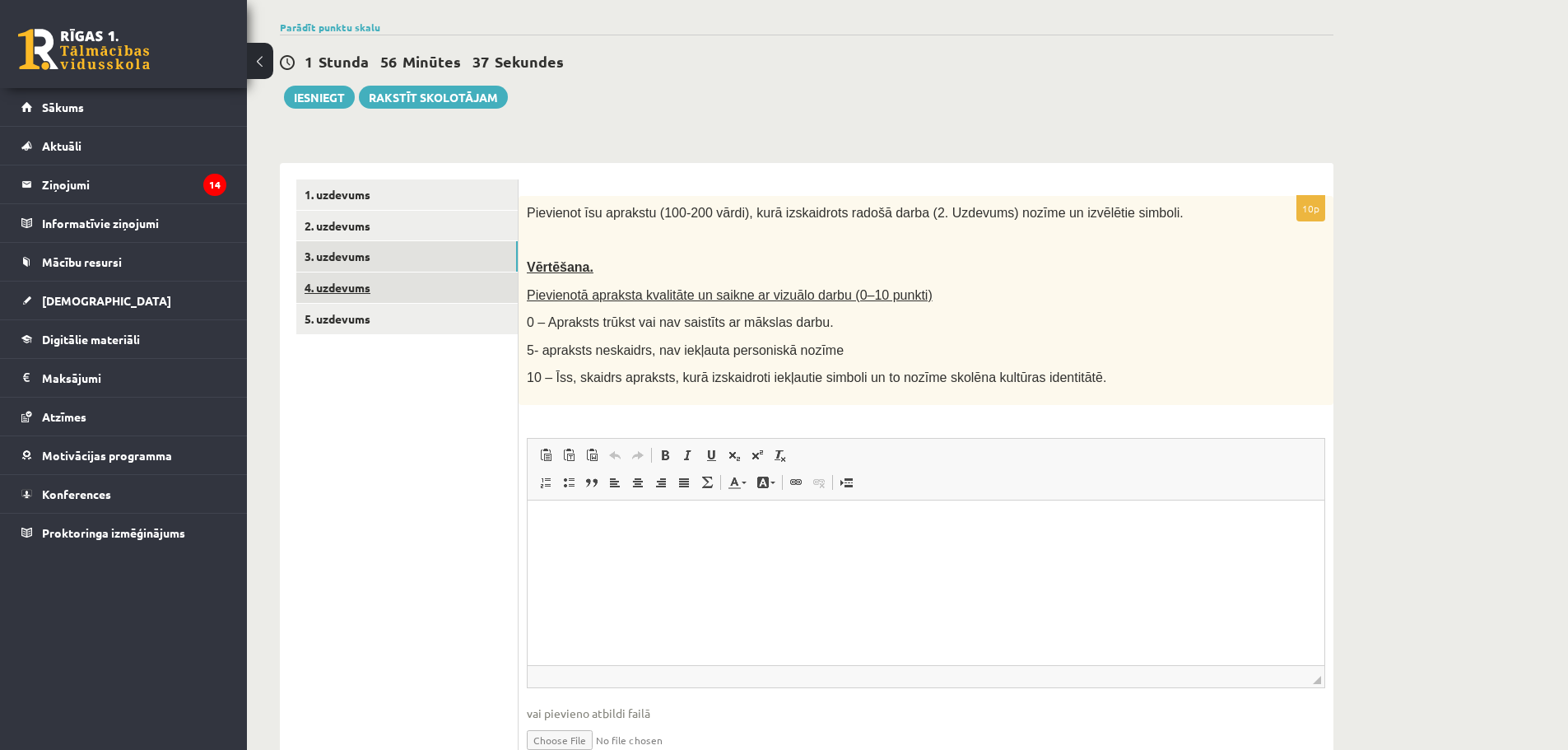
scroll to position [222, 0]
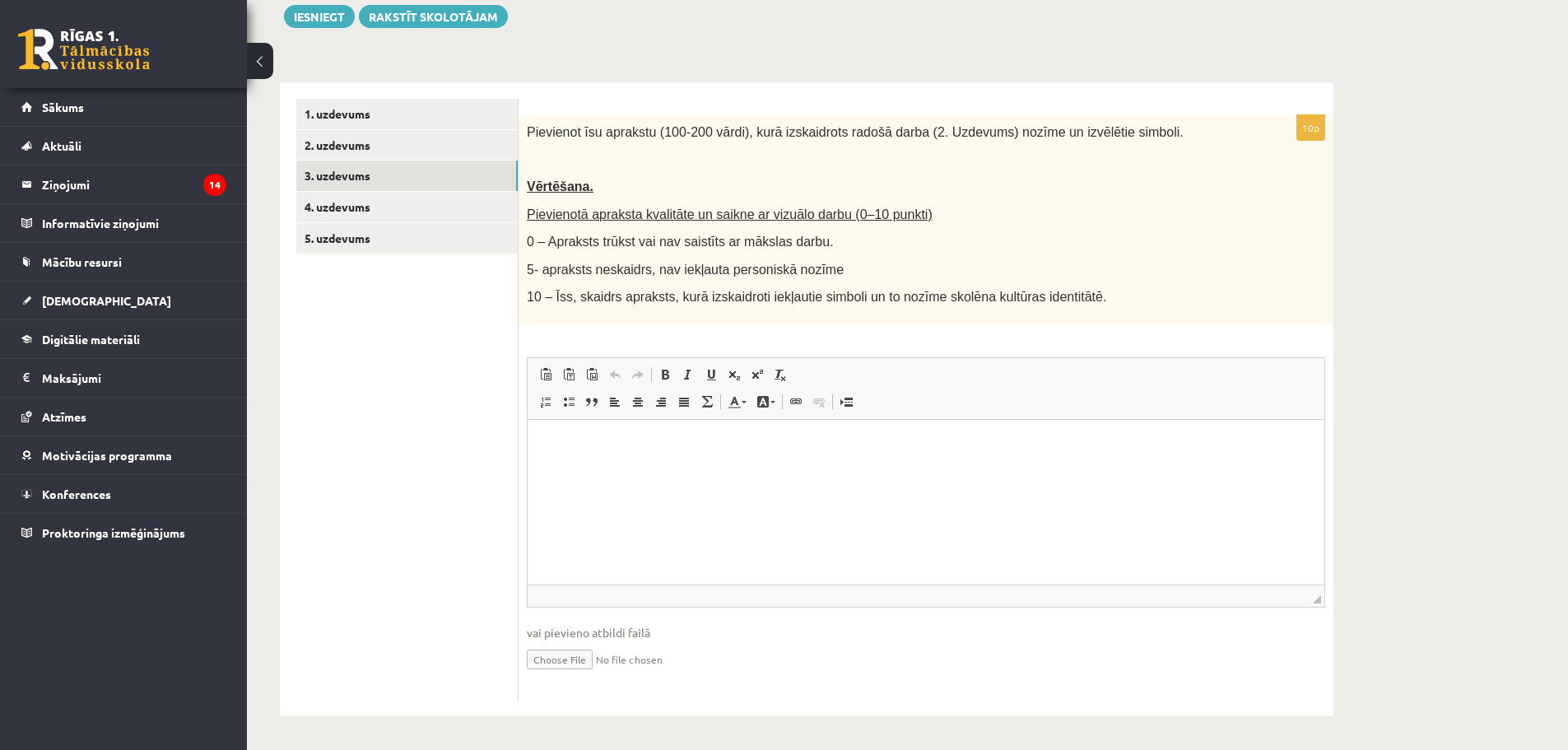
click at [660, 461] on html at bounding box center [926, 444] width 796 height 50
click at [401, 151] on link "2. uzdevums" at bounding box center [407, 145] width 222 height 30
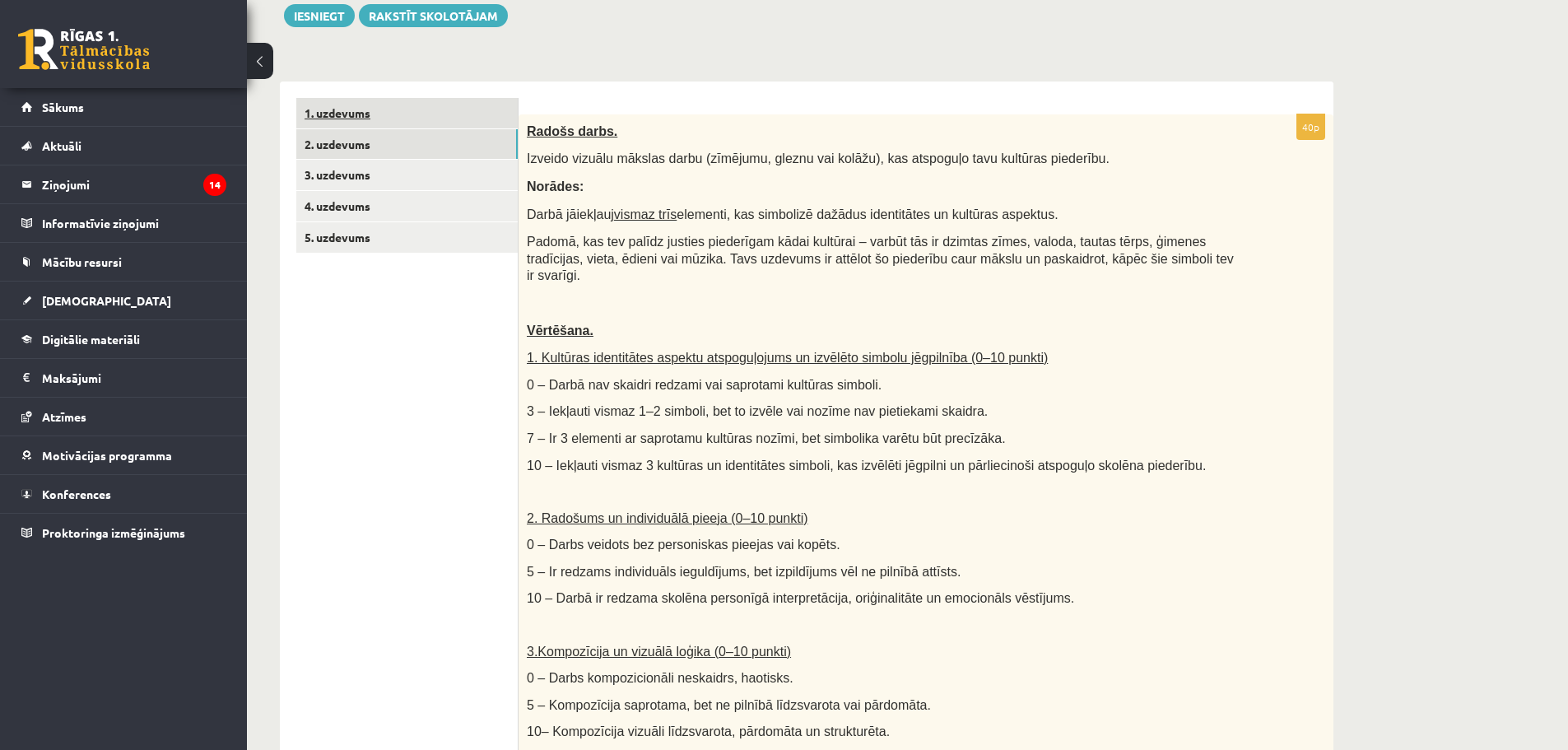
click at [416, 119] on link "1. uzdevums" at bounding box center [407, 113] width 222 height 30
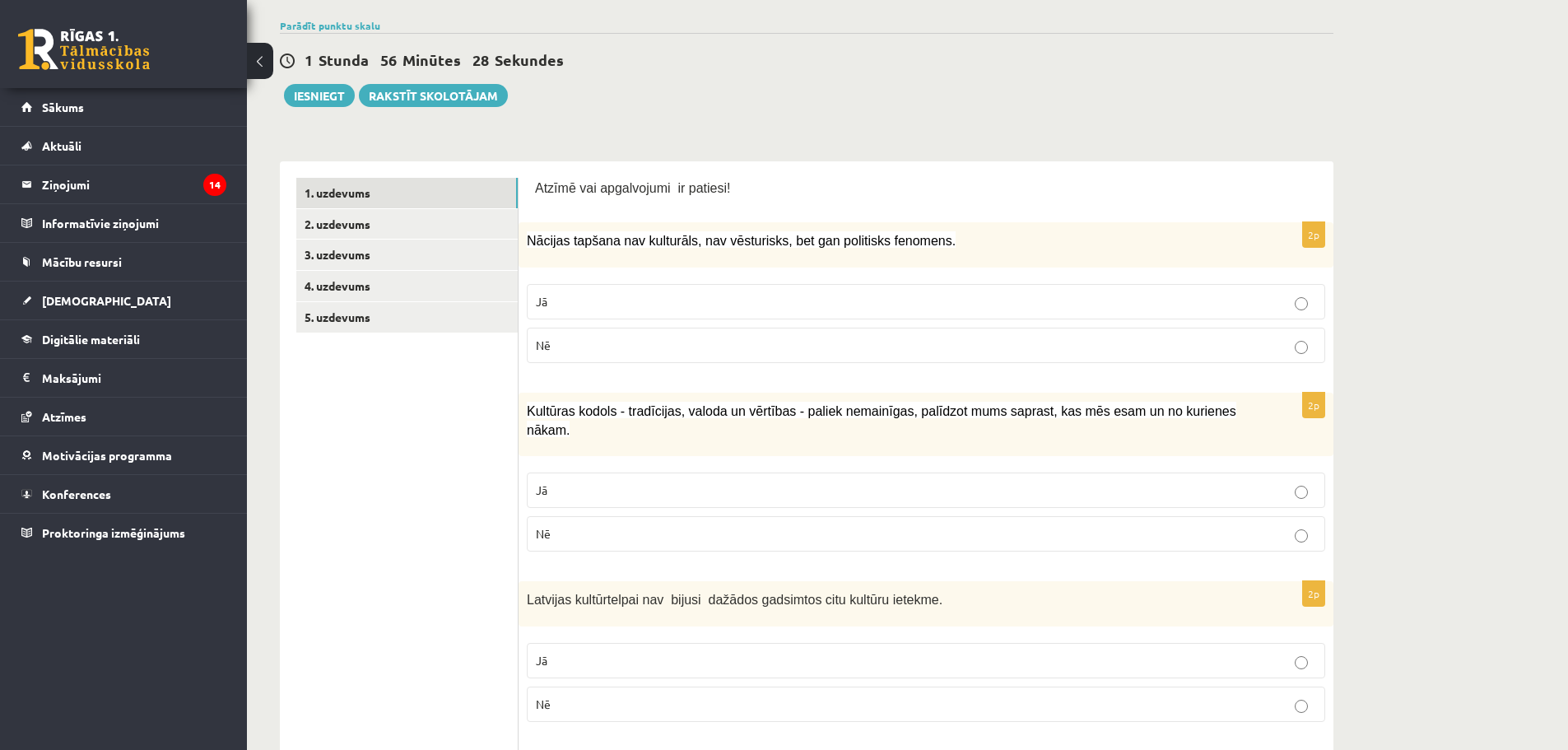
scroll to position [0, 0]
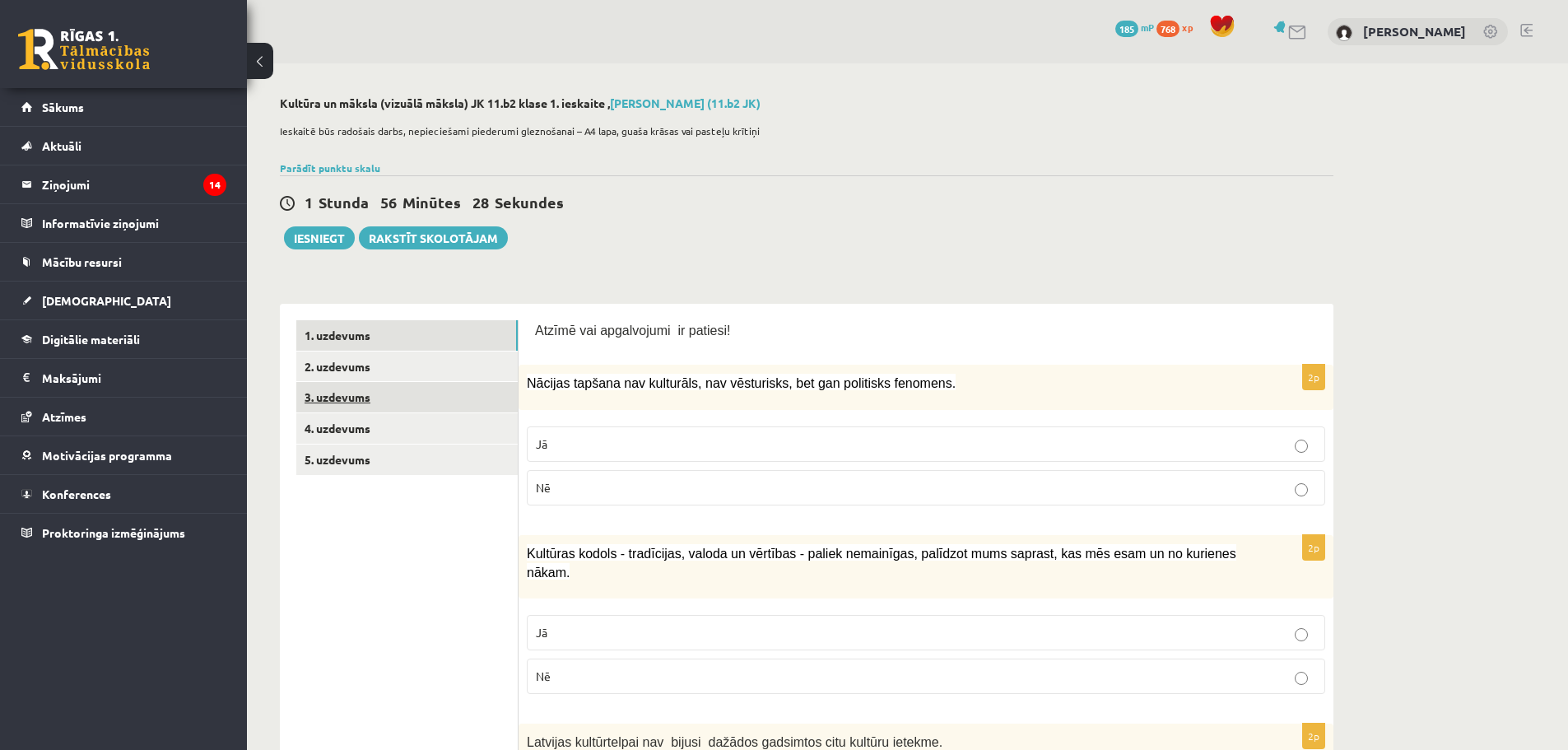
click at [390, 400] on link "3. uzdevums" at bounding box center [407, 397] width 222 height 30
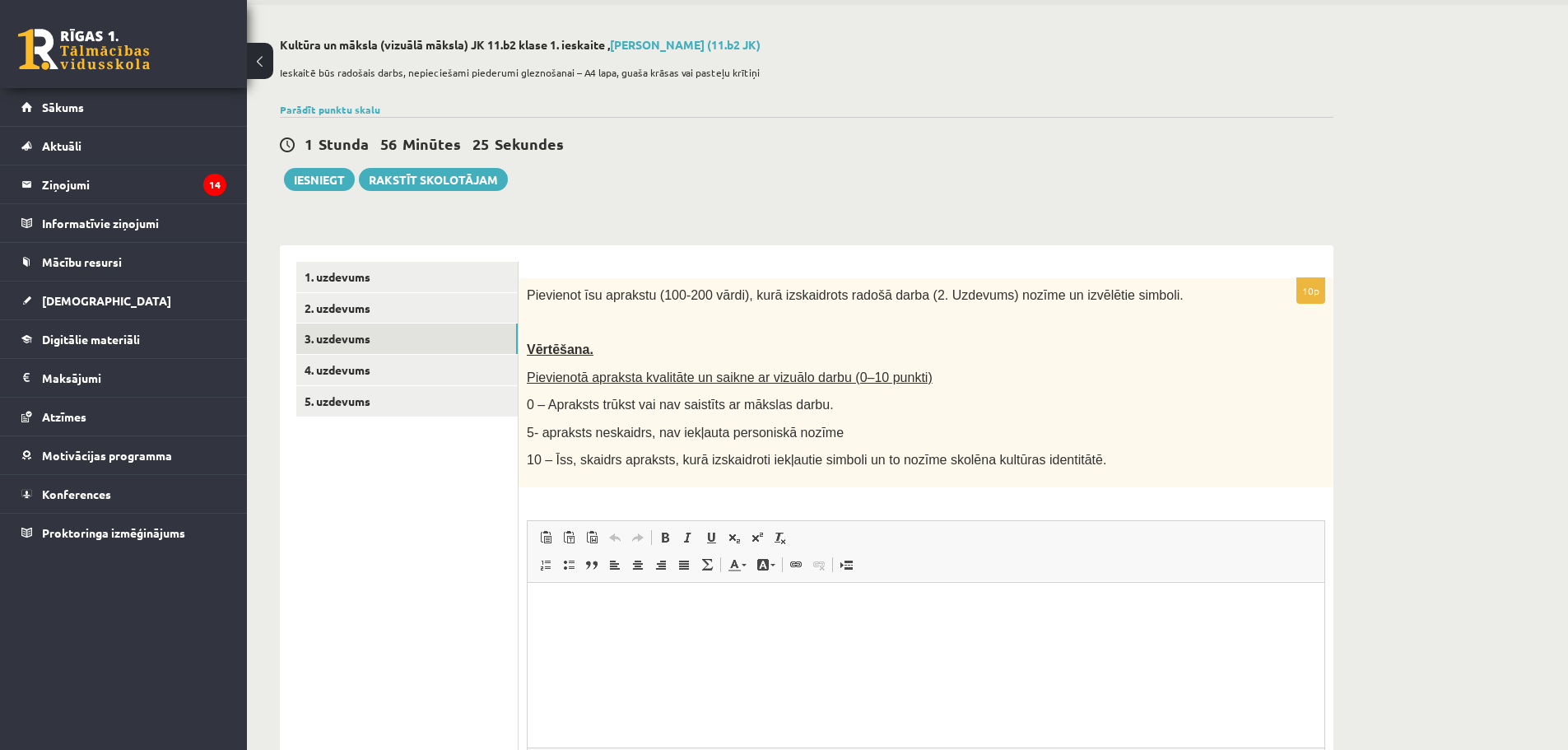
click at [858, 607] on p "Rich Text Editor, wiswyg-editor-user-answer-47433930512420" at bounding box center [926, 607] width 764 height 17
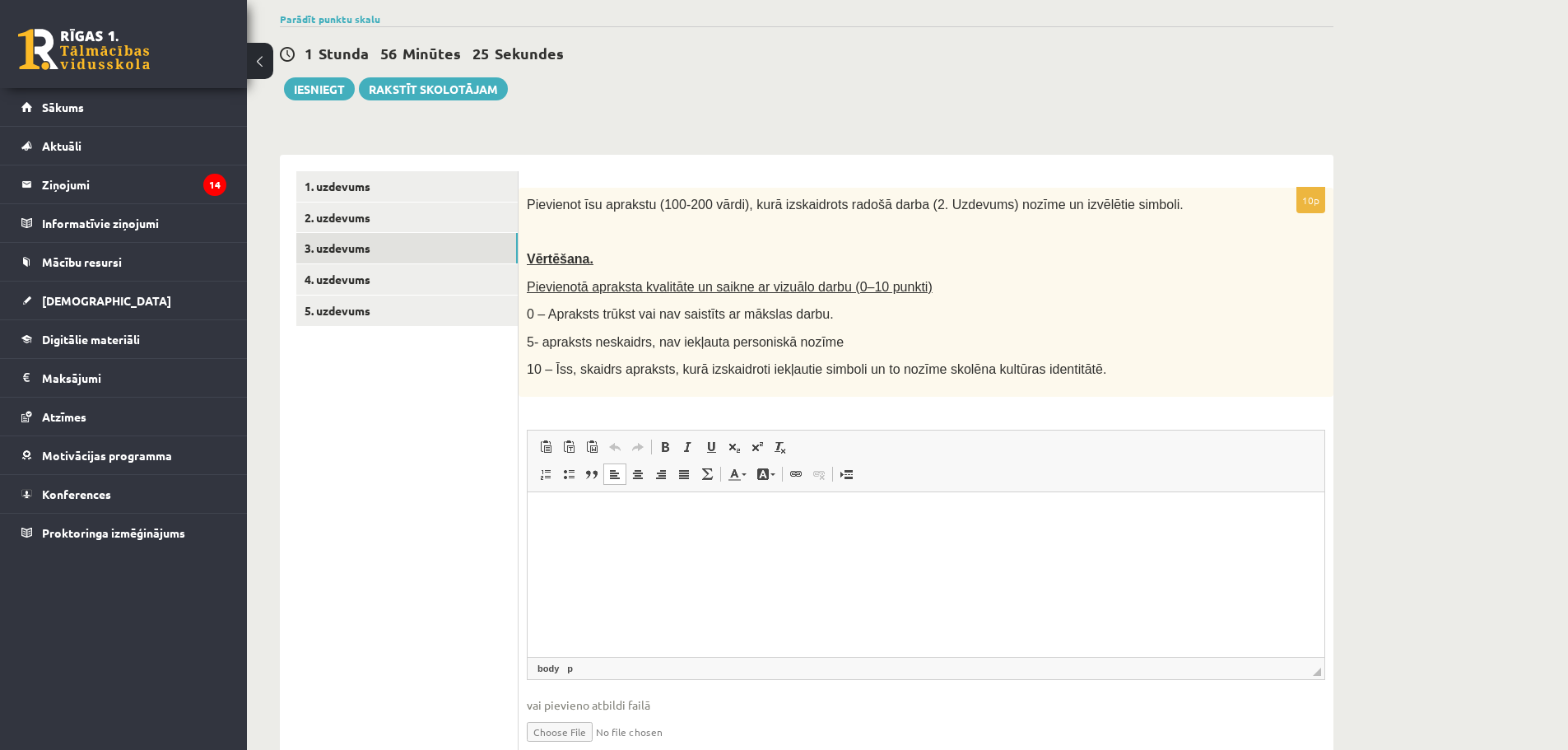
scroll to position [222, 0]
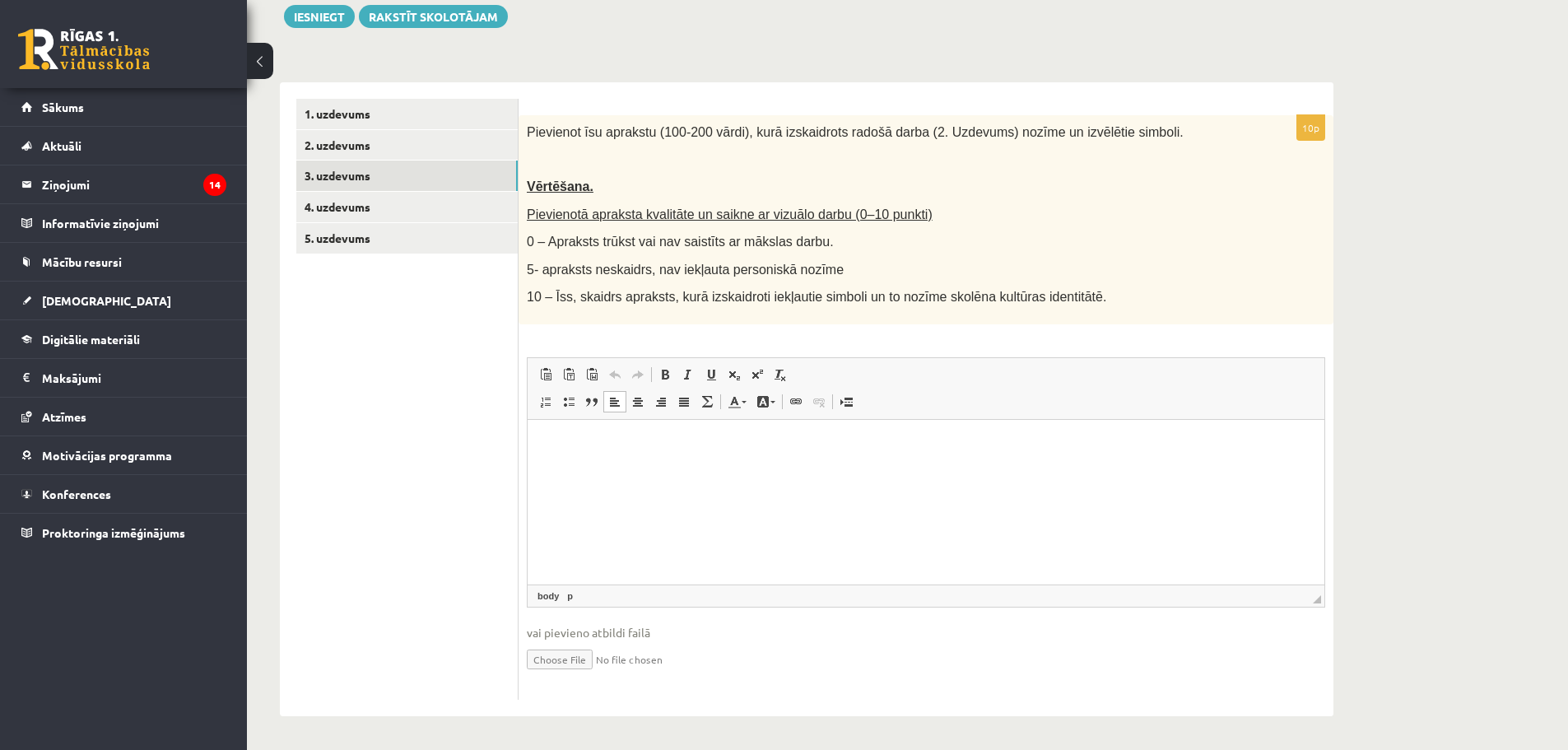
click at [740, 469] on html at bounding box center [926, 444] width 796 height 50
click at [574, 444] on p "**********" at bounding box center [926, 444] width 764 height 17
click at [609, 437] on p "**********" at bounding box center [926, 444] width 764 height 17
click at [647, 441] on p "**********" at bounding box center [926, 444] width 764 height 17
click at [568, 466] on p "**********" at bounding box center [926, 471] width 764 height 17
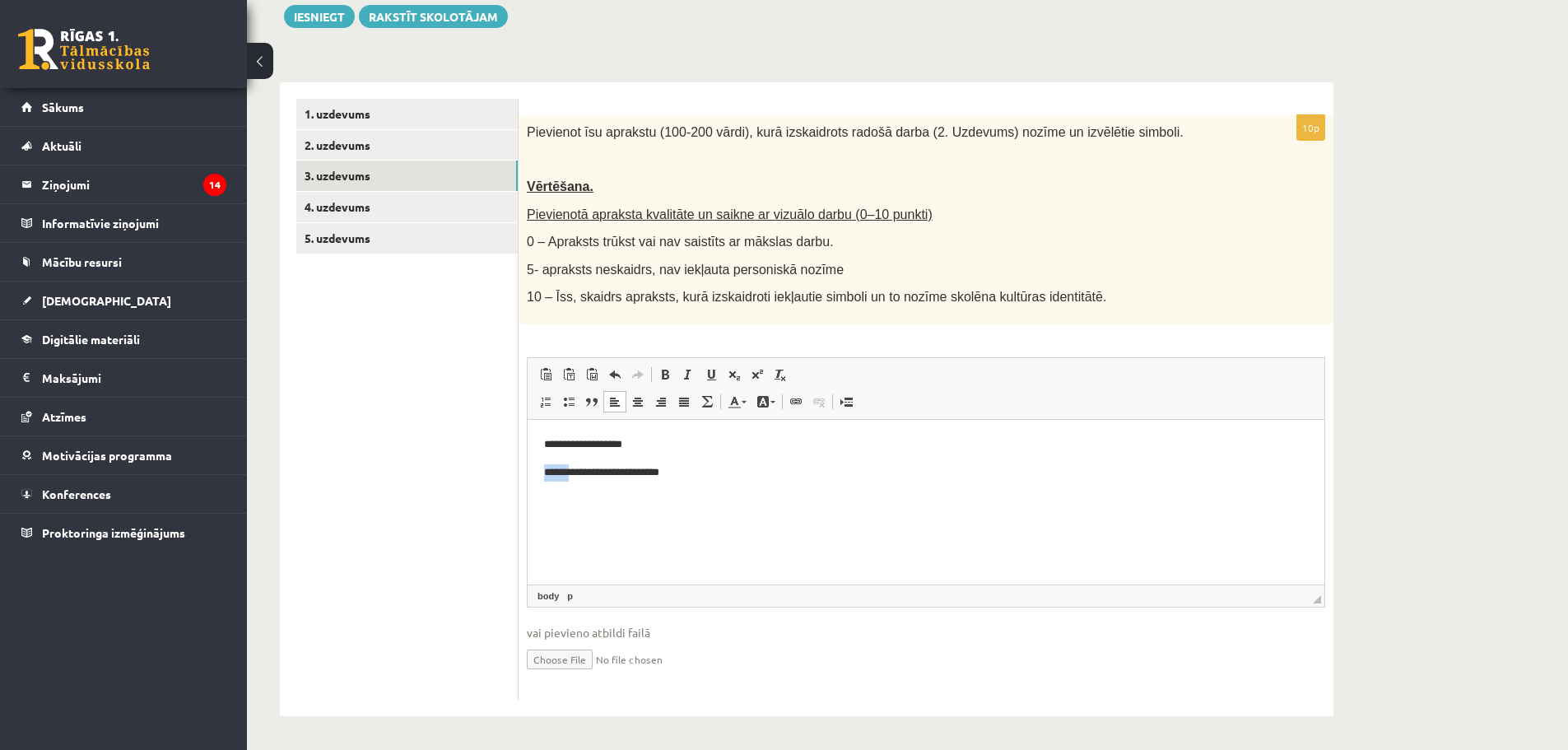
drag, startPoint x: 571, startPoint y: 467, endPoint x: 537, endPoint y: 480, distance: 36.4
click at [537, 480] on html "**********" at bounding box center [926, 457] width 796 height 77
click at [727, 480] on p "**********" at bounding box center [926, 471] width 764 height 17
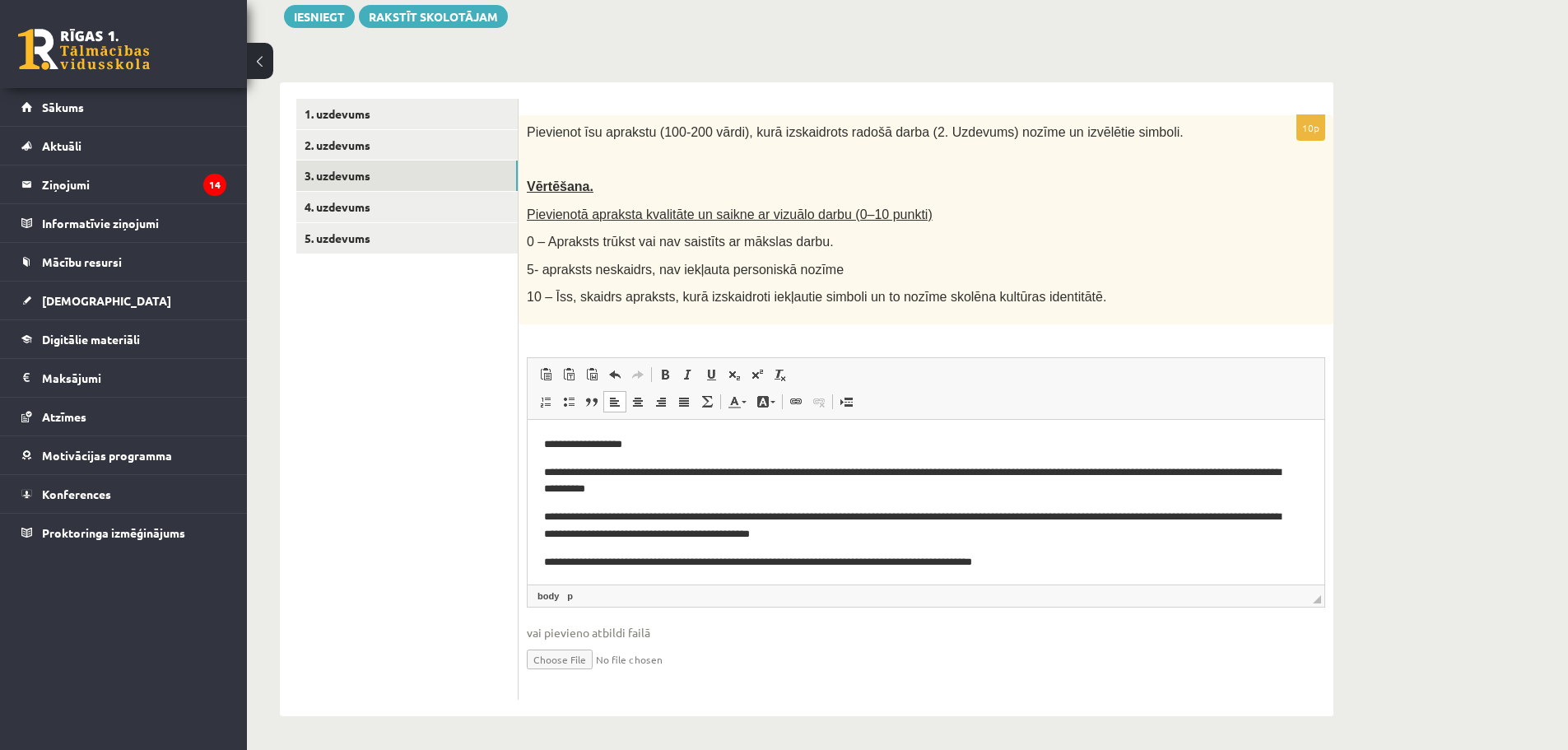
scroll to position [12, 0]
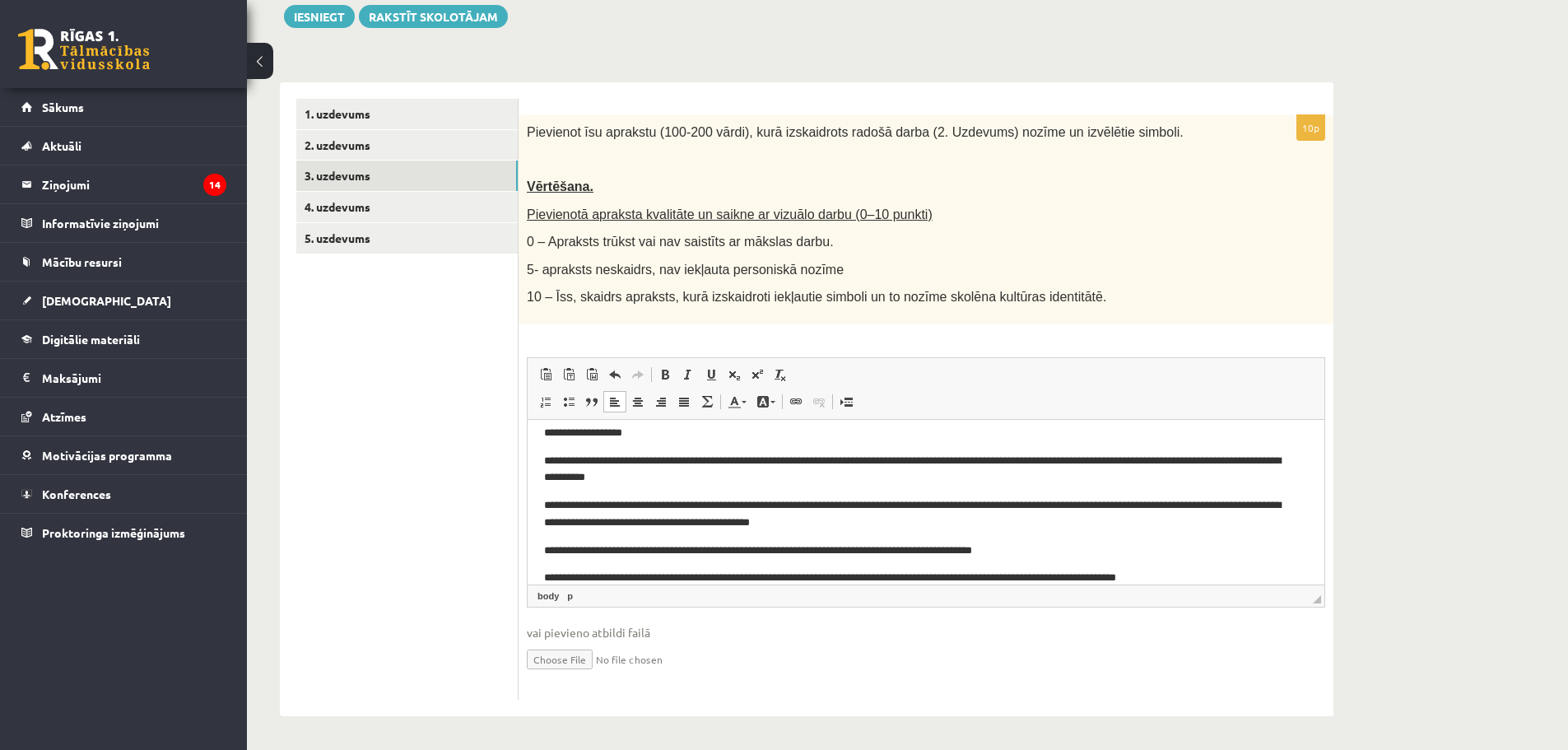
click at [677, 435] on p "**********" at bounding box center [919, 432] width 751 height 17
click at [657, 427] on p "**********" at bounding box center [919, 432] width 751 height 17
click at [740, 461] on p "**********" at bounding box center [919, 469] width 751 height 35
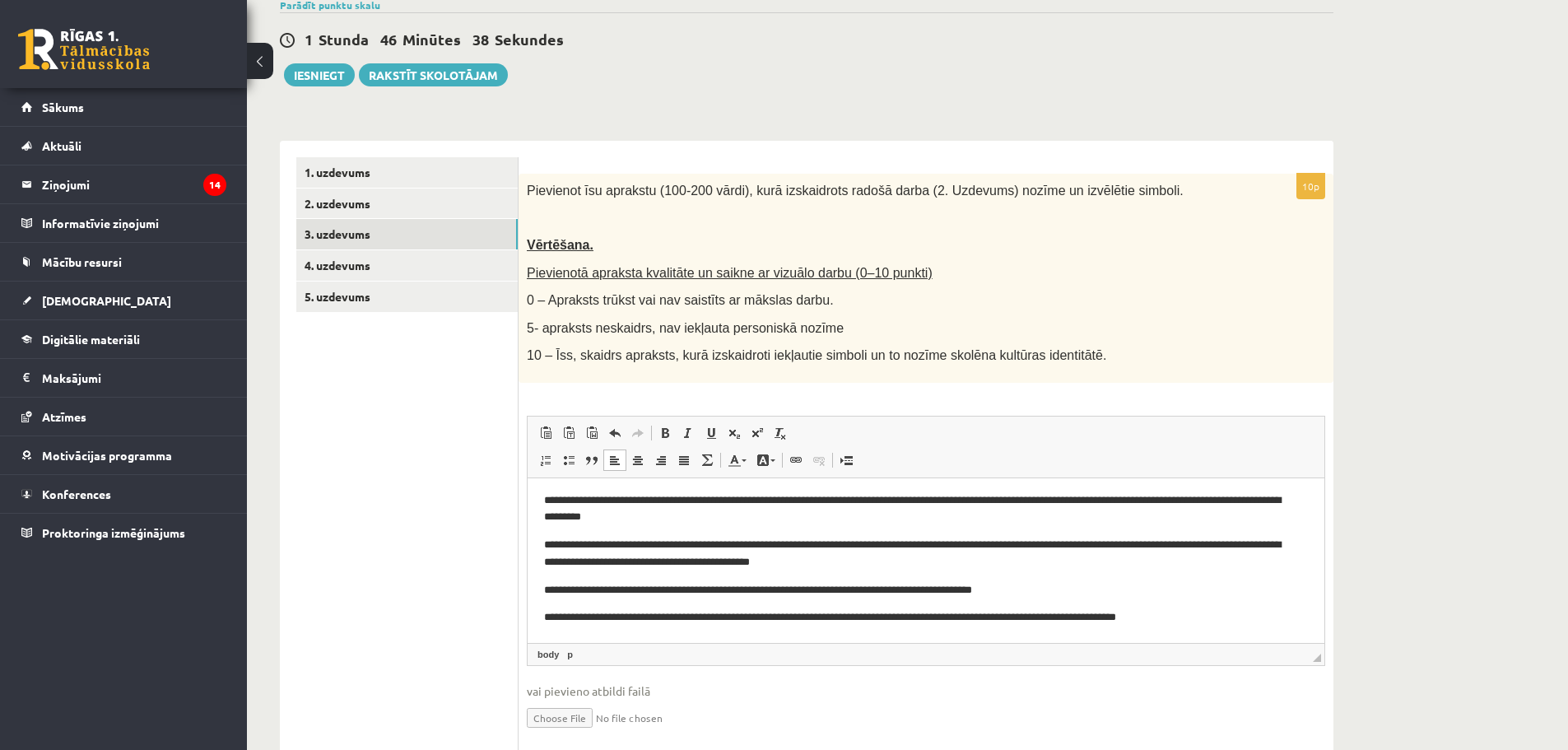
scroll to position [165, 0]
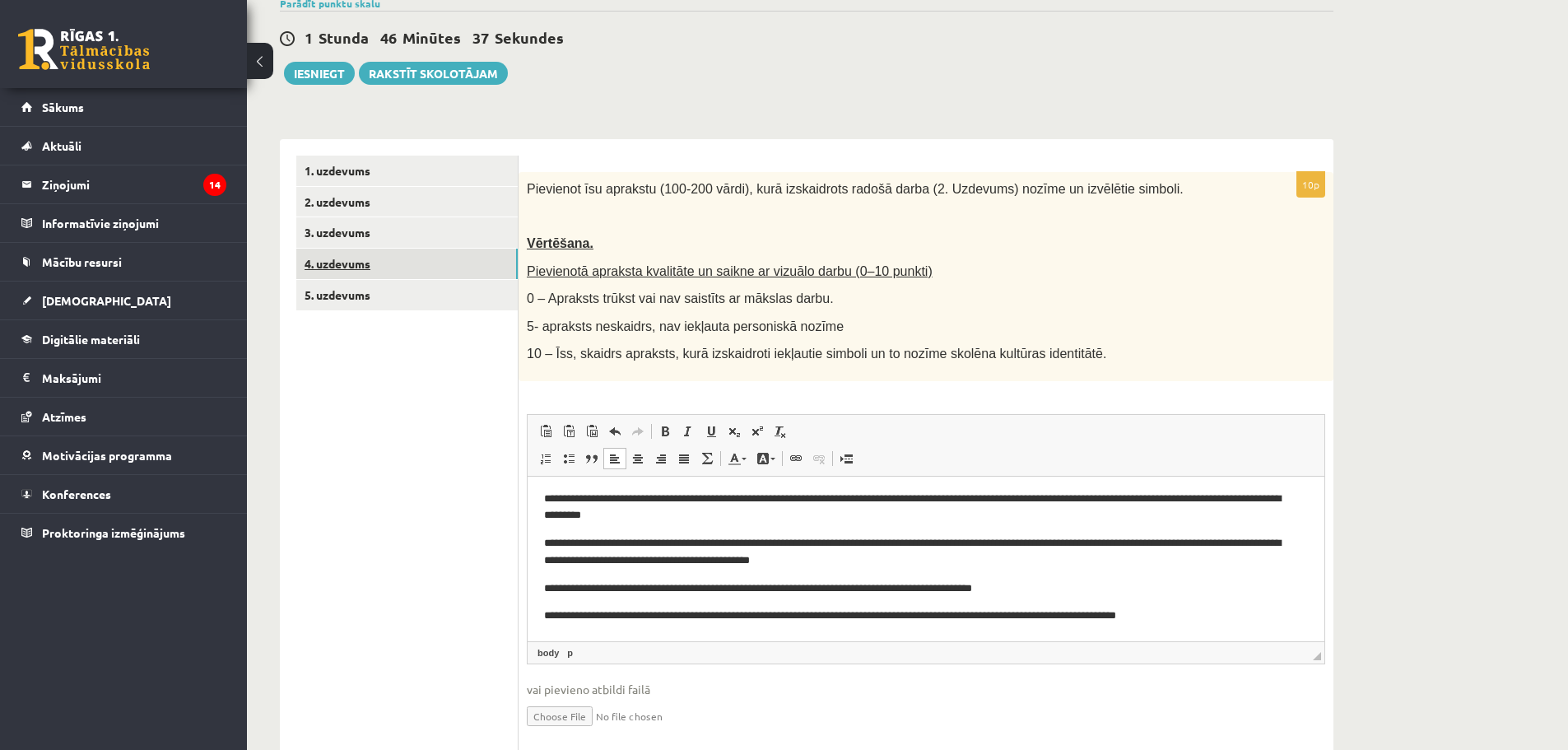
click at [423, 273] on link "4. uzdevums" at bounding box center [407, 264] width 222 height 30
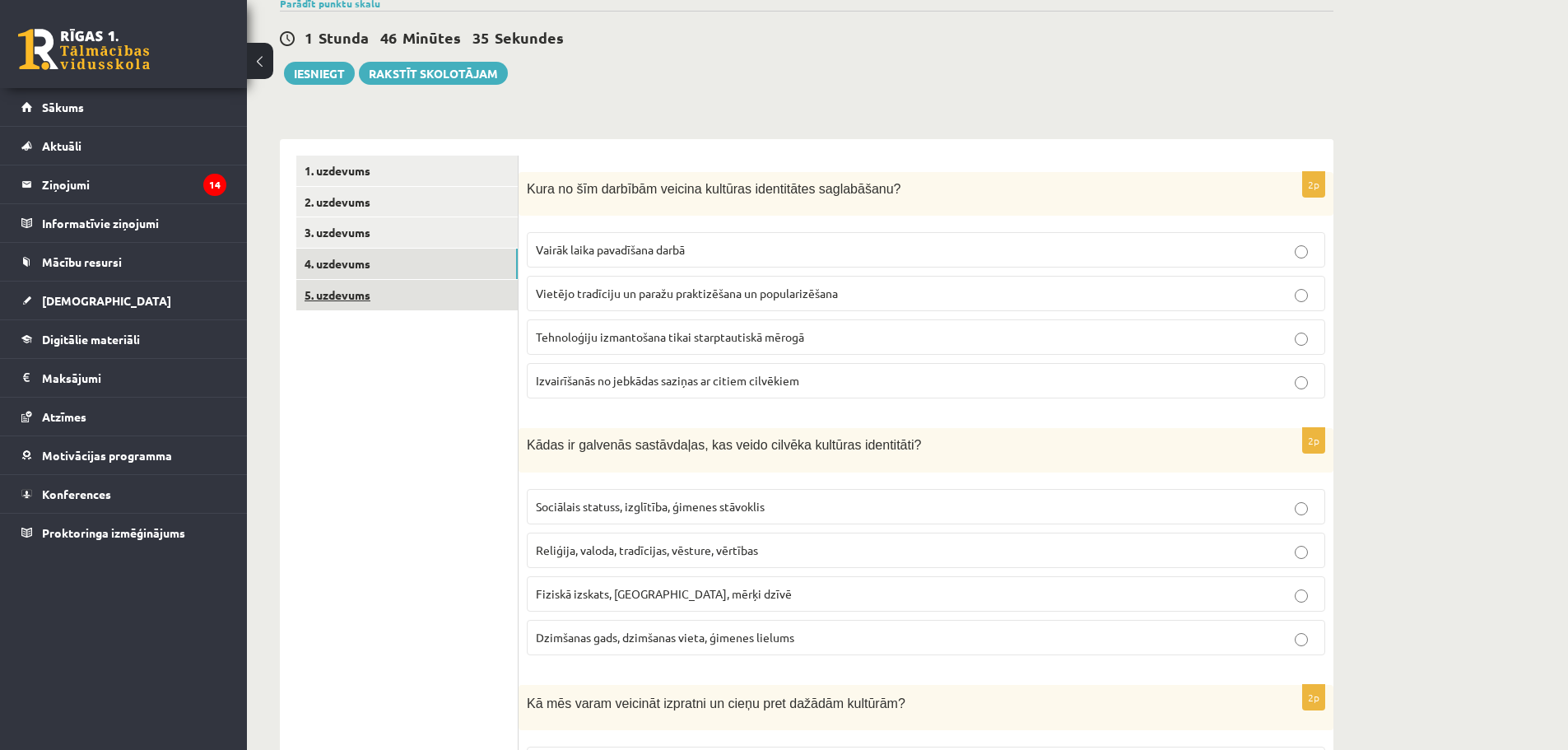
click at [399, 286] on link "5. uzdevums" at bounding box center [407, 295] width 222 height 30
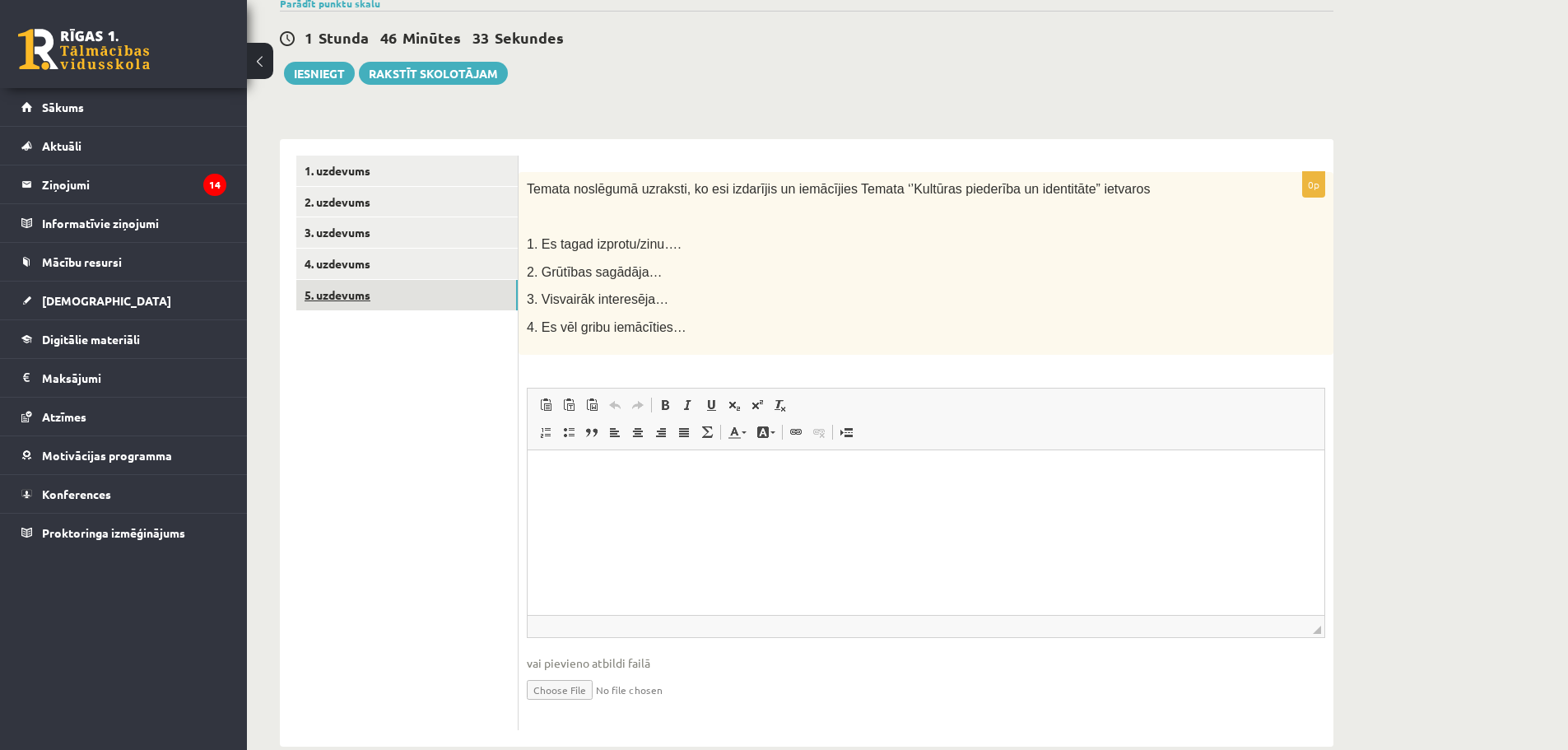
scroll to position [0, 0]
click at [388, 232] on link "3. uzdevums" at bounding box center [407, 232] width 222 height 30
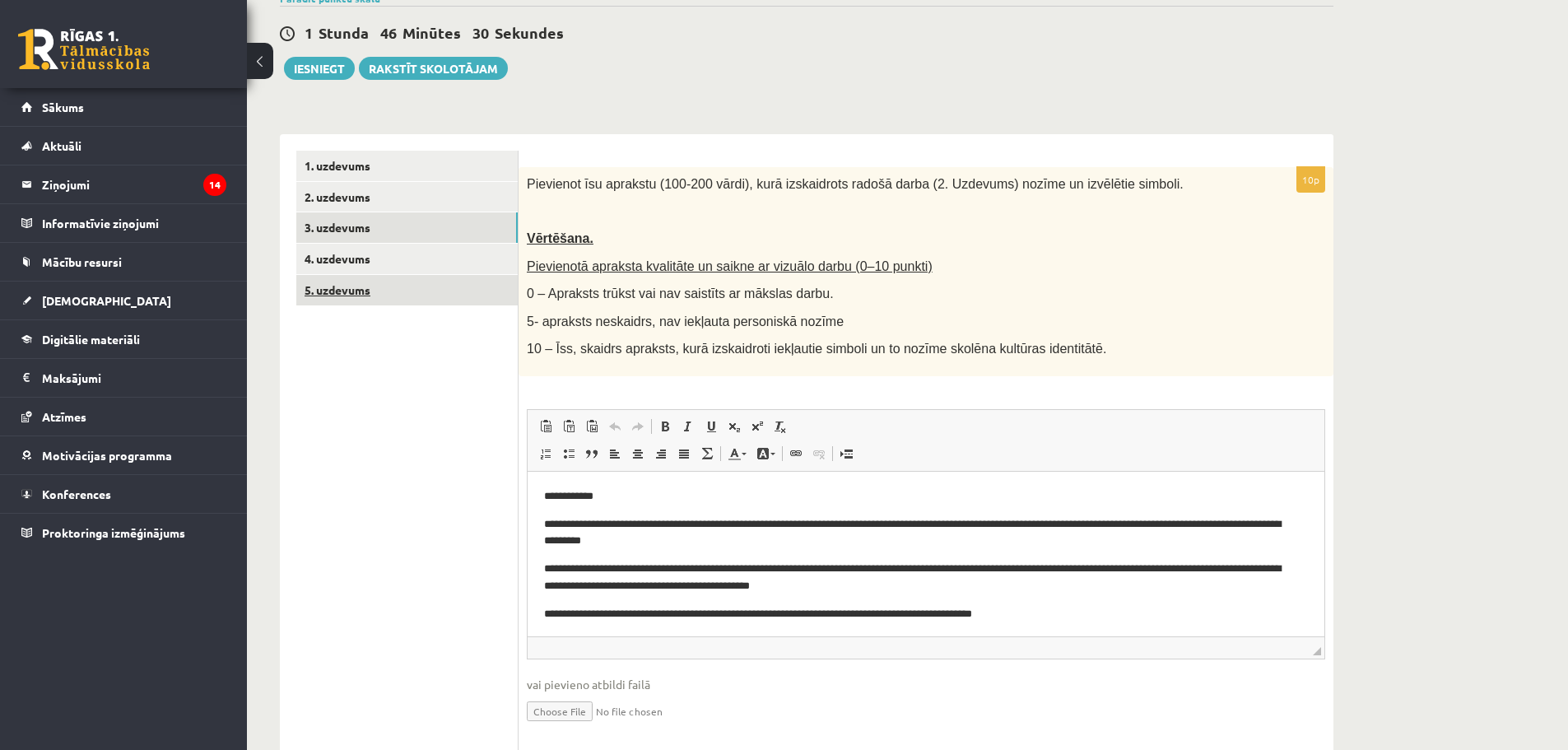
scroll to position [140, 0]
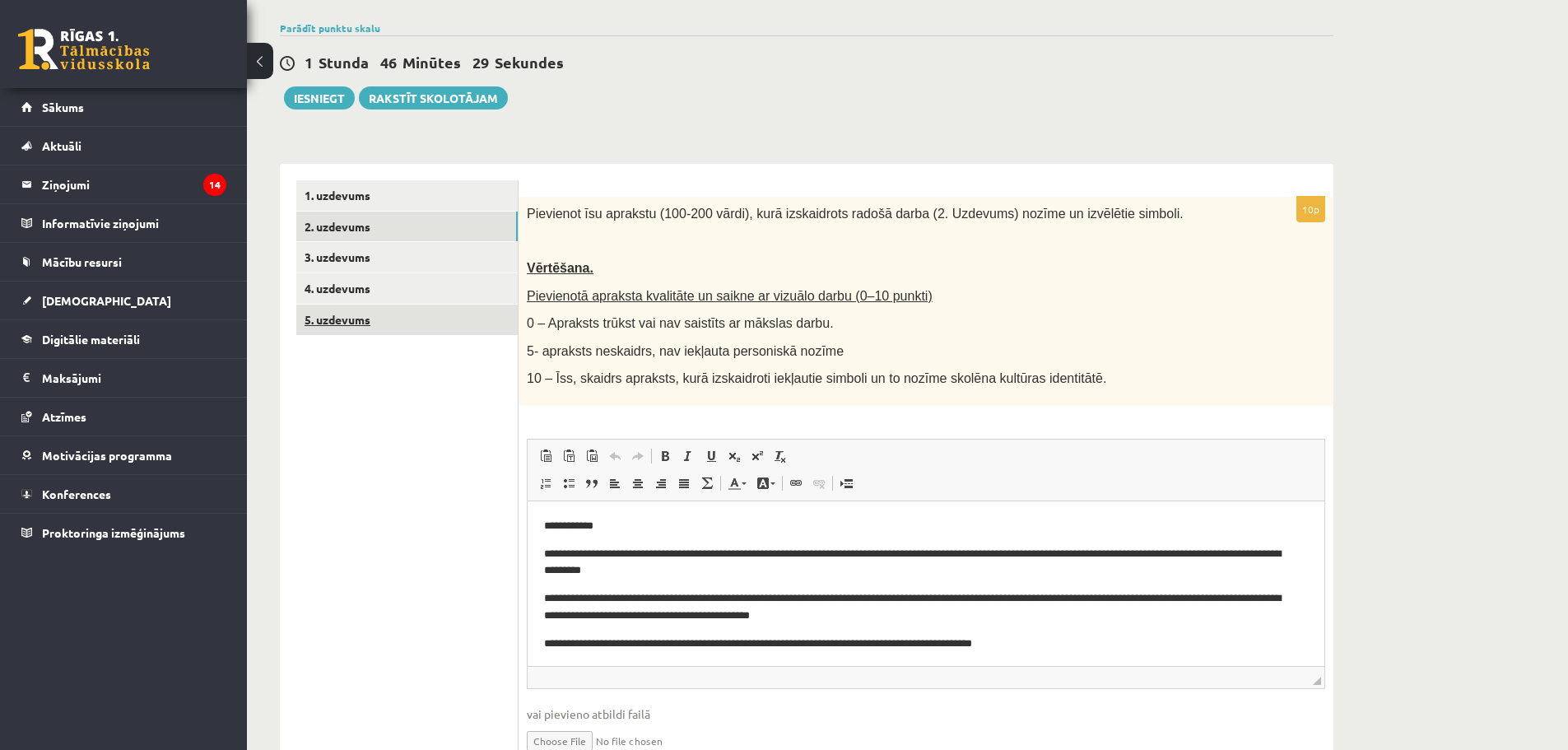
click at [411, 232] on link "2. uzdevums" at bounding box center [407, 226] width 222 height 30
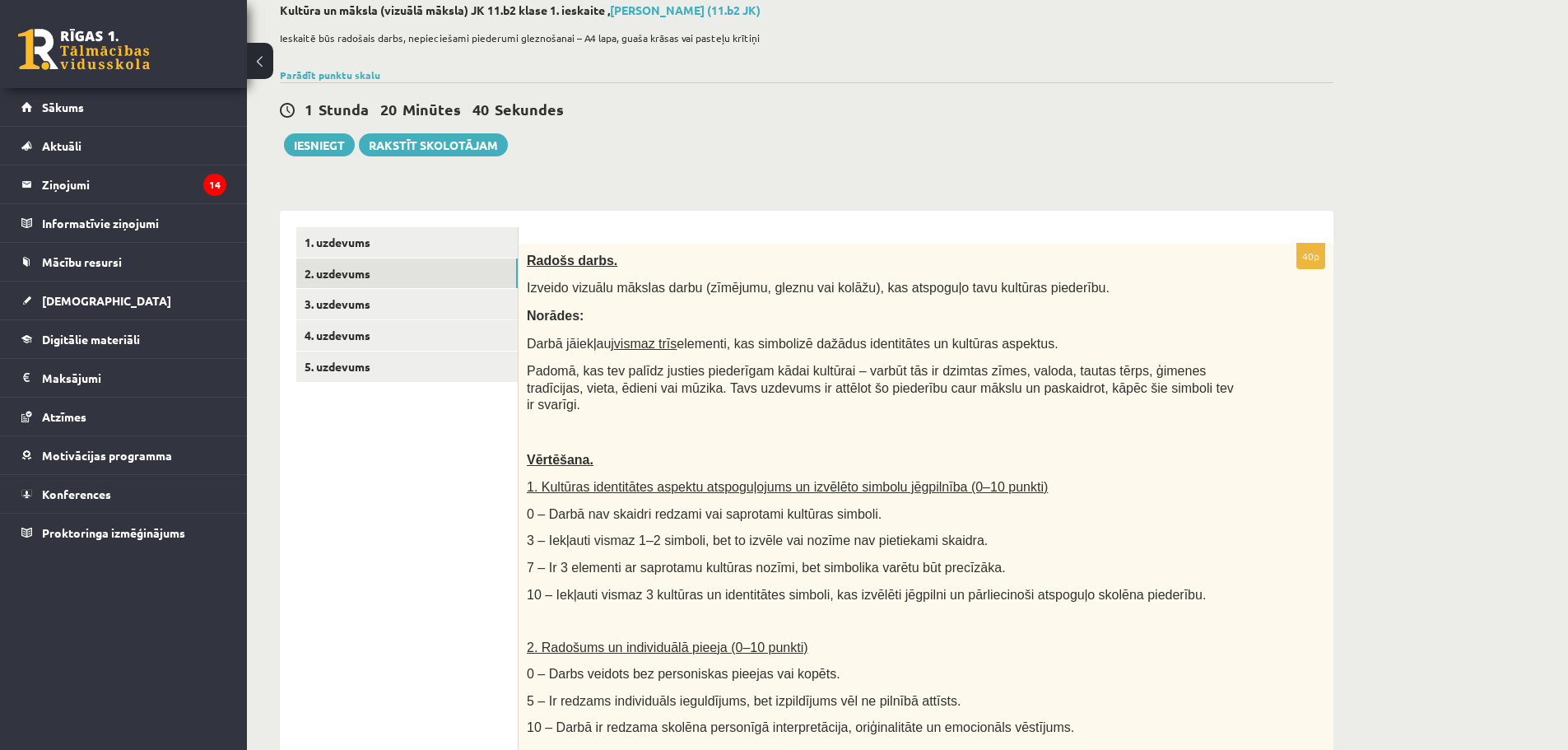
scroll to position [0, 0]
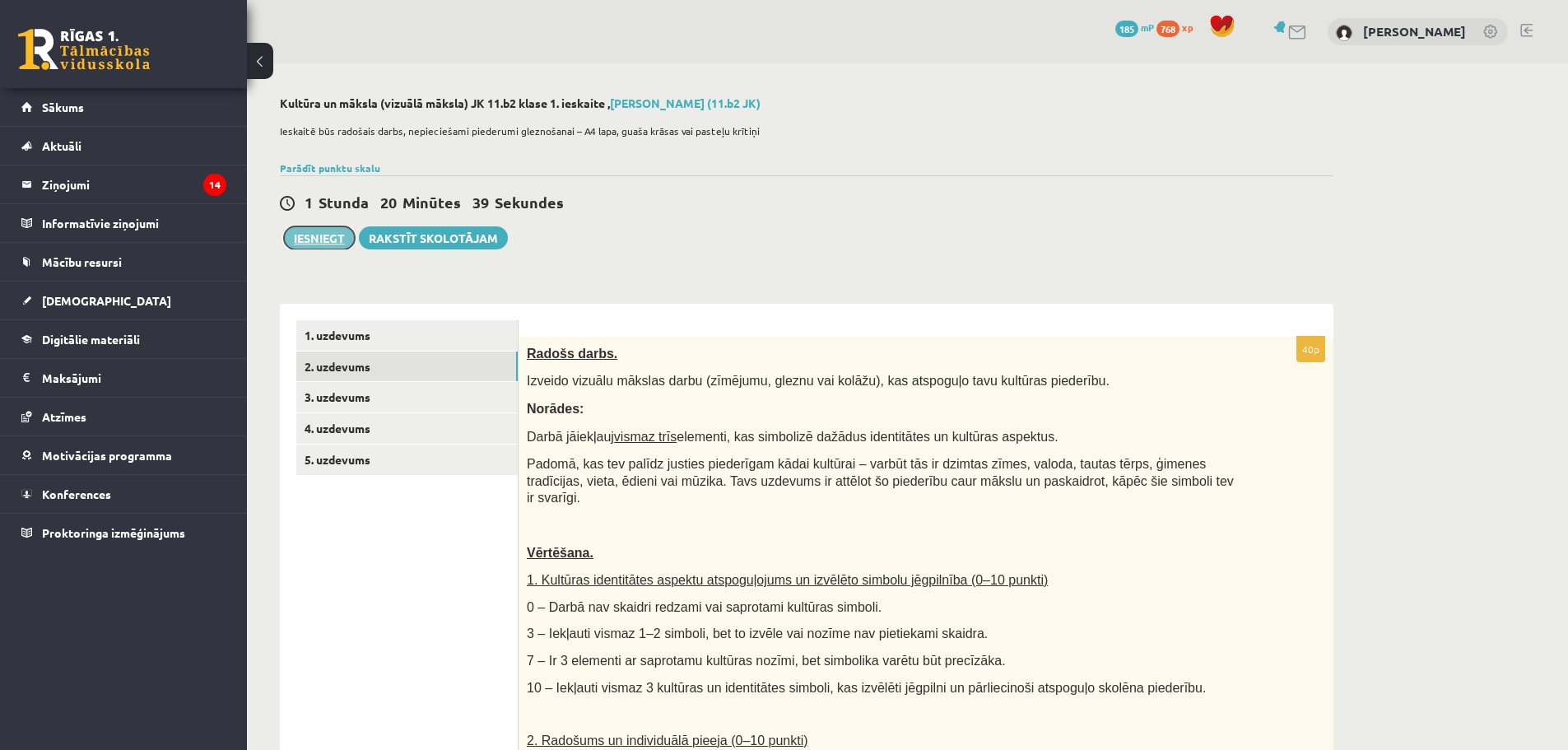
click at [336, 232] on button "Iesniegt" at bounding box center [319, 238] width 70 height 23
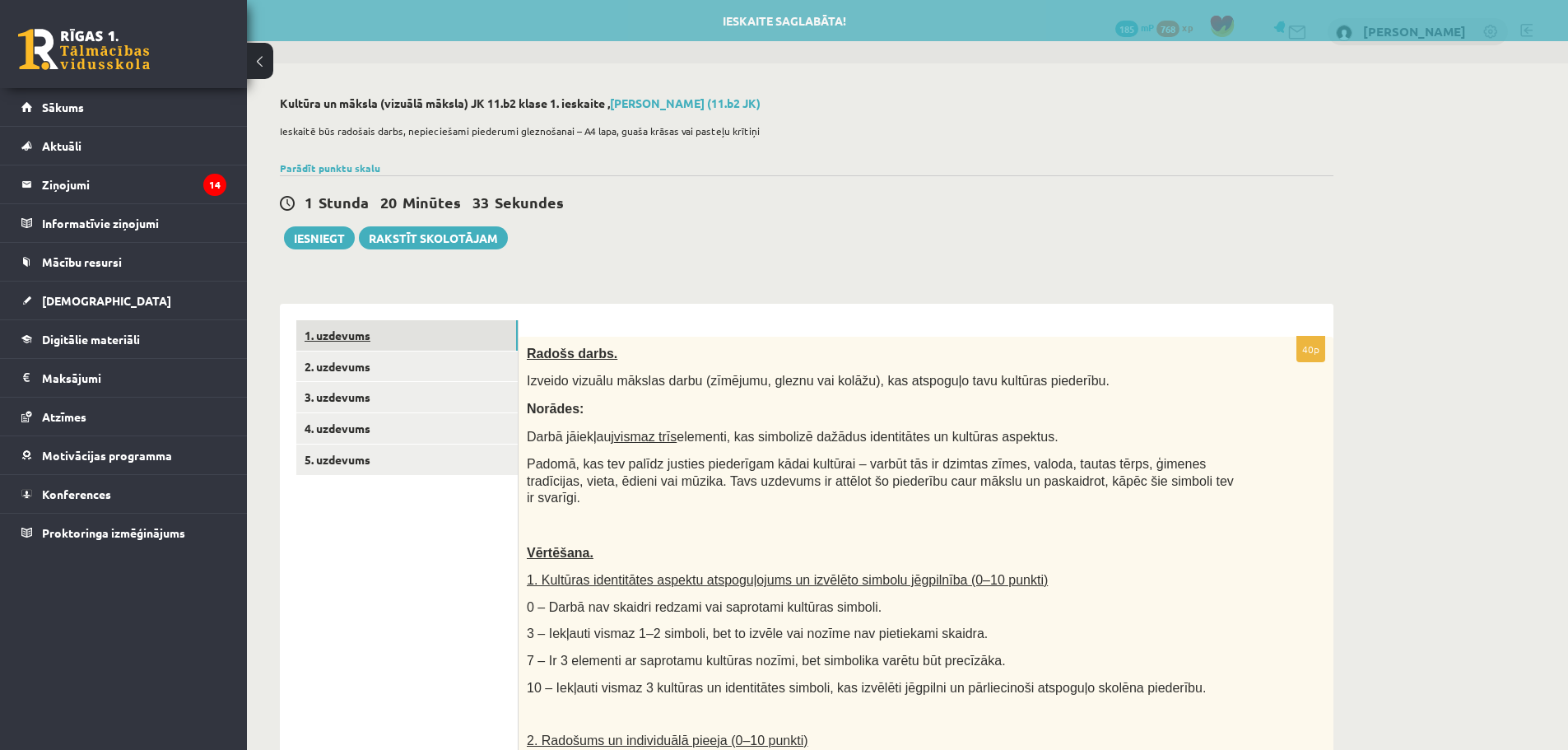
click at [372, 335] on link "1. uzdevums" at bounding box center [407, 335] width 222 height 30
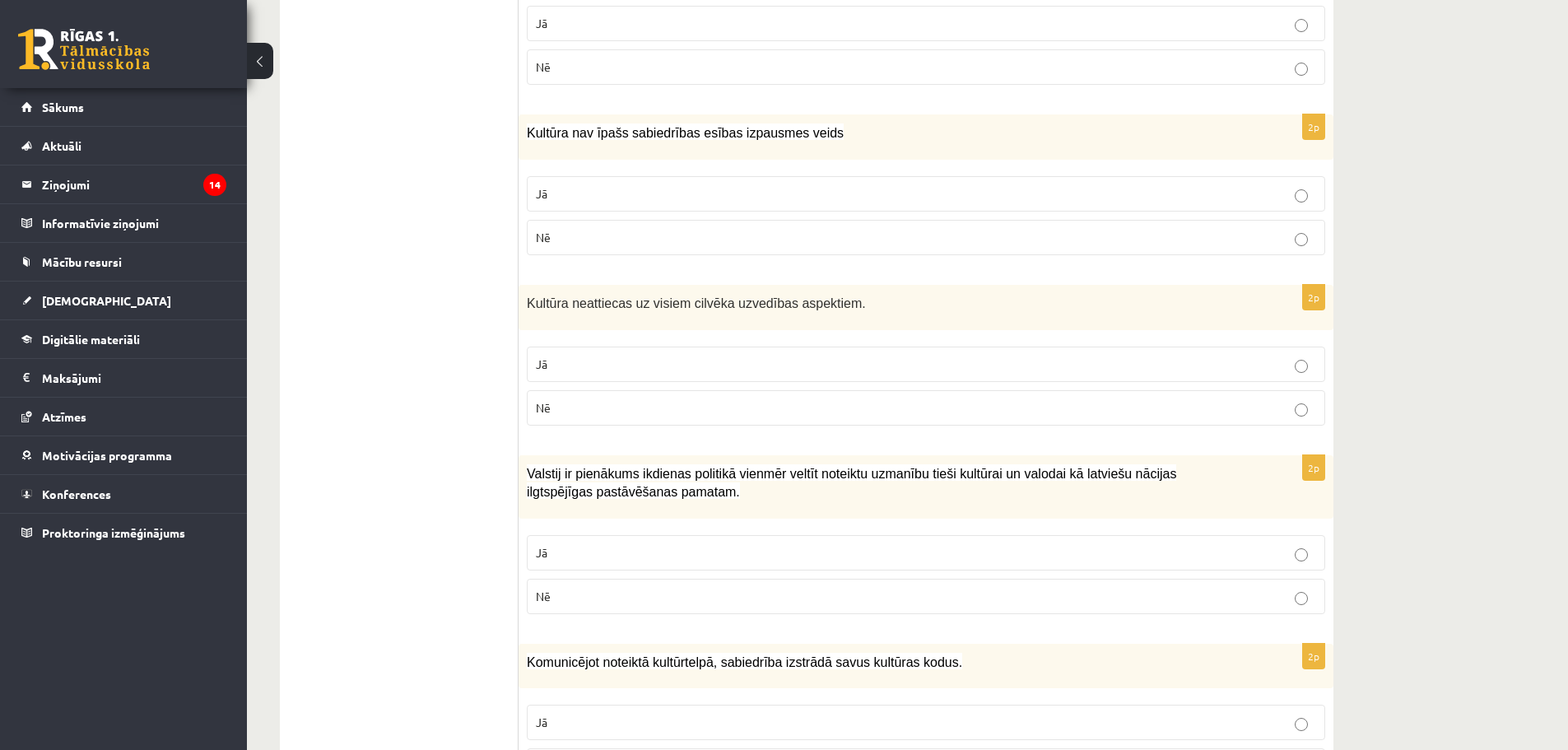
scroll to position [1414, 0]
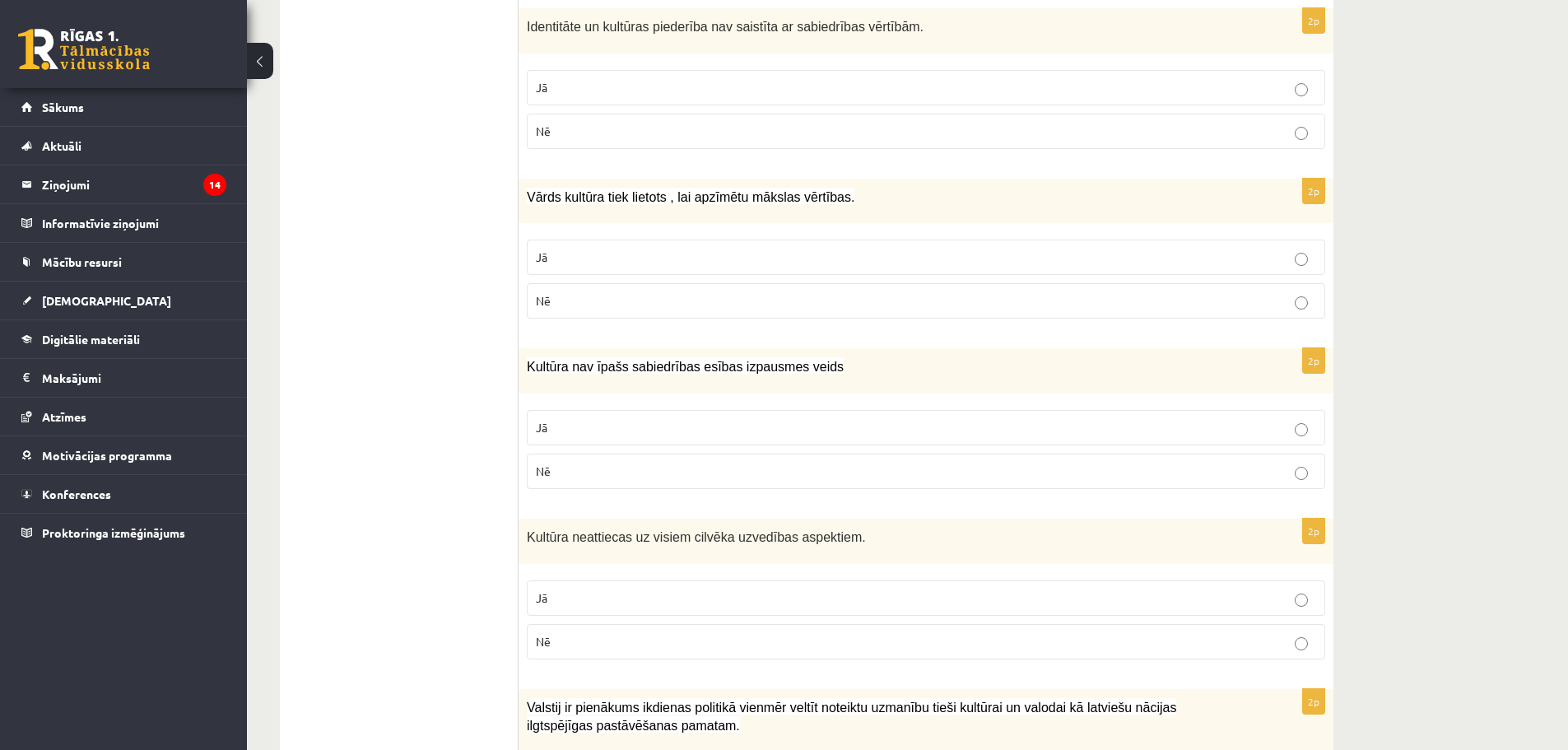
click at [613, 462] on p "Nē" at bounding box center [926, 470] width 780 height 17
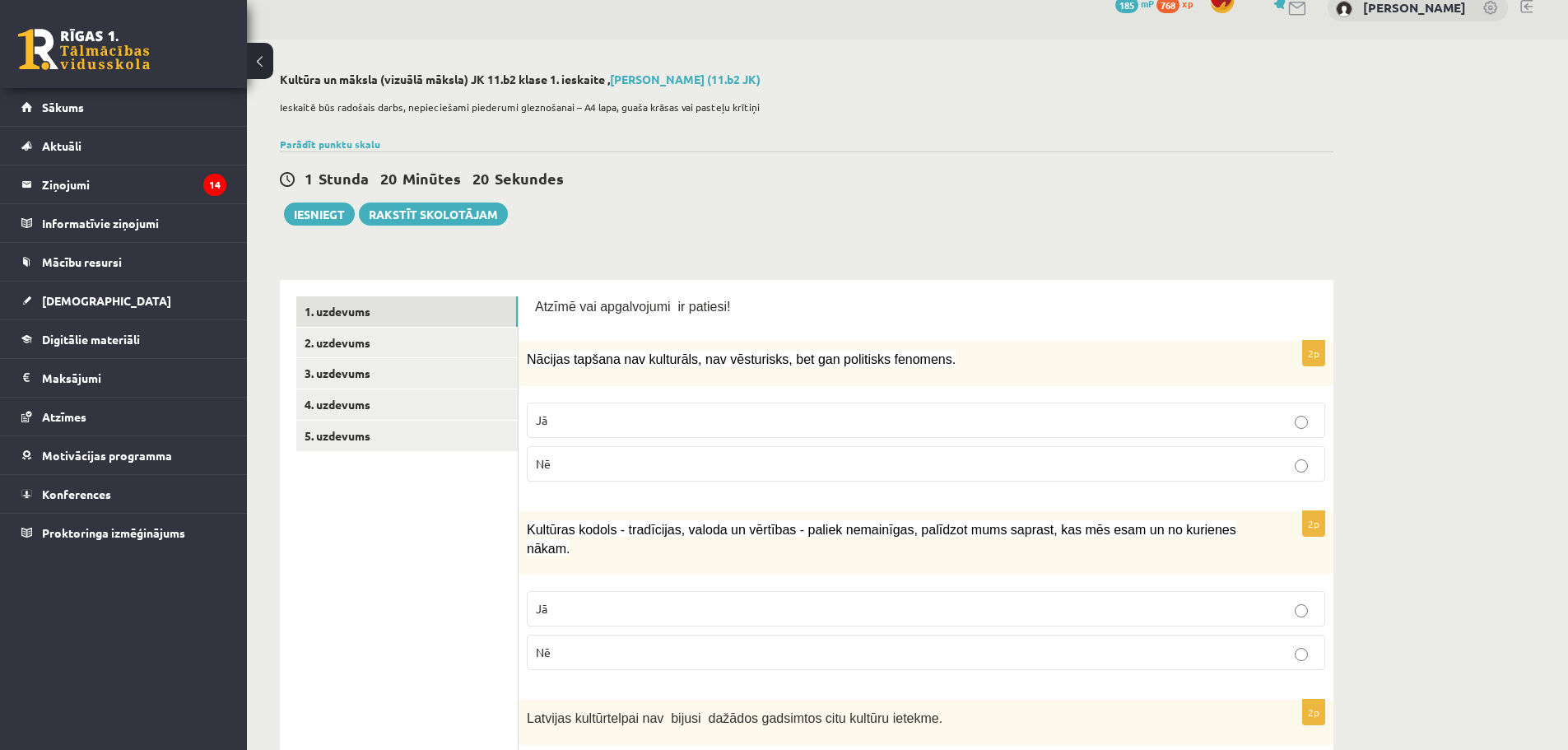
scroll to position [15, 0]
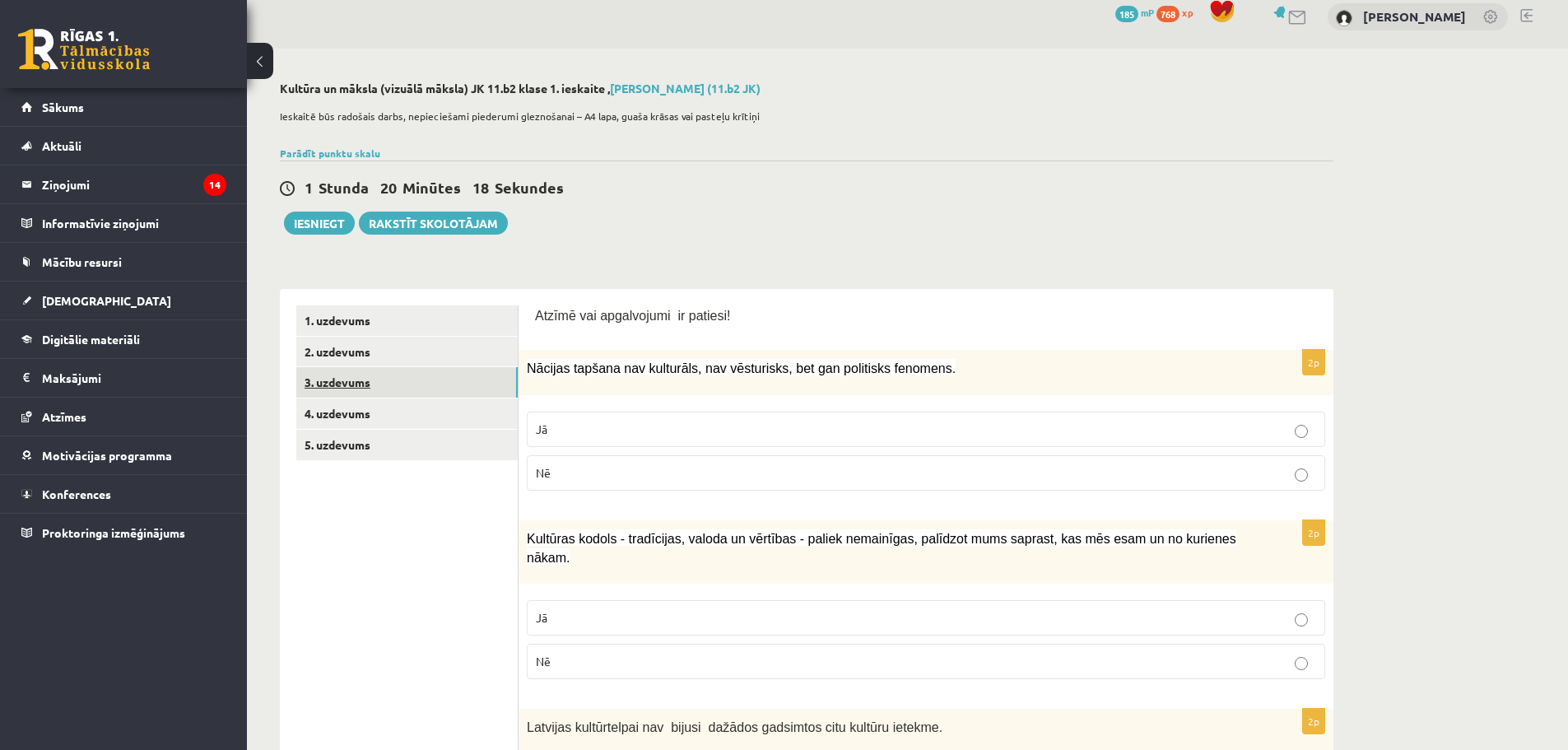
click at [363, 380] on link "3. uzdevums" at bounding box center [407, 382] width 222 height 30
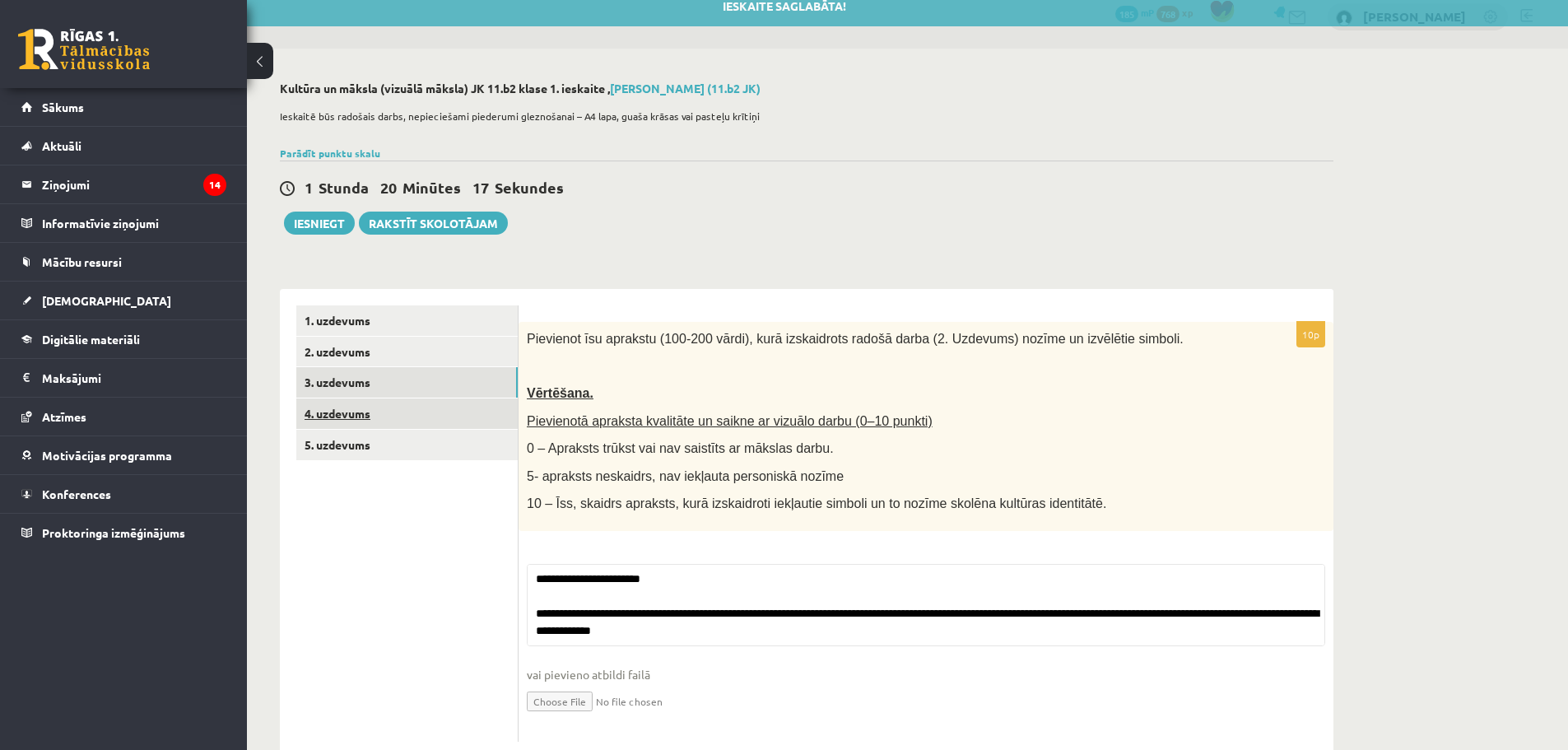
click at [356, 412] on link "4. uzdevums" at bounding box center [407, 413] width 222 height 30
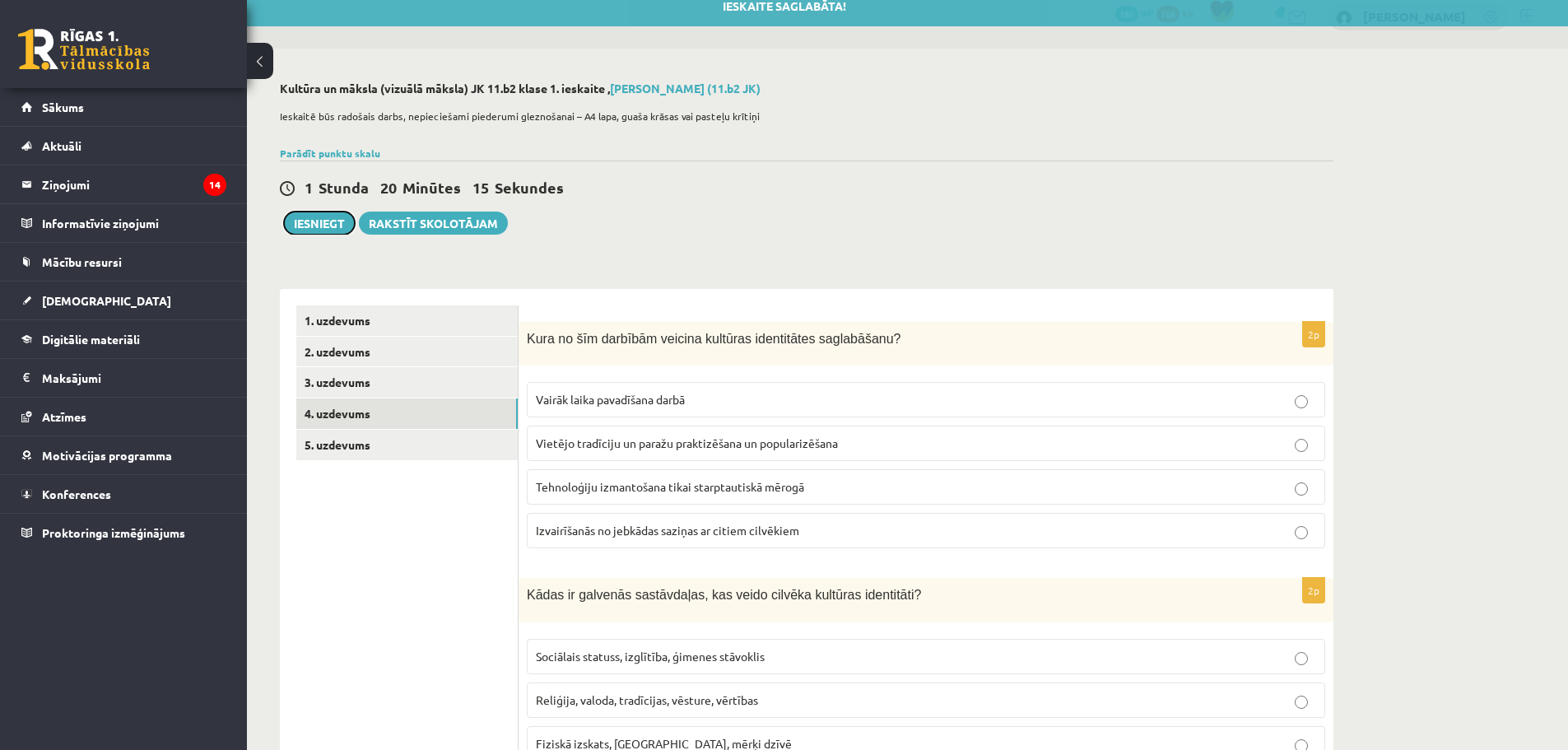
drag, startPoint x: 341, startPoint y: 221, endPoint x: 424, endPoint y: 239, distance: 84.9
click at [396, 234] on div "Iesniegt Rakstīt skolotājam" at bounding box center [394, 223] width 228 height 23
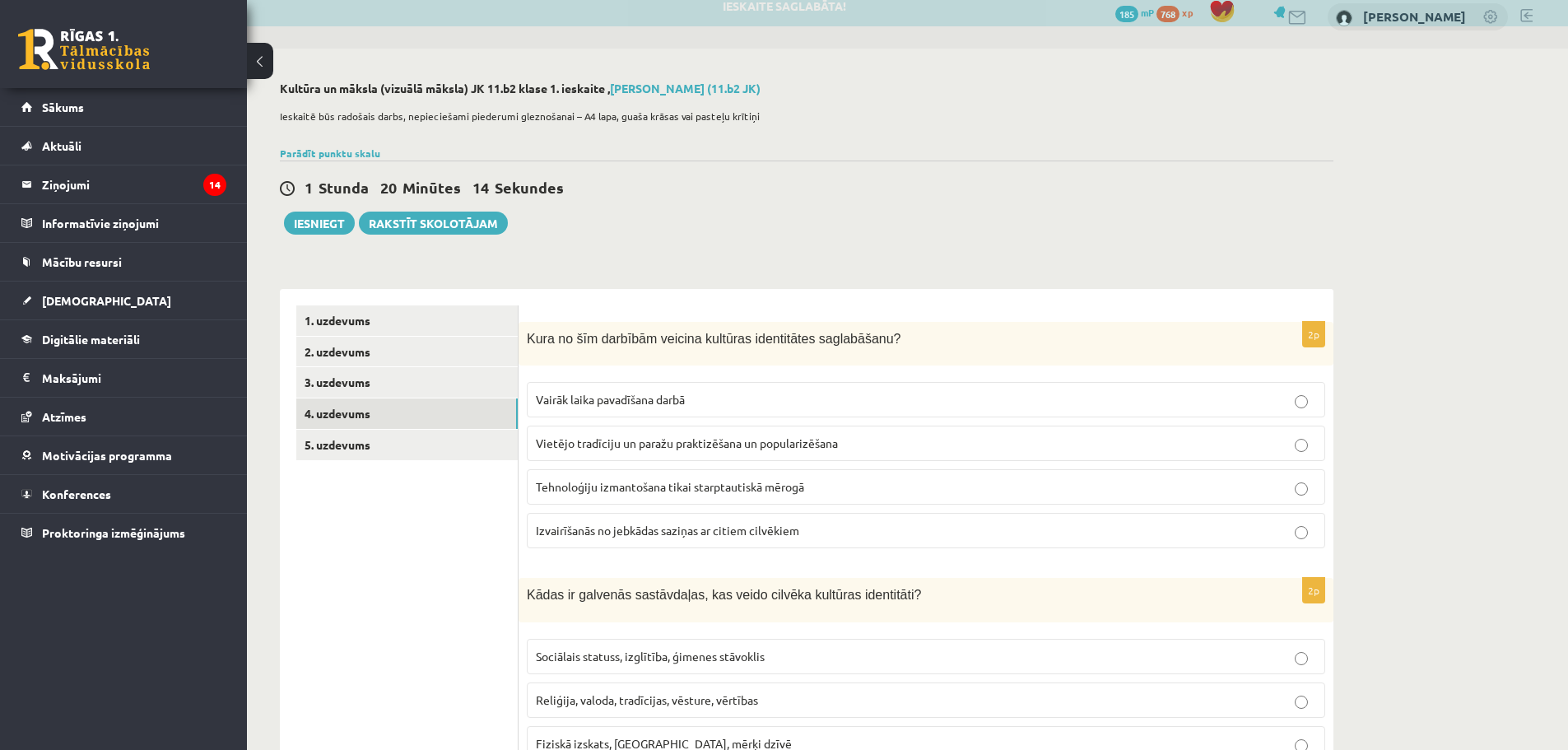
click at [283, 232] on div "Iesniegt Rakstīt skolotājam" at bounding box center [394, 223] width 228 height 23
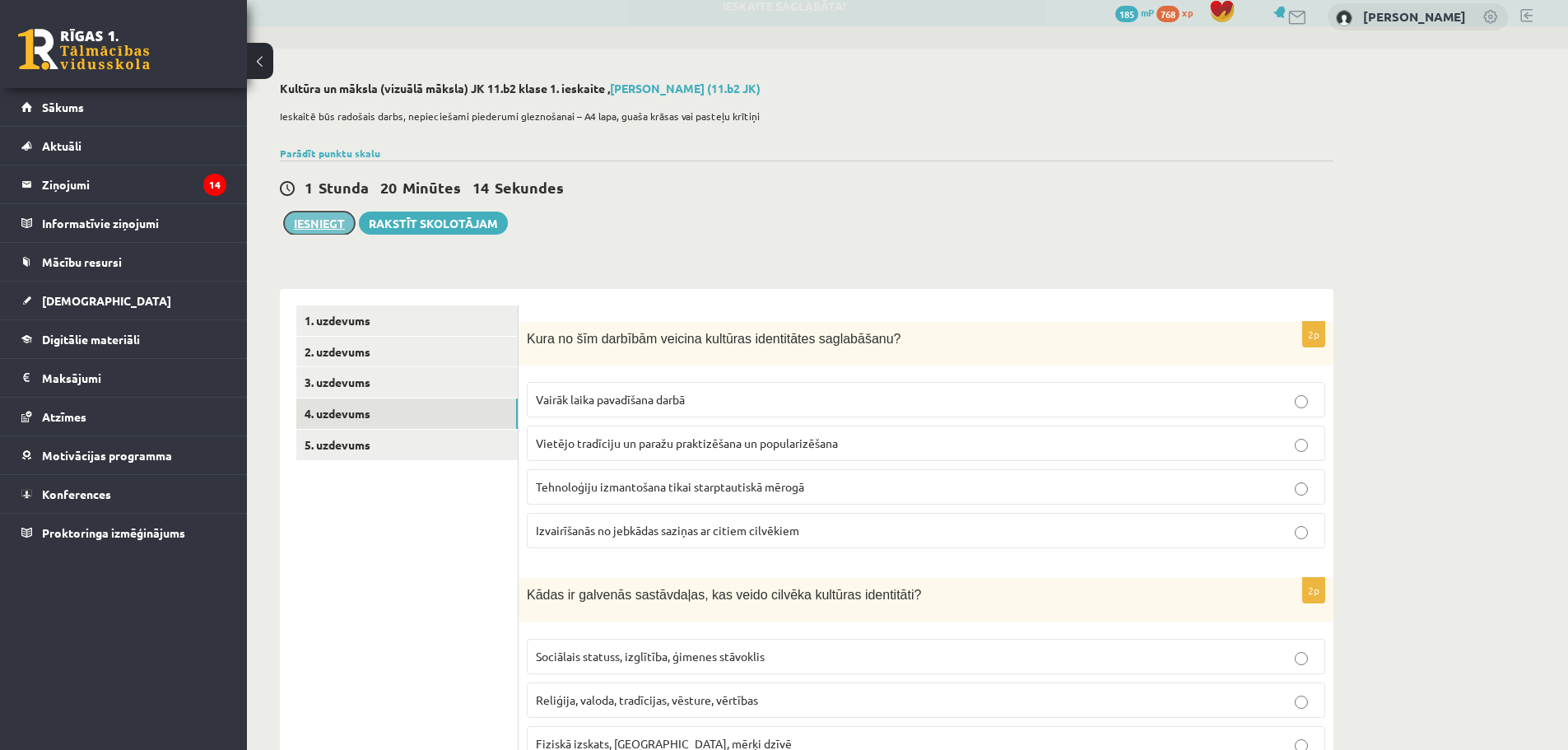
click at [293, 225] on button "Iesniegt" at bounding box center [319, 223] width 70 height 23
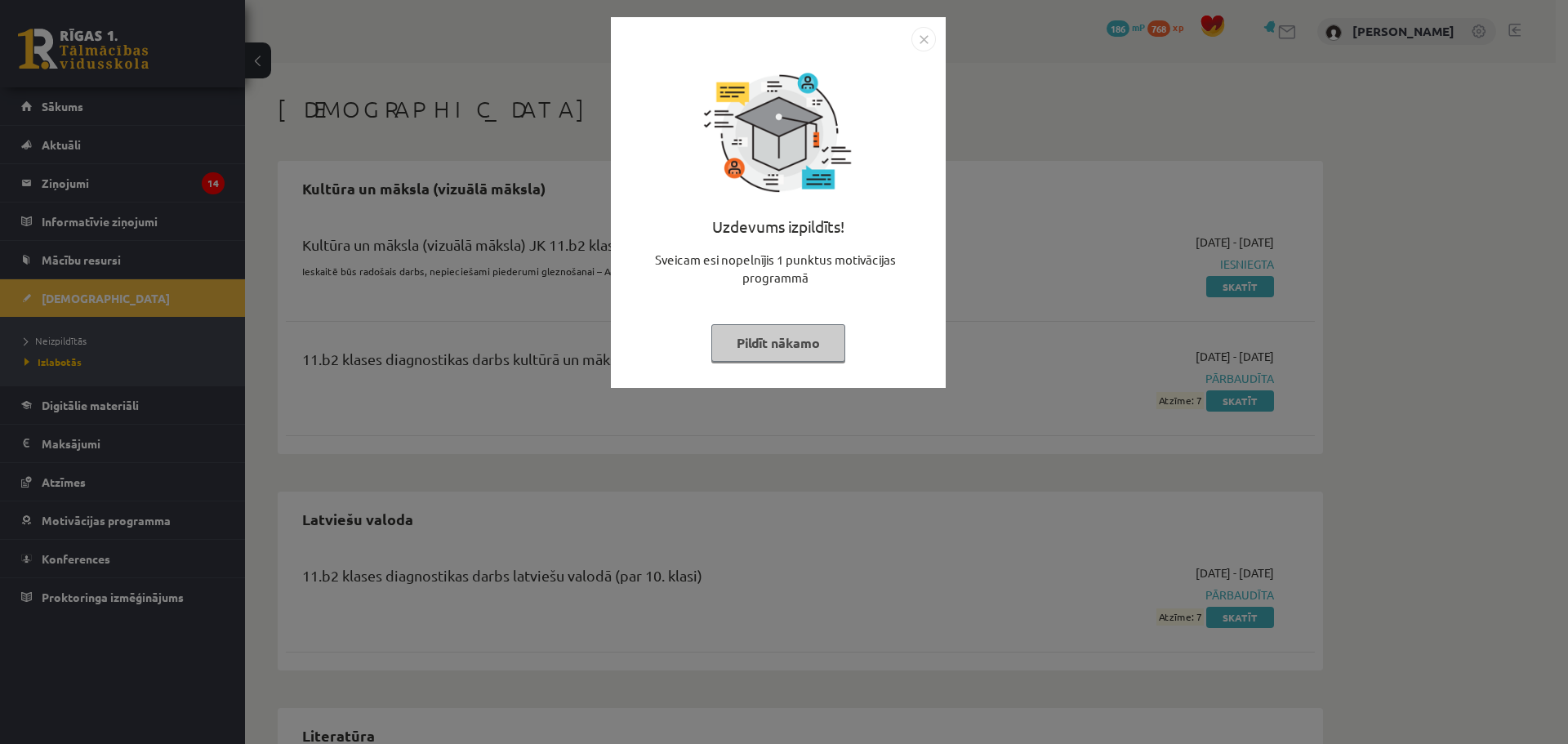
click at [915, 34] on img "Close" at bounding box center [924, 39] width 25 height 25
